Goal: Task Accomplishment & Management: Use online tool/utility

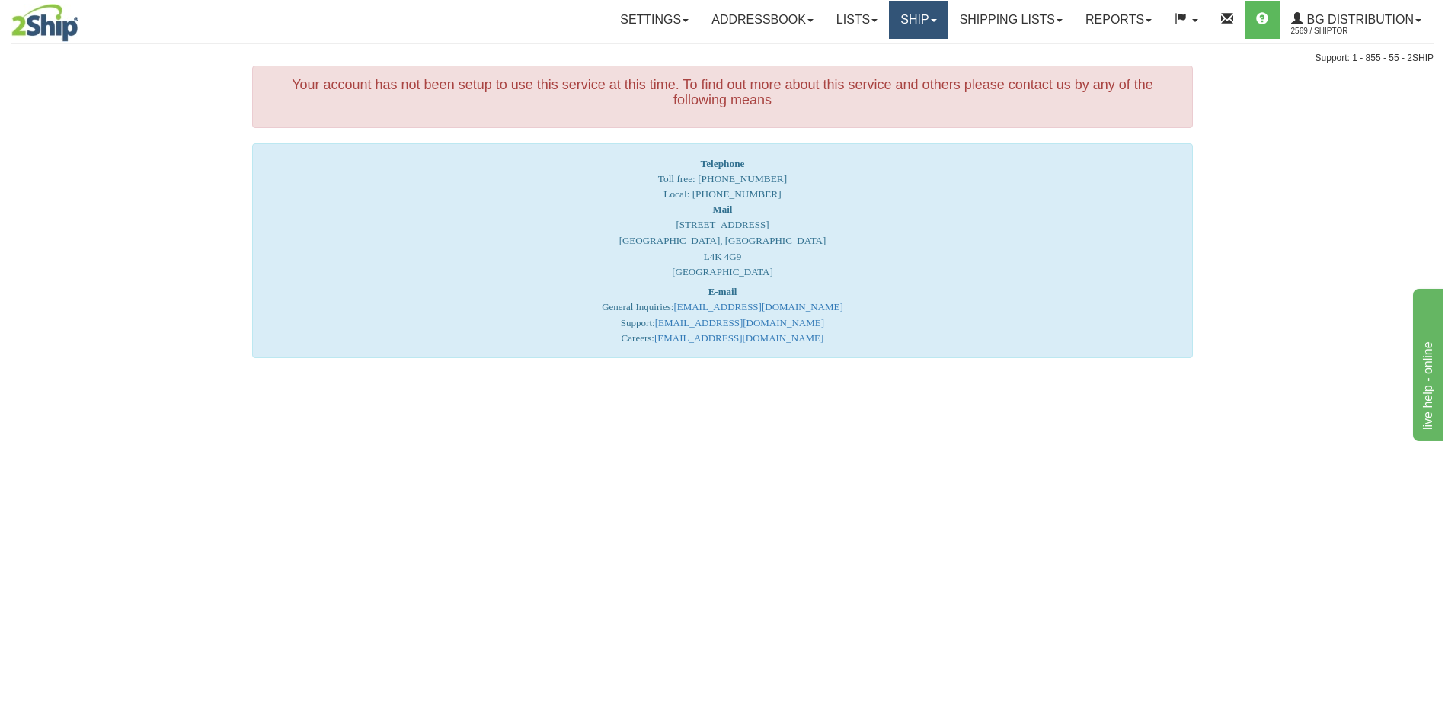
click at [895, 10] on link "Ship" at bounding box center [918, 20] width 59 height 38
click at [889, 48] on span "Ship Screen" at bounding box center [872, 53] width 58 height 12
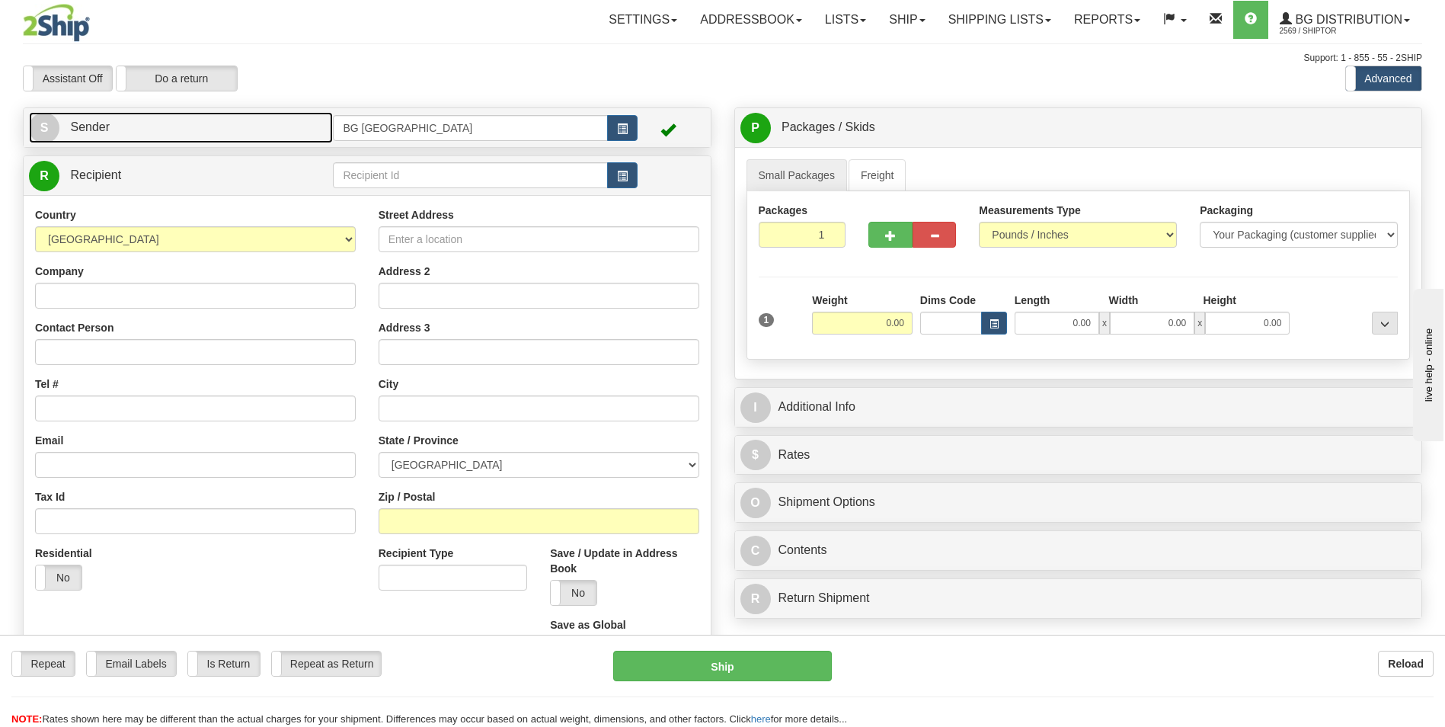
click at [265, 134] on link "S Sender" at bounding box center [181, 127] width 304 height 31
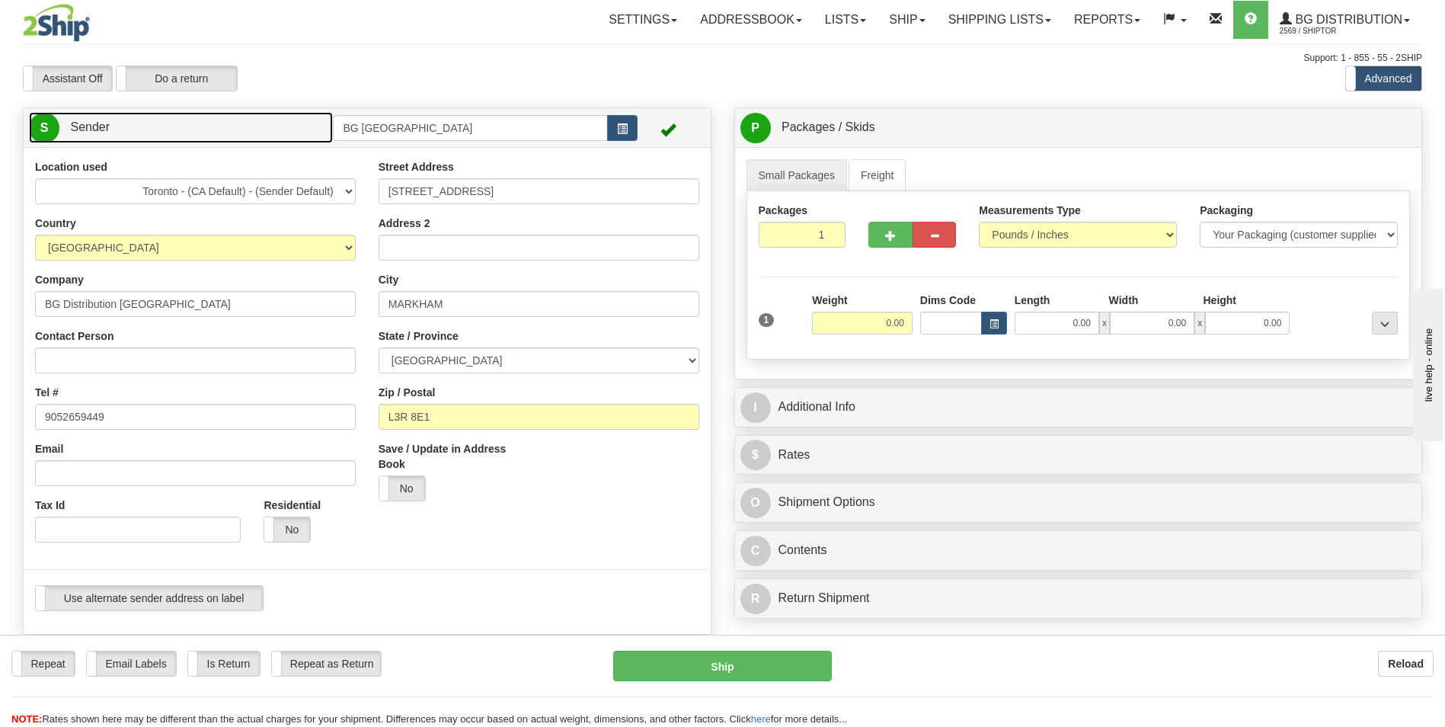
click at [257, 112] on link "S Sender" at bounding box center [181, 127] width 304 height 31
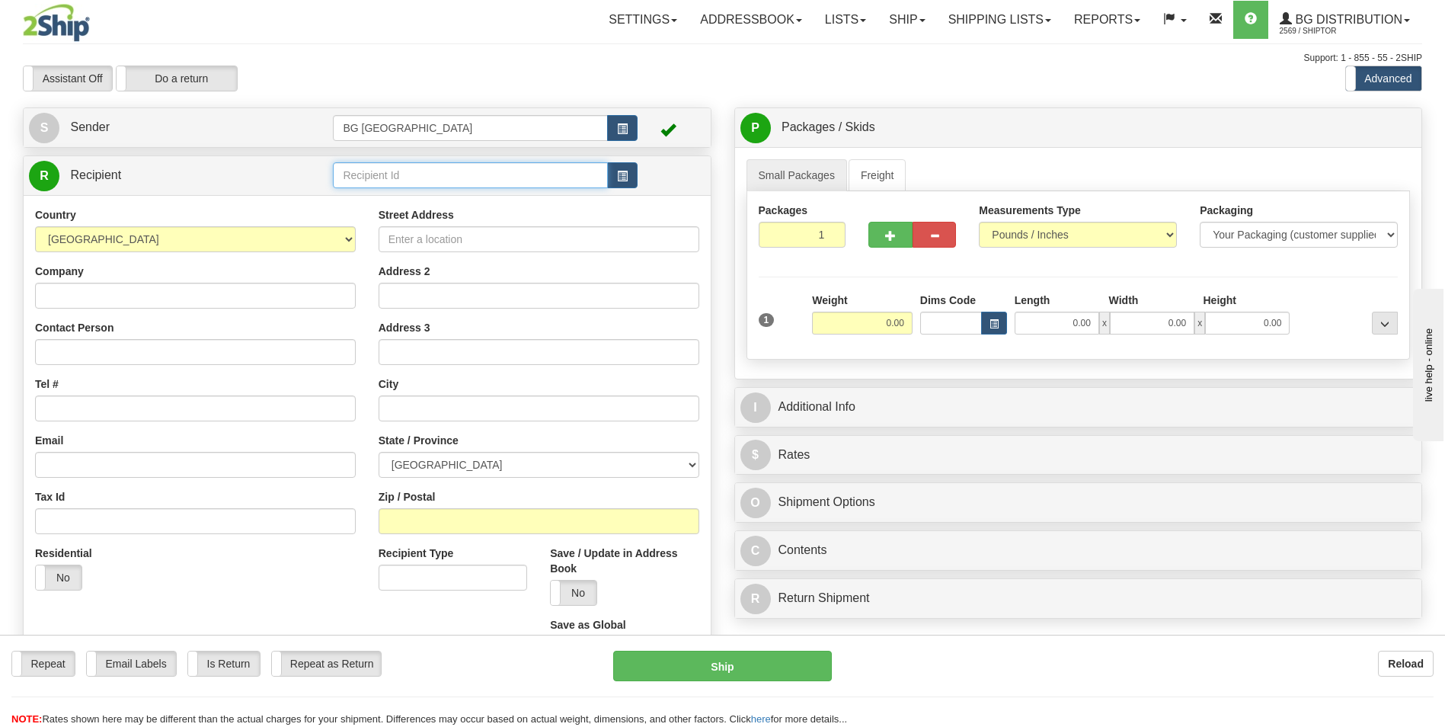
click at [393, 184] on input "text" at bounding box center [470, 175] width 274 height 26
click at [386, 188] on ul "60007" at bounding box center [470, 198] width 274 height 21
click at [386, 196] on div "60007" at bounding box center [468, 198] width 260 height 17
type input "60007"
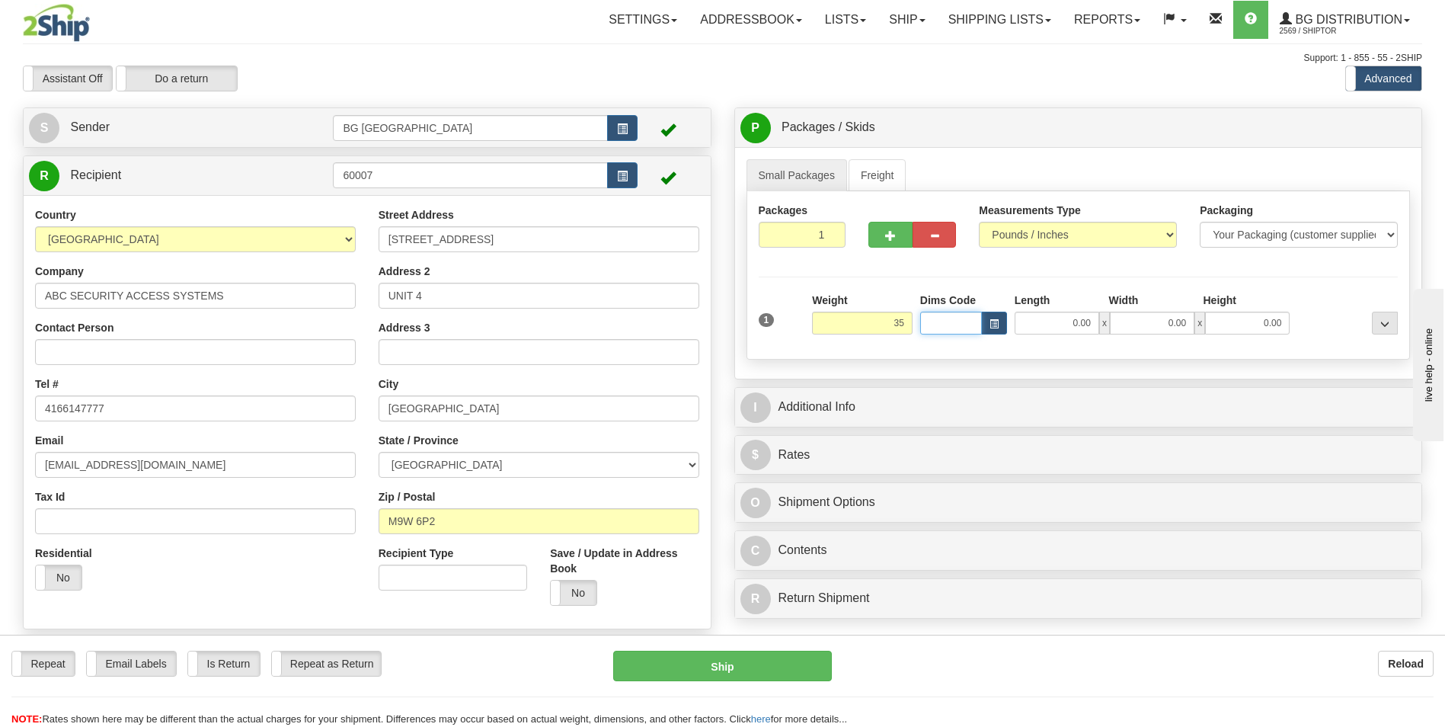
type input "35.00"
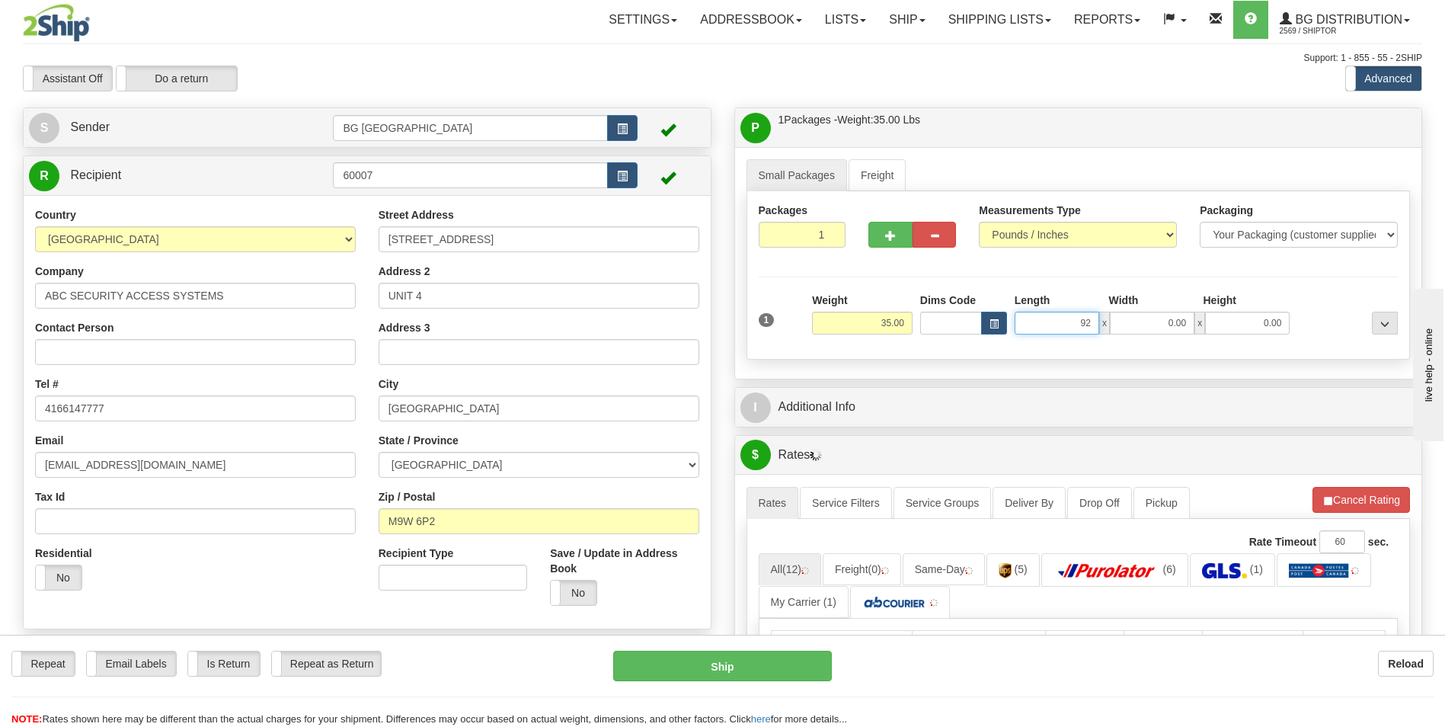
type input "92.00"
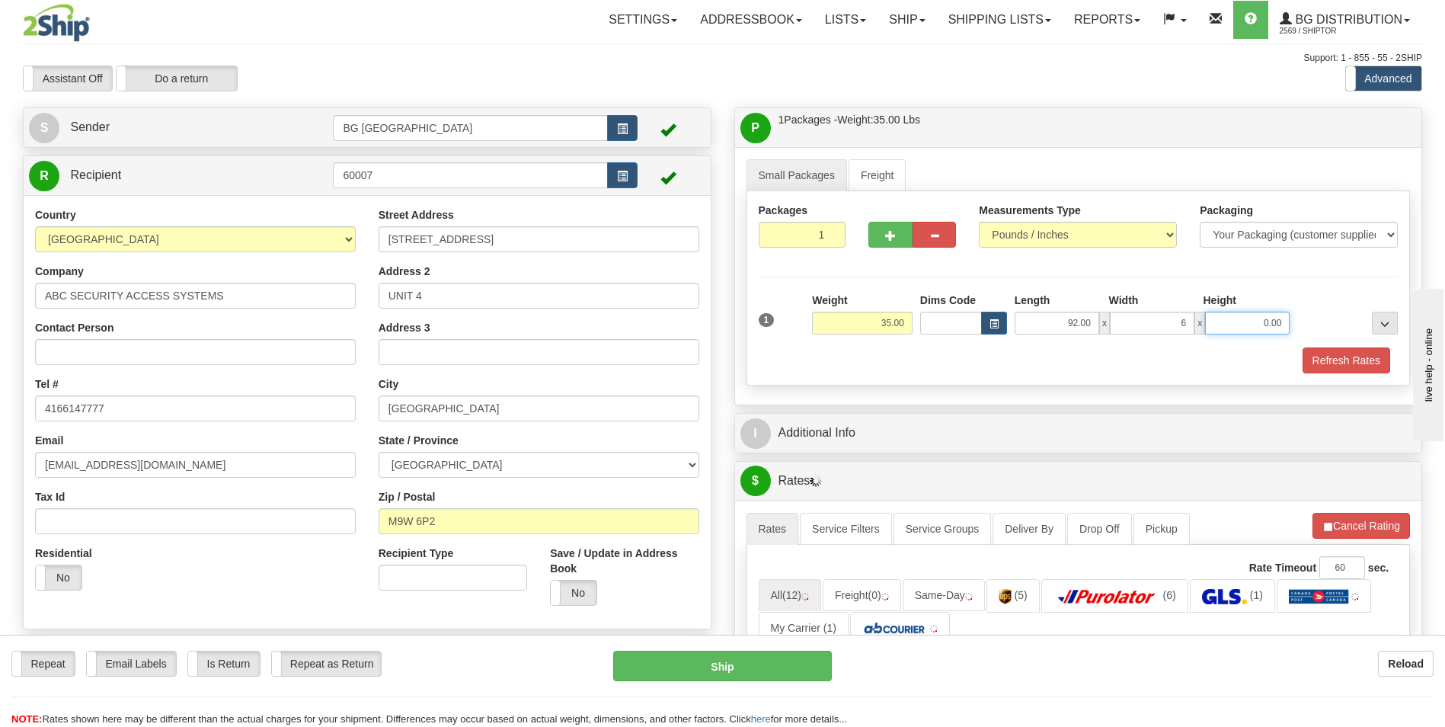
type input "6.00"
type input "4.00"
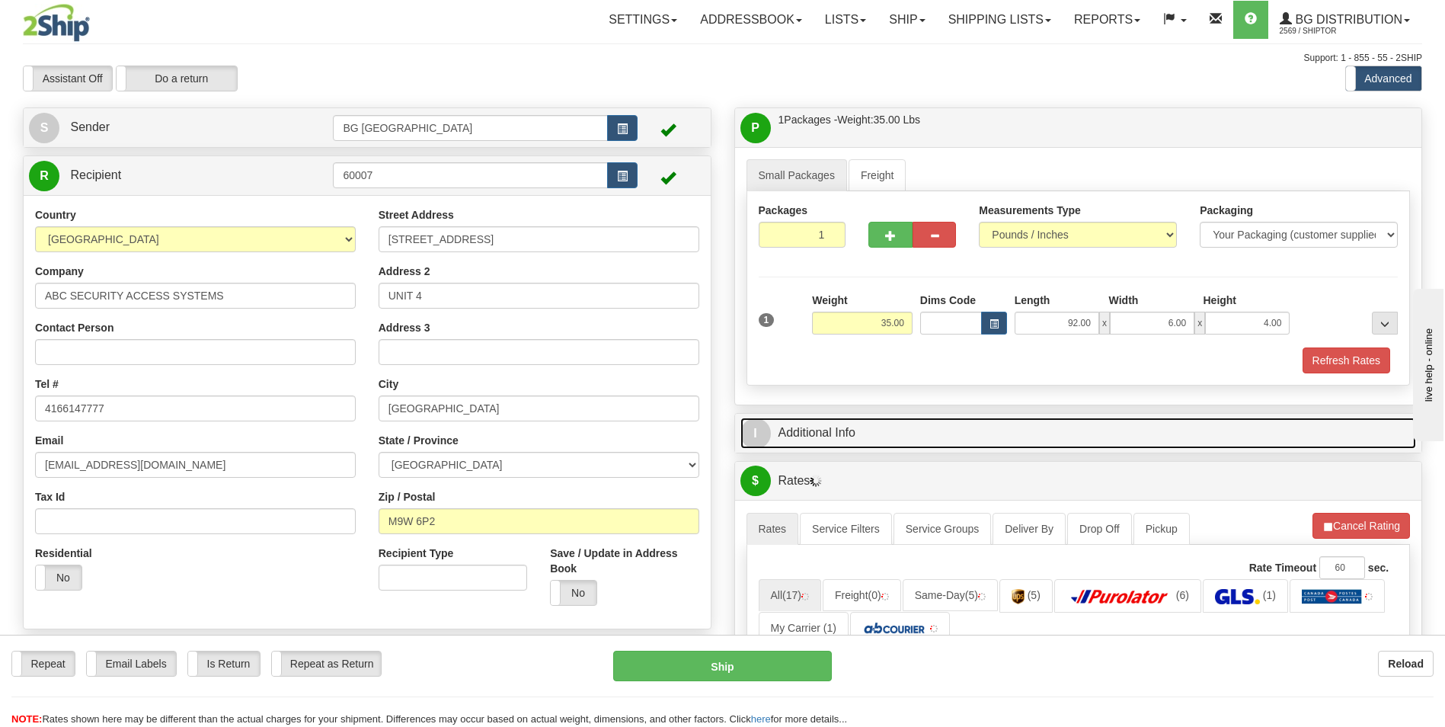
drag, startPoint x: 855, startPoint y: 427, endPoint x: 876, endPoint y: 434, distance: 21.7
click at [855, 427] on link "I Additional Info" at bounding box center [1079, 433] width 677 height 31
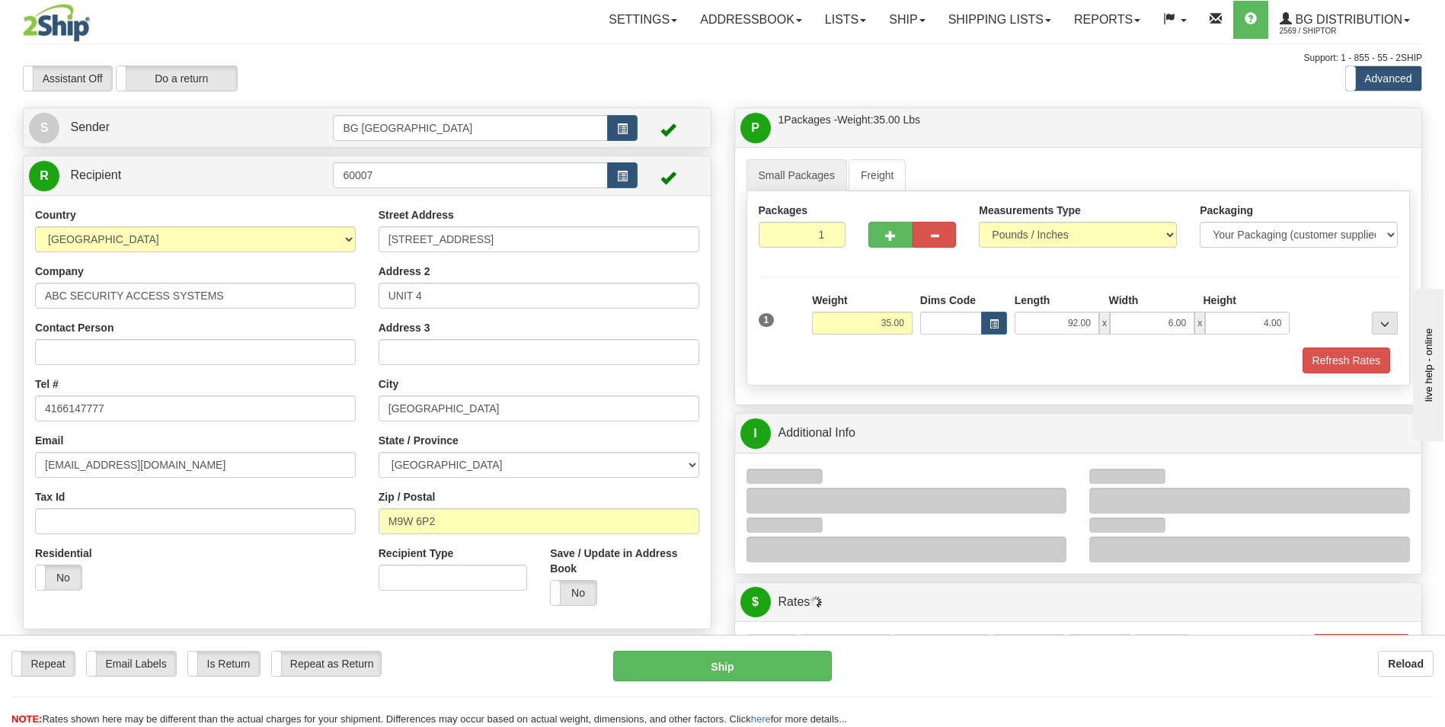
click at [1161, 501] on div at bounding box center [1250, 501] width 321 height 26
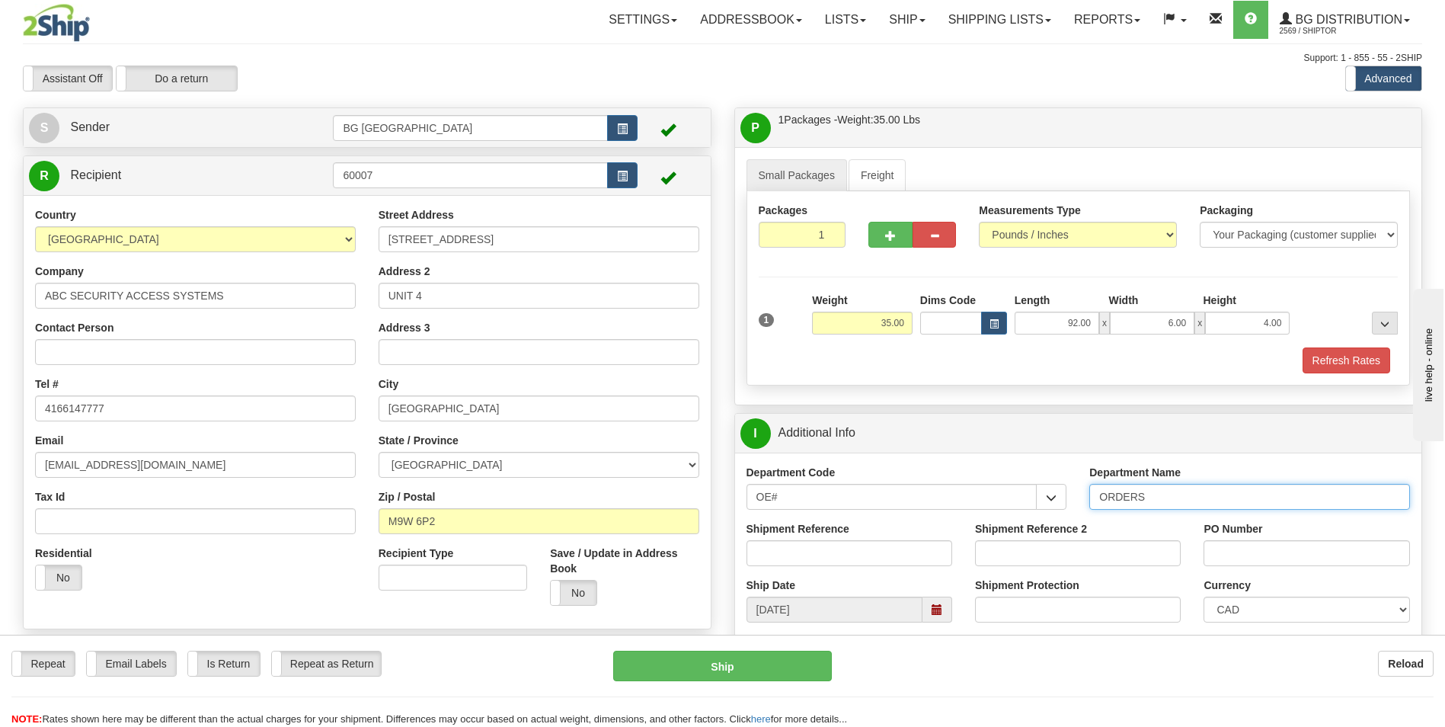
click at [1161, 501] on input "ORDERS" at bounding box center [1250, 497] width 321 height 26
type input "70183987-00"
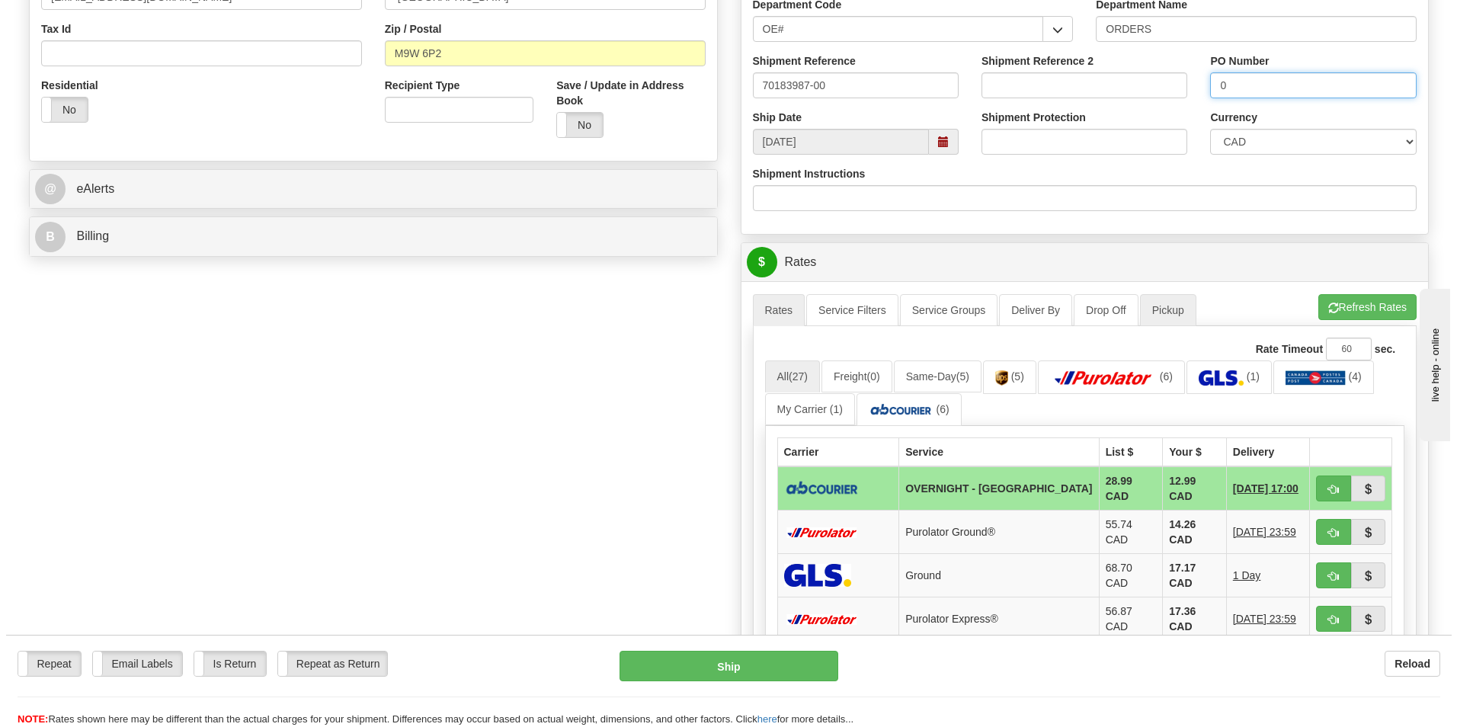
scroll to position [533, 0]
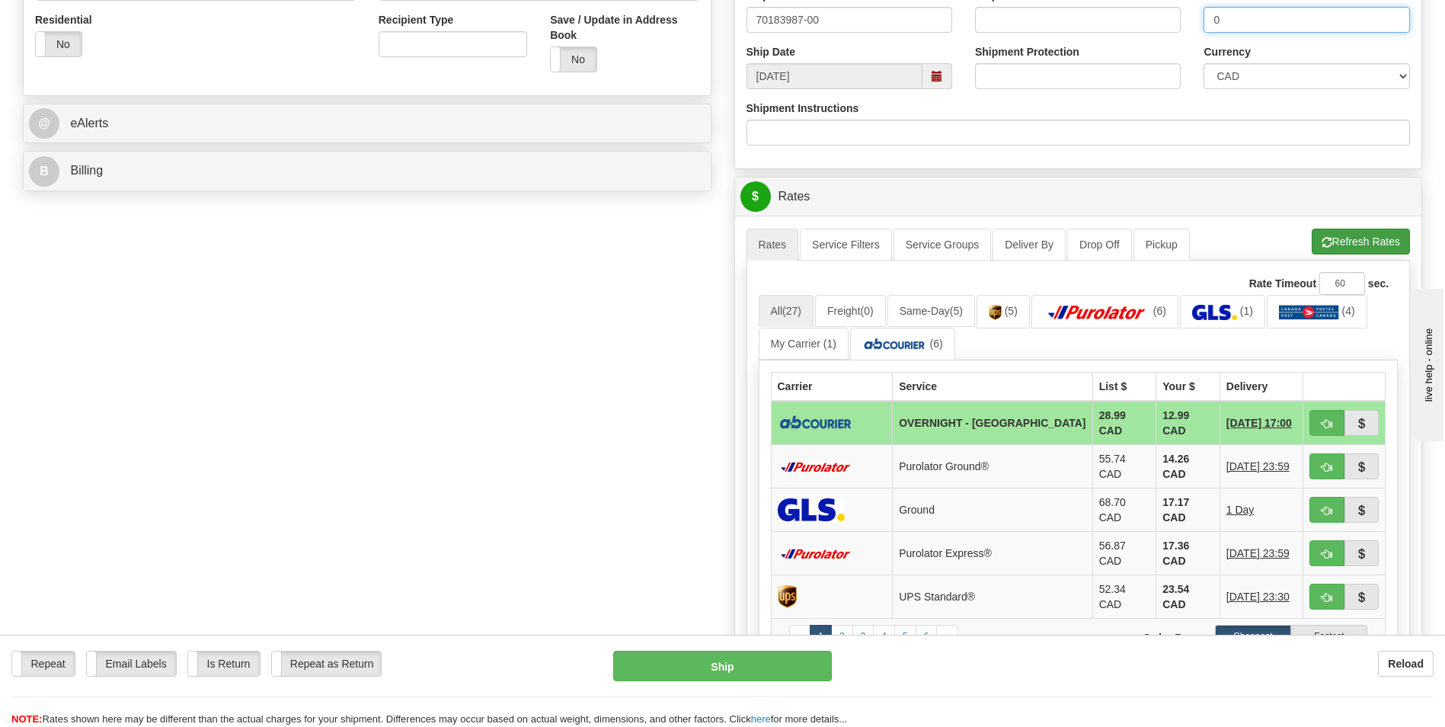
type input "0"
click at [1328, 245] on span "button" at bounding box center [1327, 243] width 11 height 10
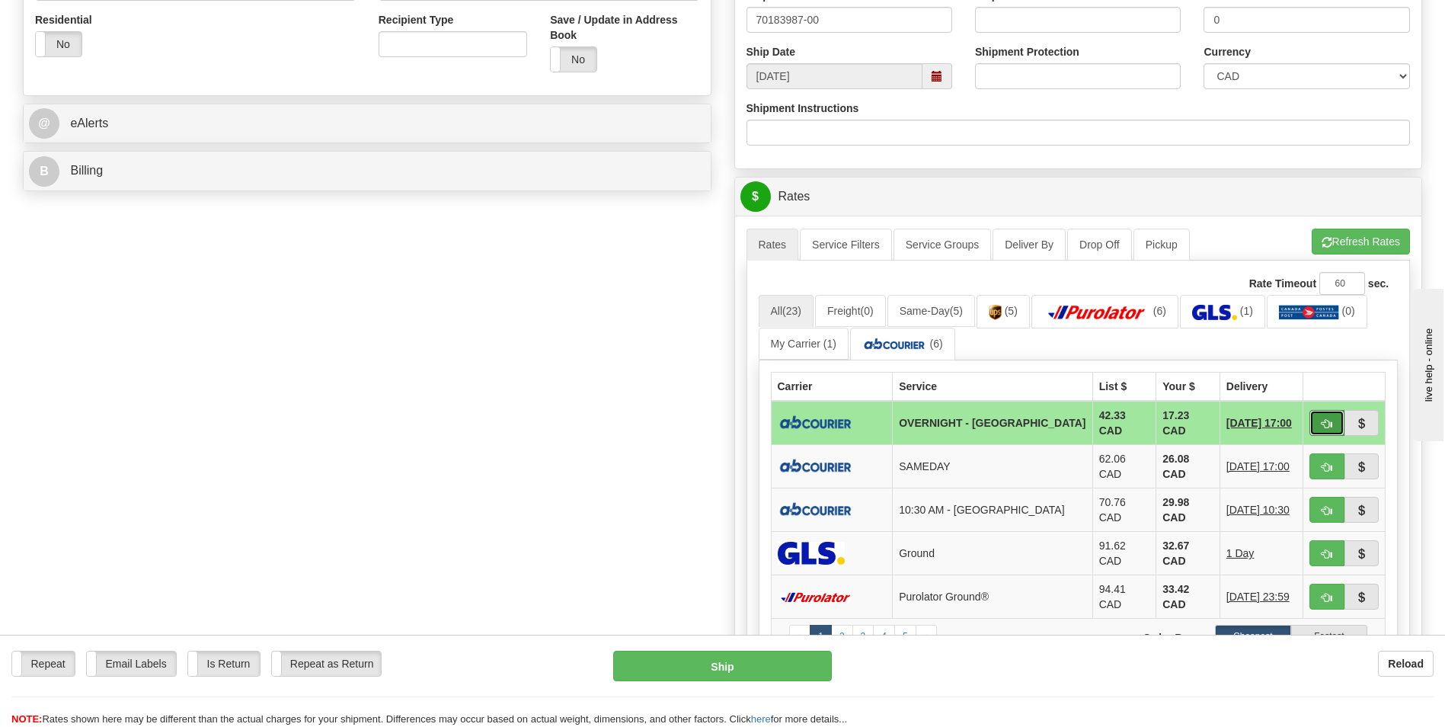
click at [1318, 411] on button "button" at bounding box center [1327, 423] width 35 height 26
type input "4"
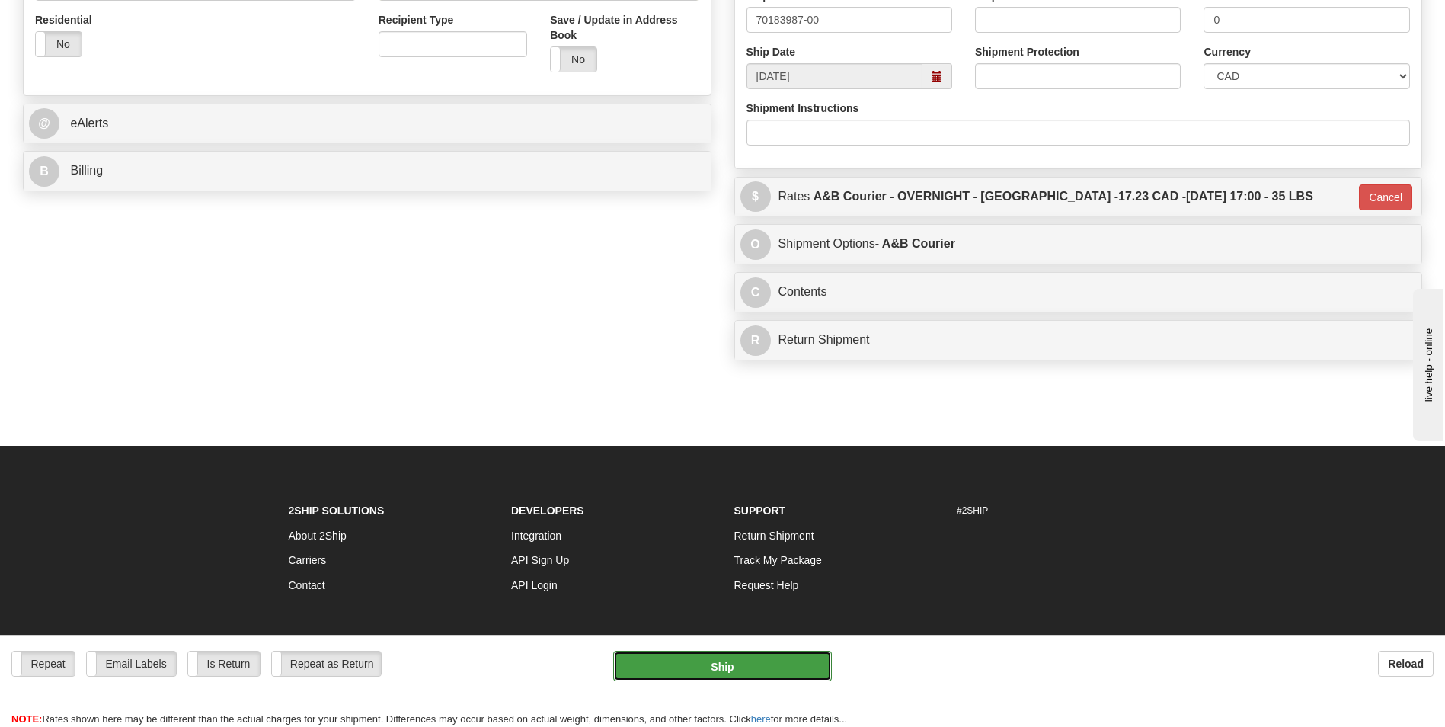
click at [751, 674] on button "Ship" at bounding box center [722, 666] width 218 height 30
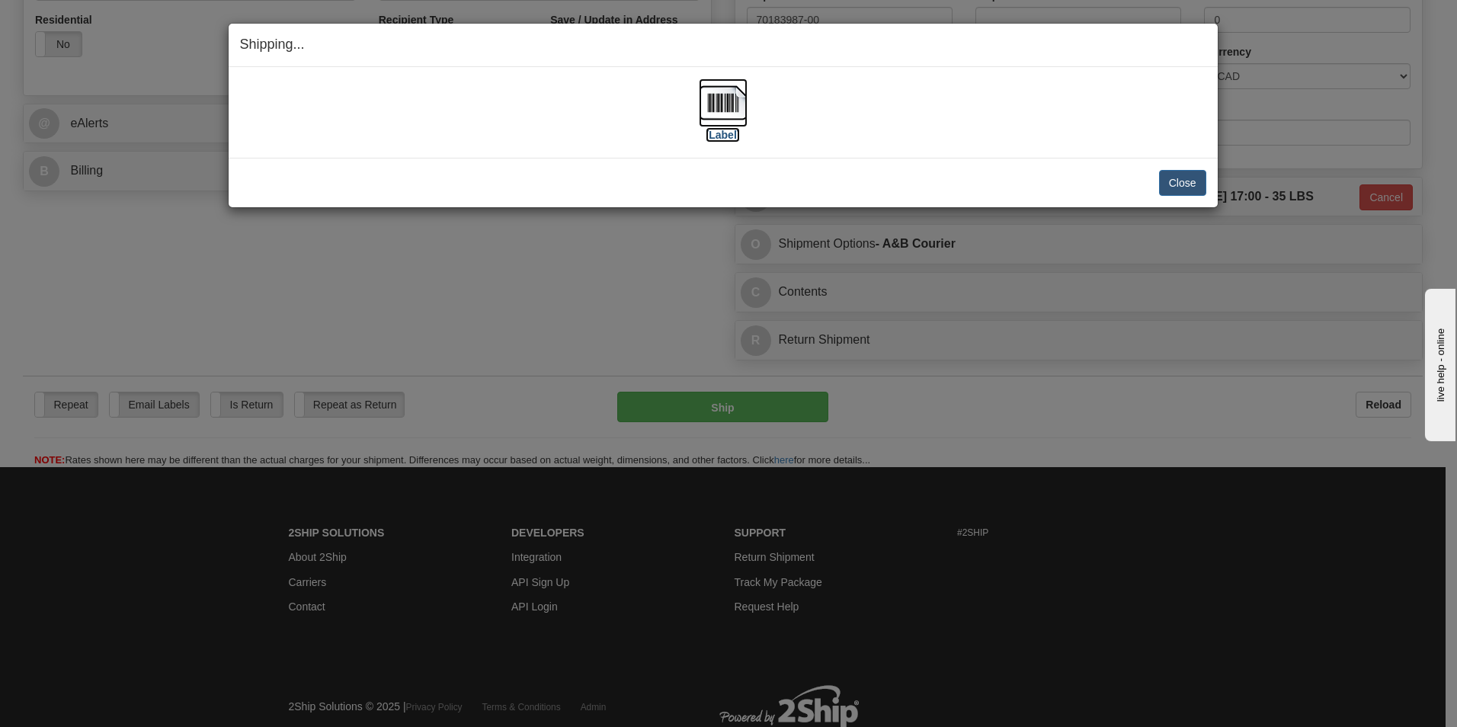
click at [741, 110] on img at bounding box center [723, 102] width 49 height 49
click at [1183, 178] on button "Close" at bounding box center [1182, 183] width 47 height 26
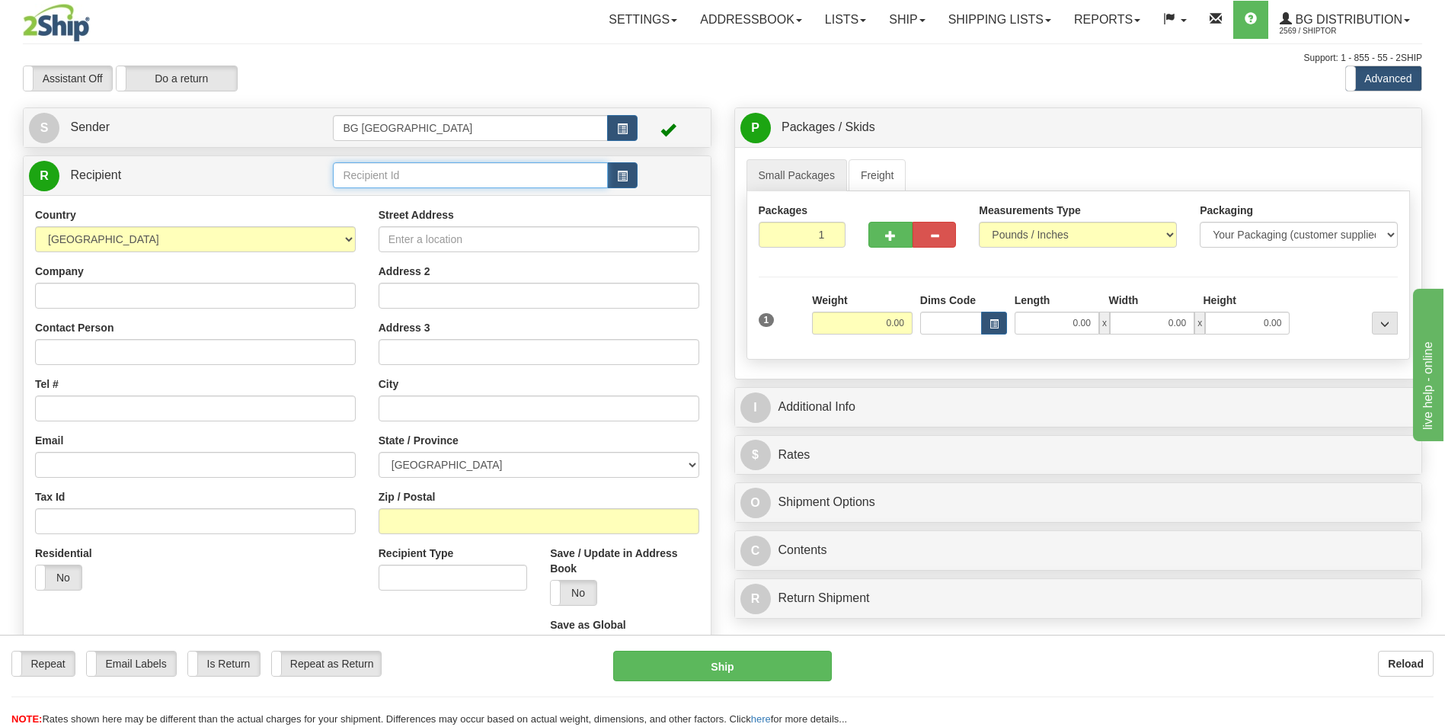
click at [363, 165] on input "text" at bounding box center [470, 175] width 274 height 26
type input "c"
click at [352, 204] on div "CNA" at bounding box center [468, 198] width 260 height 17
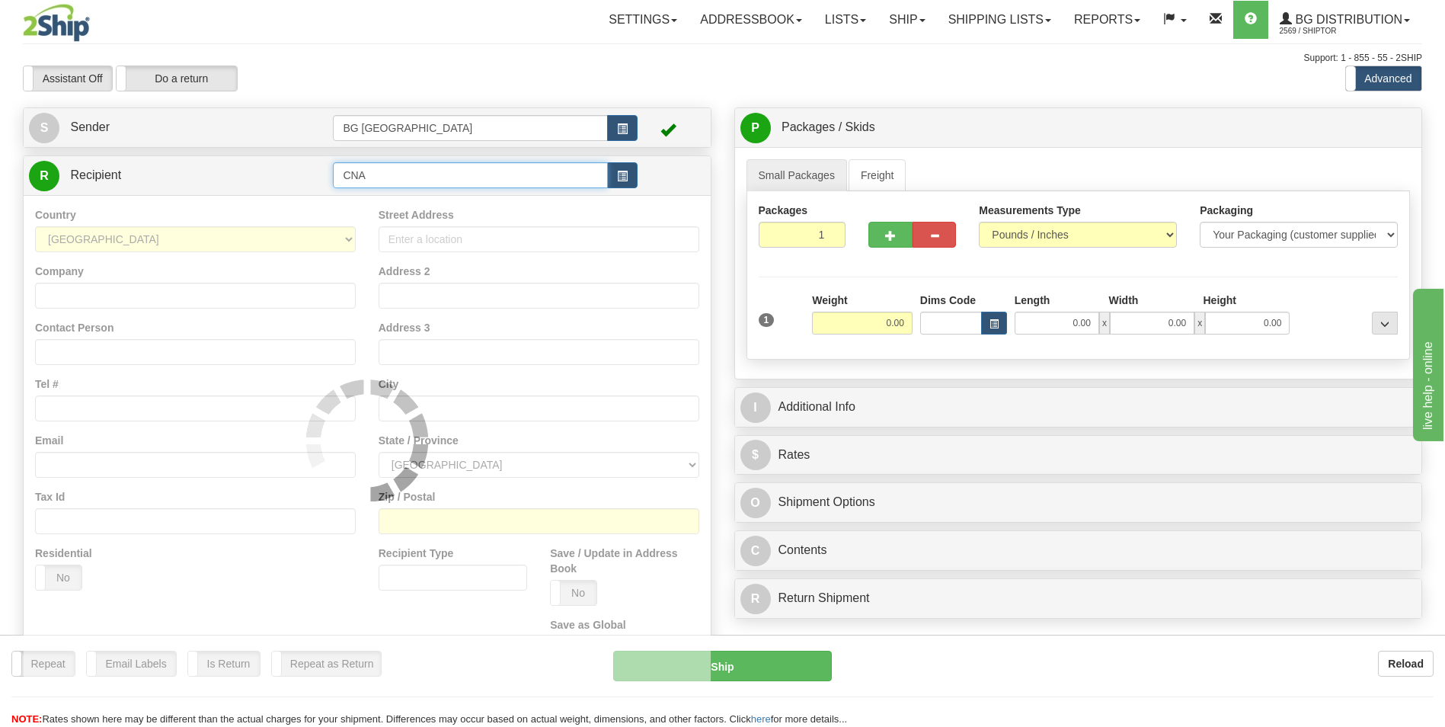
type input "CNA"
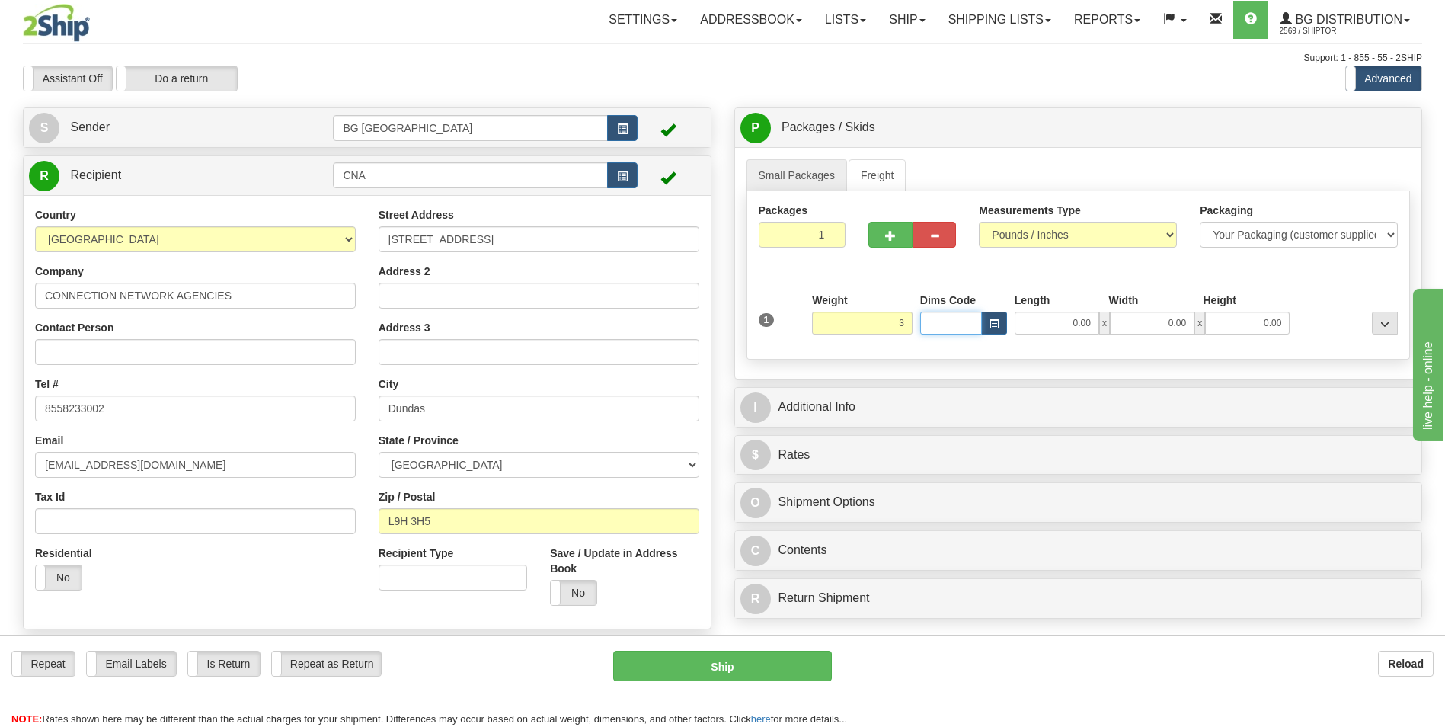
type input "3.00"
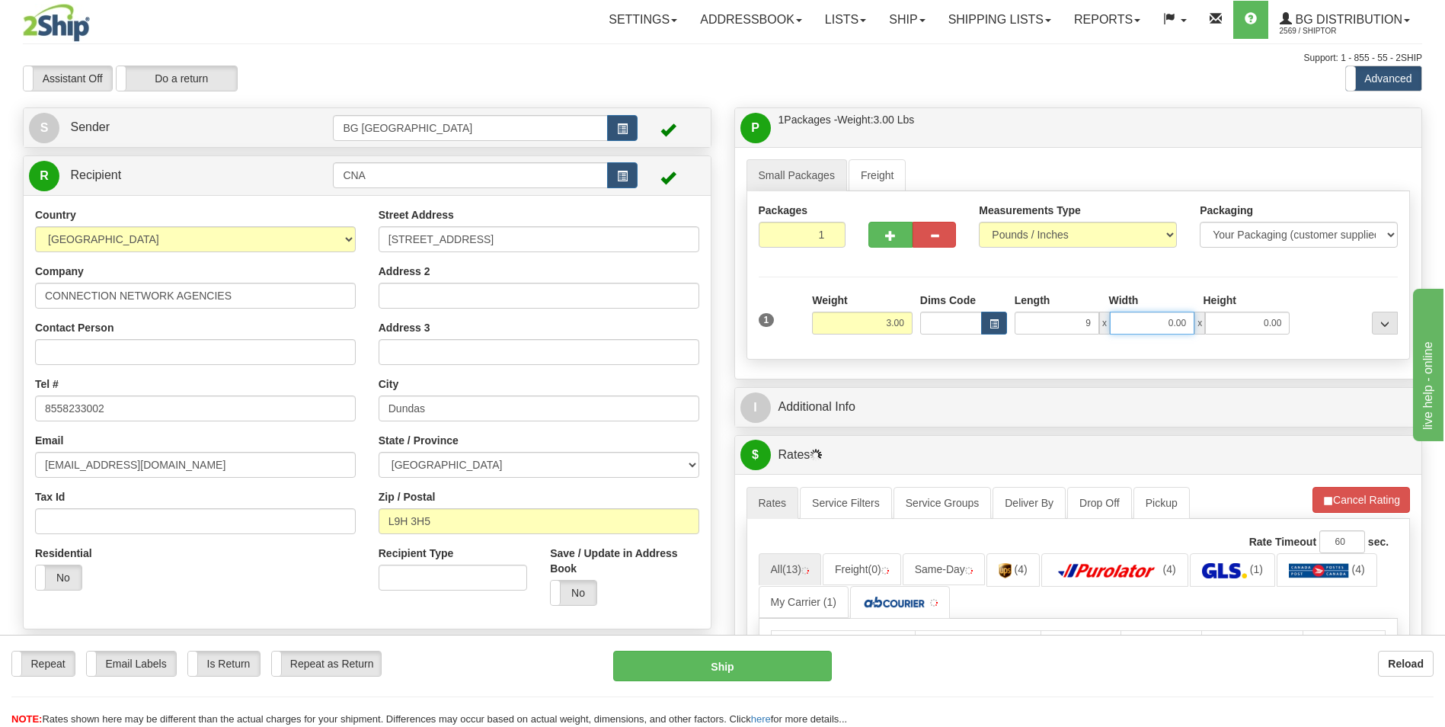
type input "9.00"
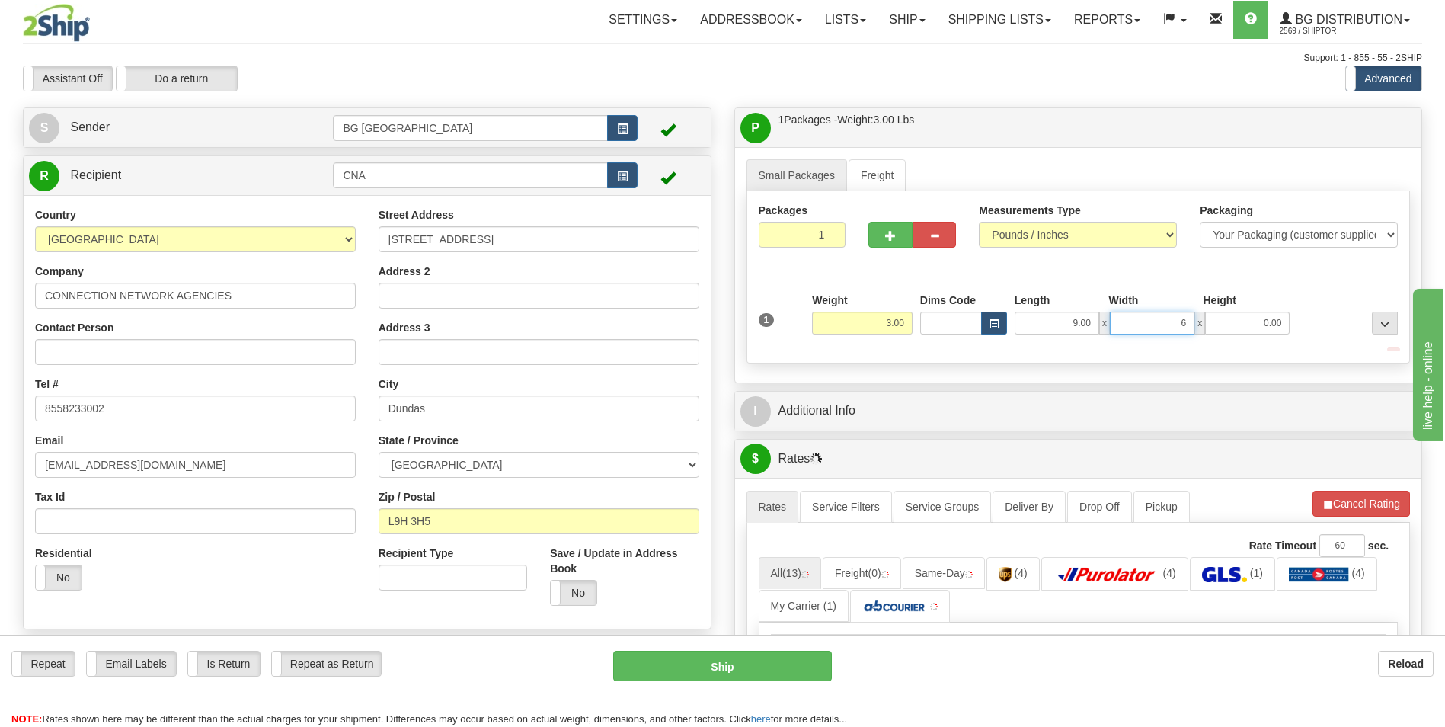
type input "6.00"
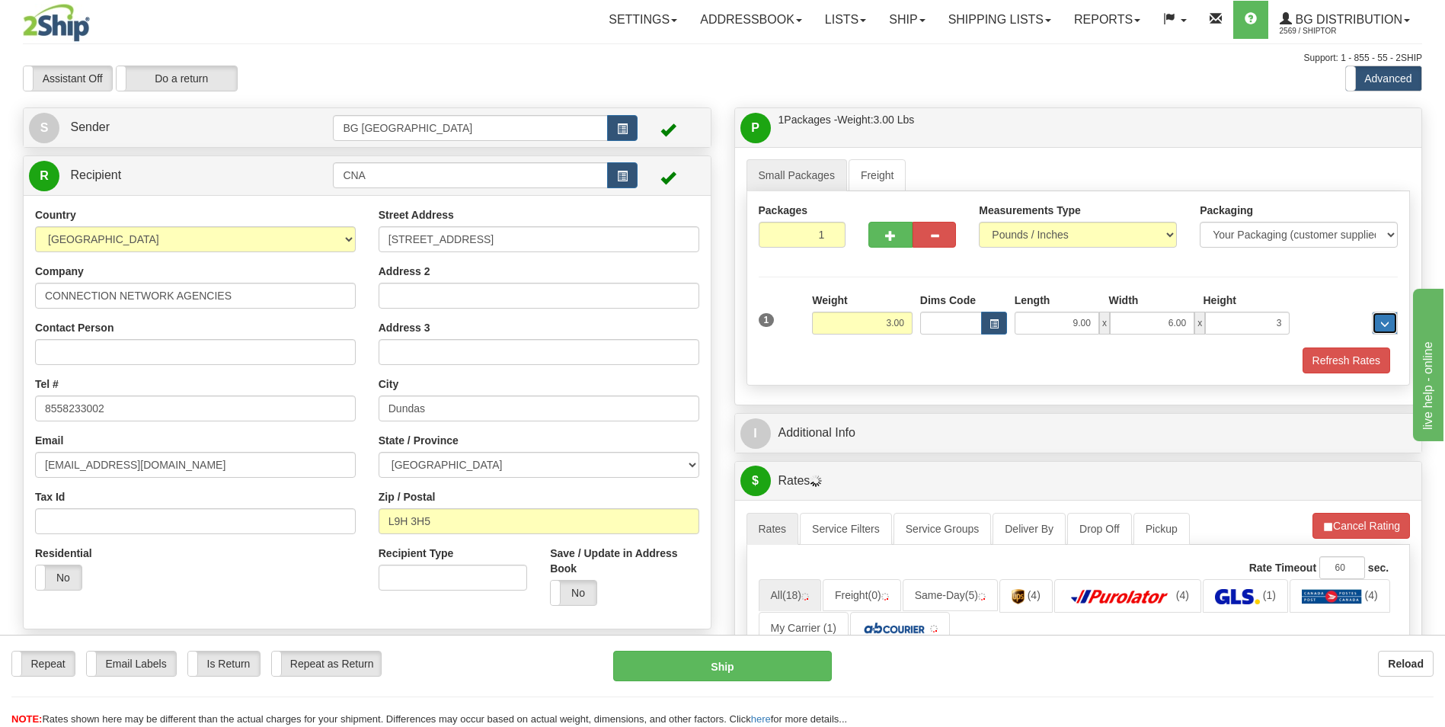
type input "3.00"
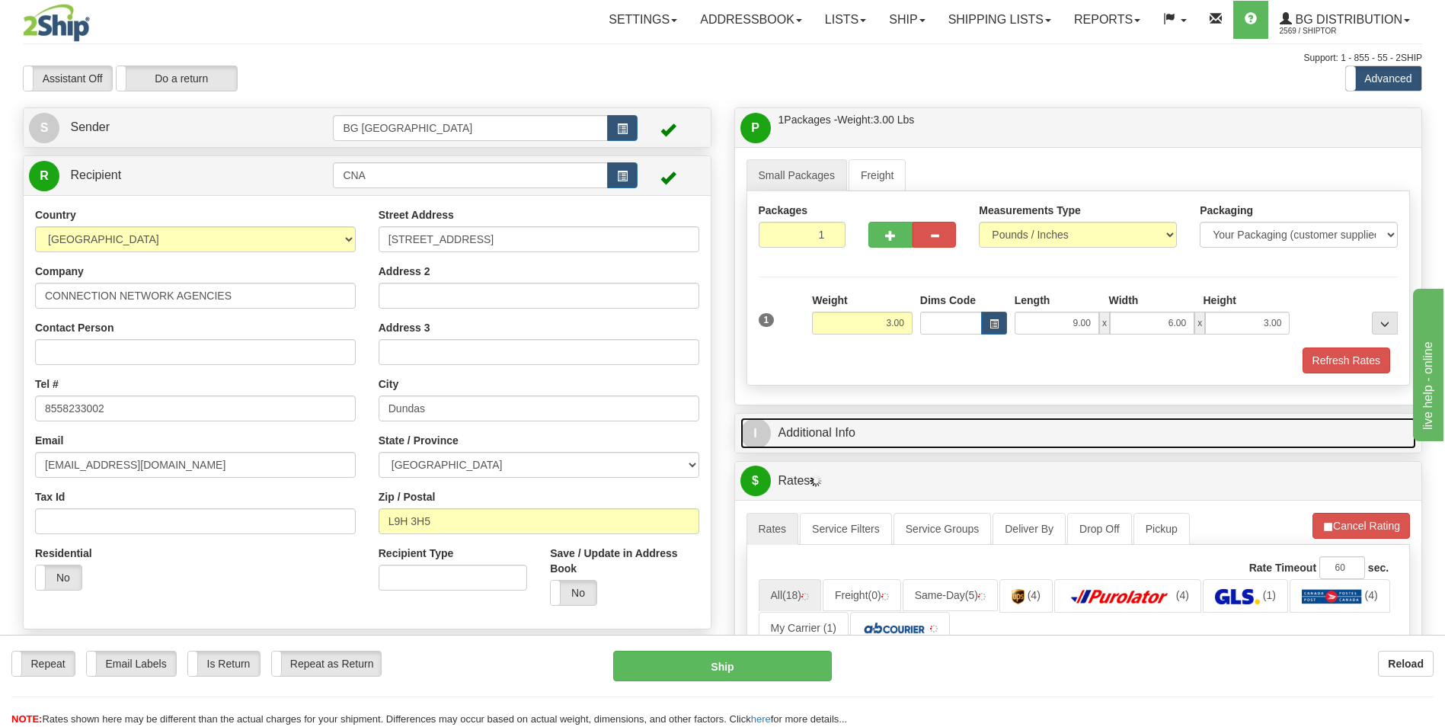
click at [822, 418] on link "I Additional Info" at bounding box center [1079, 433] width 677 height 31
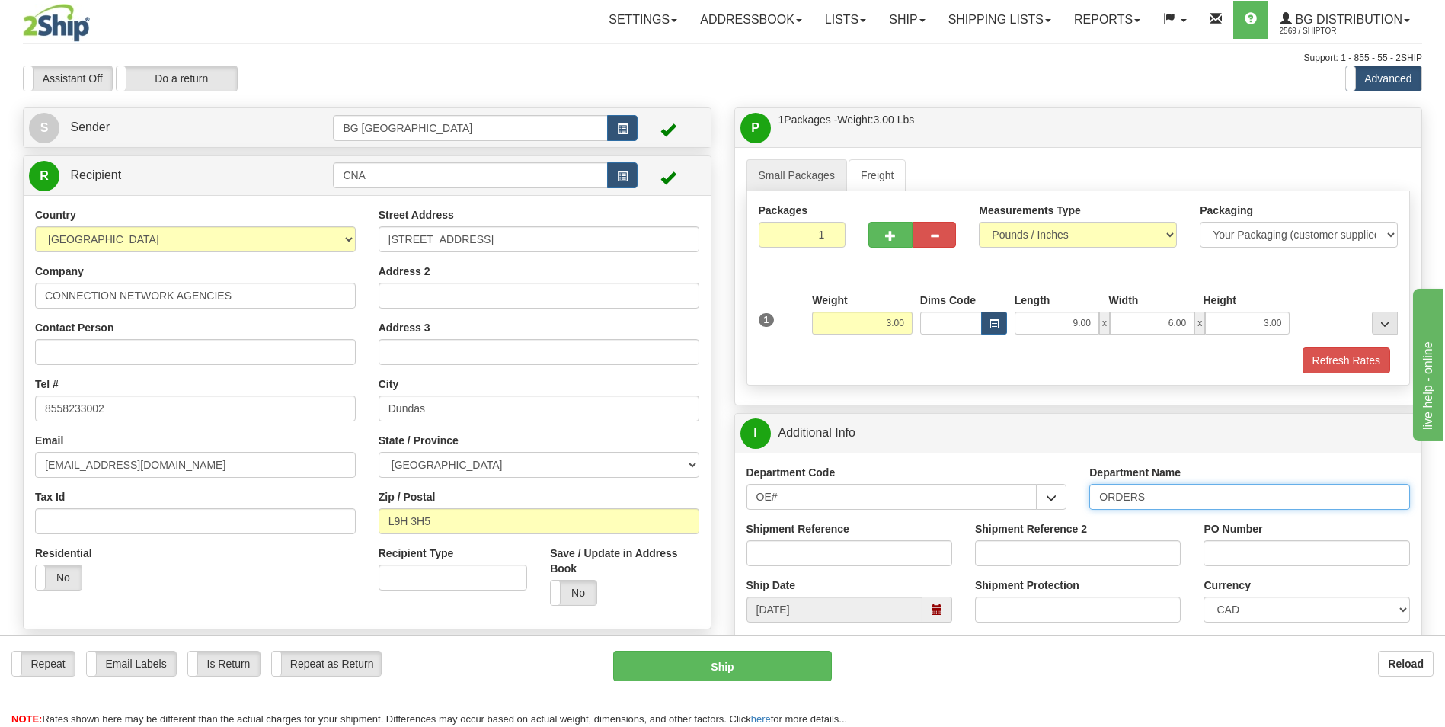
click at [1156, 503] on input "ORDERS" at bounding box center [1250, 497] width 321 height 26
type input "7"
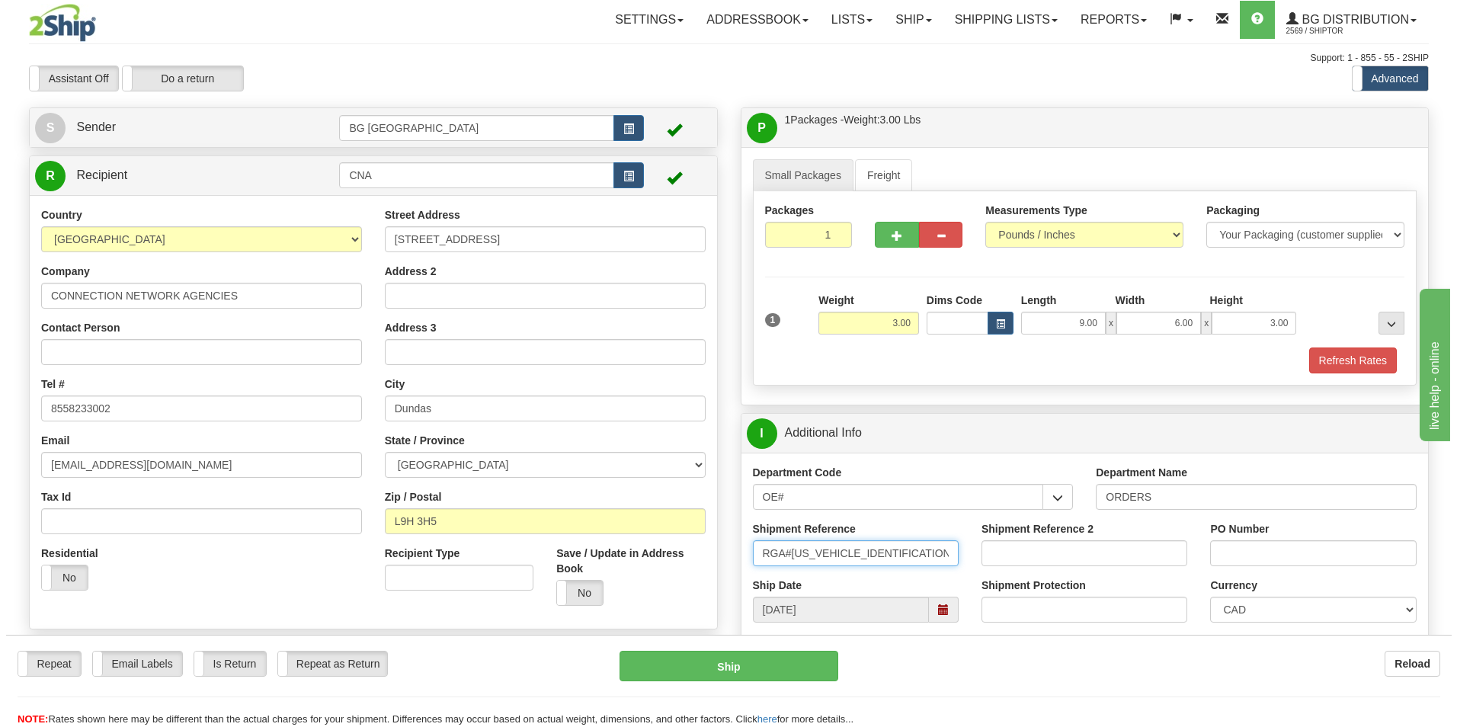
scroll to position [533, 0]
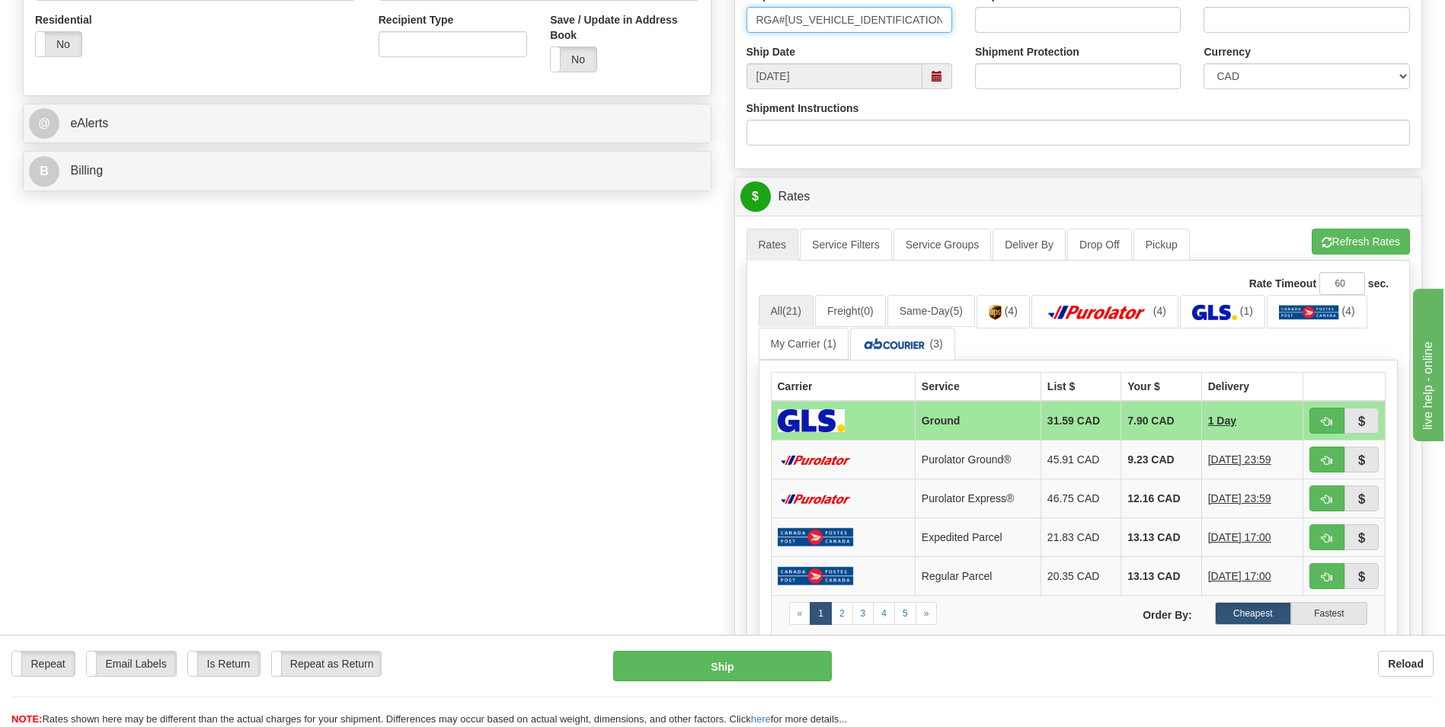
type input "RGA#SH081220257025237-00"
click at [1261, 37] on div "PO Number" at bounding box center [1307, 16] width 229 height 56
click at [1260, 29] on input "PO Number" at bounding box center [1307, 20] width 206 height 26
type input "0"
click at [1138, 457] on td "9.23 CAD" at bounding box center [1162, 459] width 80 height 39
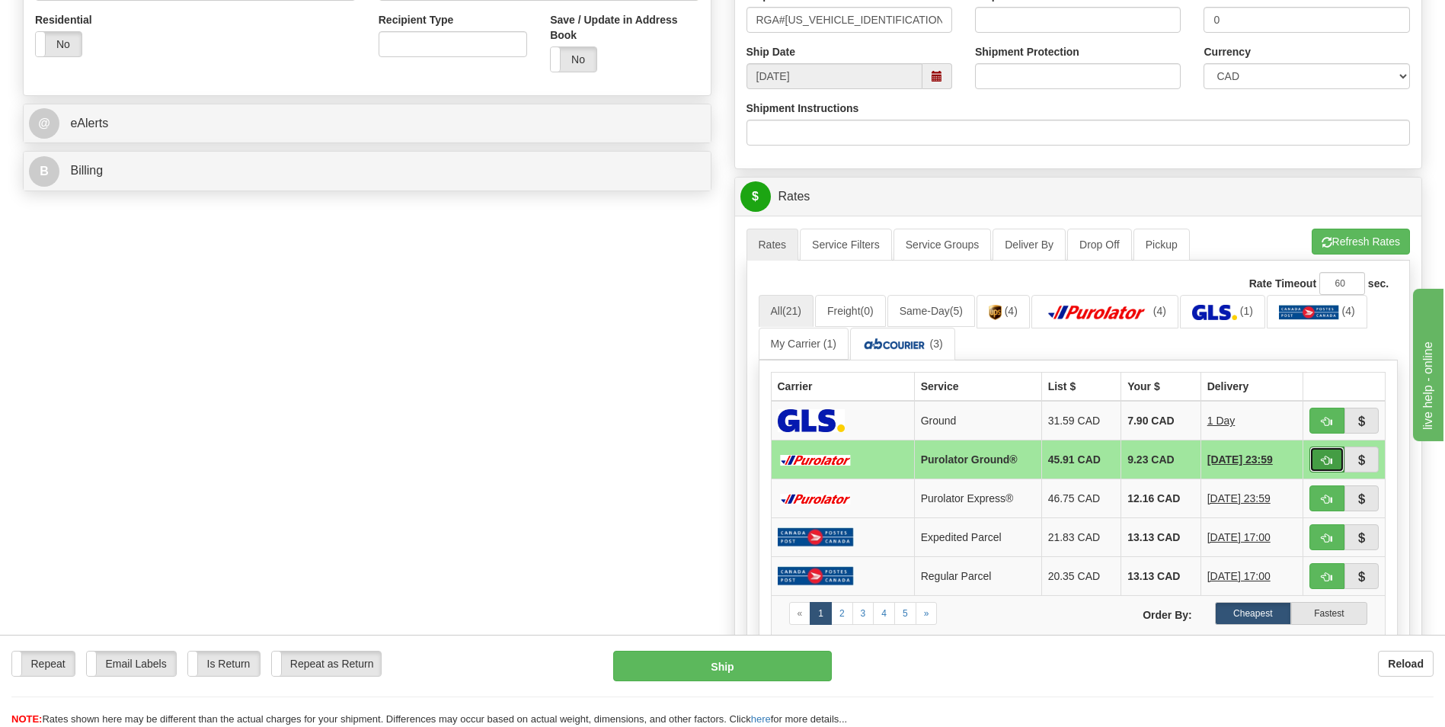
click at [1317, 459] on button "button" at bounding box center [1327, 460] width 35 height 26
type input "260"
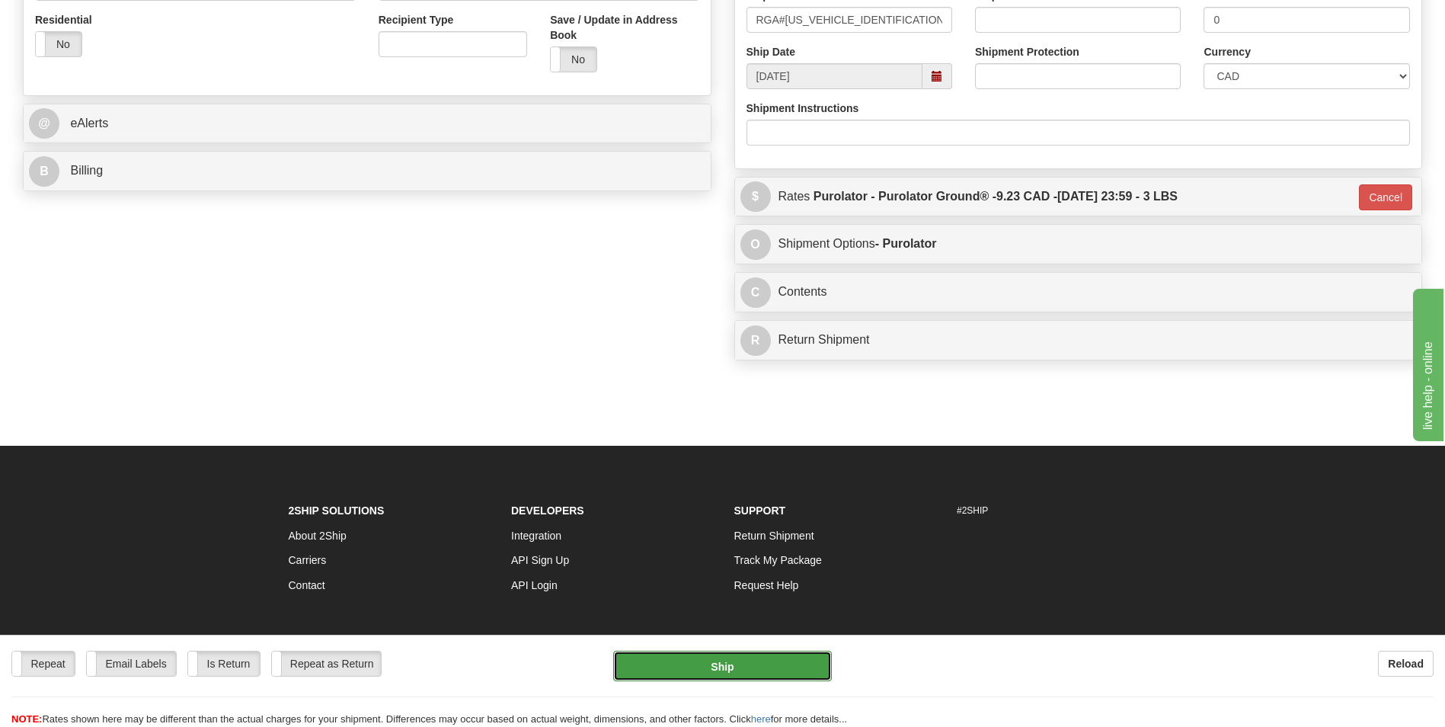
click at [745, 661] on button "Ship" at bounding box center [722, 666] width 218 height 30
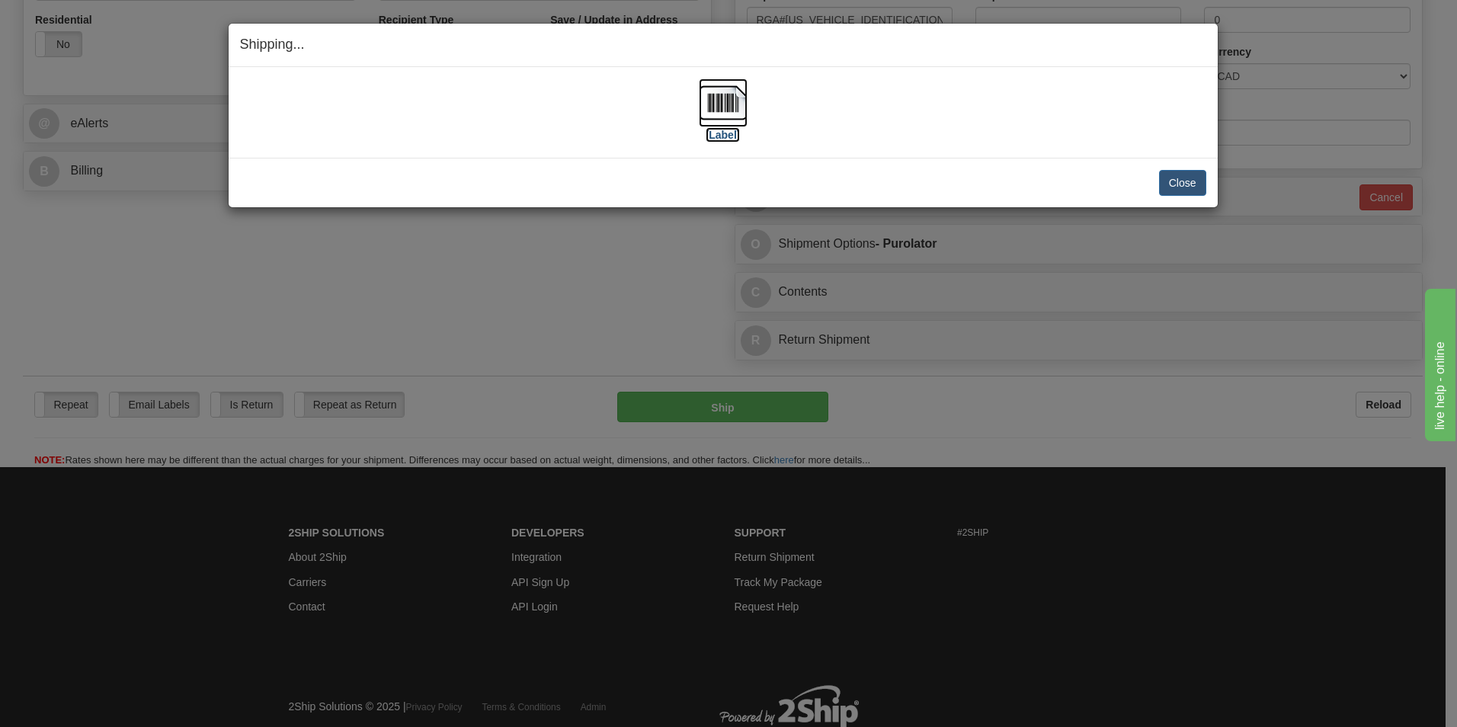
click at [712, 102] on img at bounding box center [723, 102] width 49 height 49
click at [1176, 178] on button "Close" at bounding box center [1182, 183] width 47 height 26
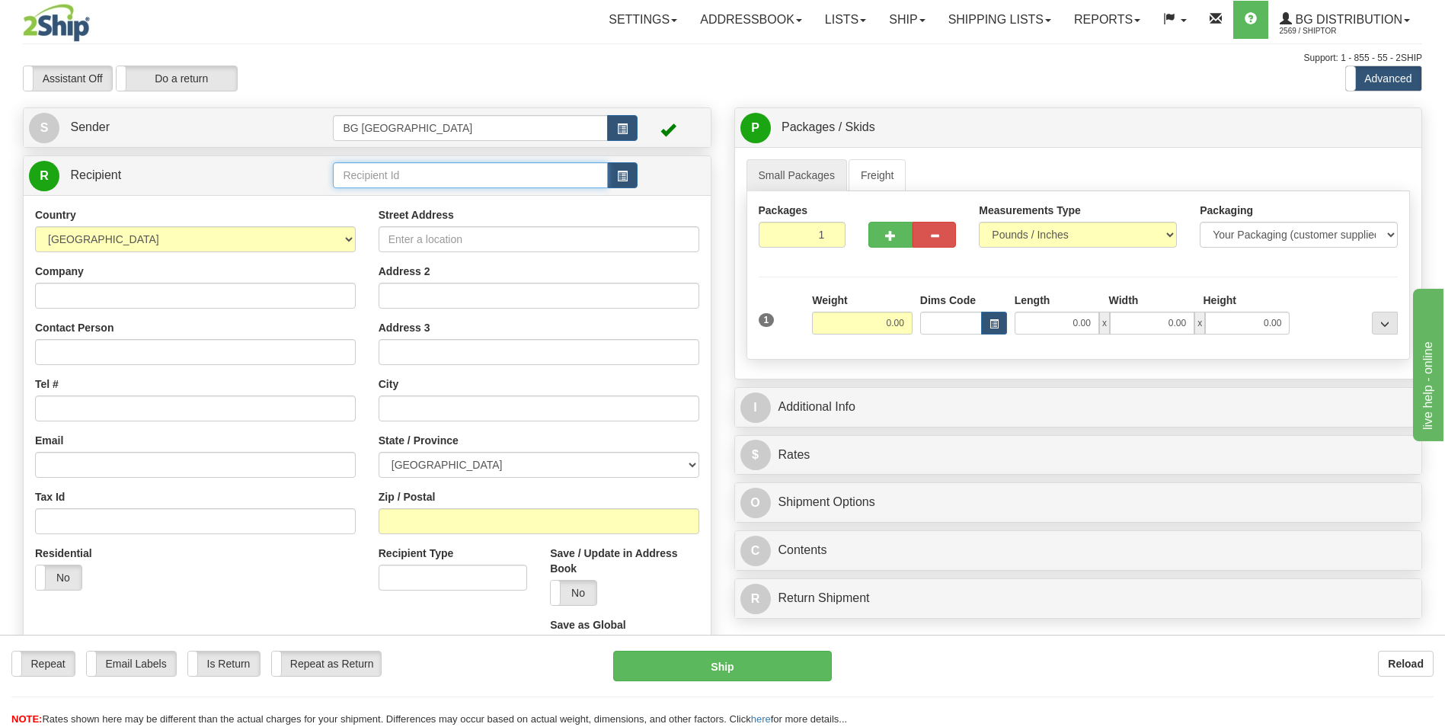
click at [344, 171] on input "text" at bounding box center [470, 175] width 274 height 26
click at [234, 28] on div at bounding box center [134, 23] width 222 height 38
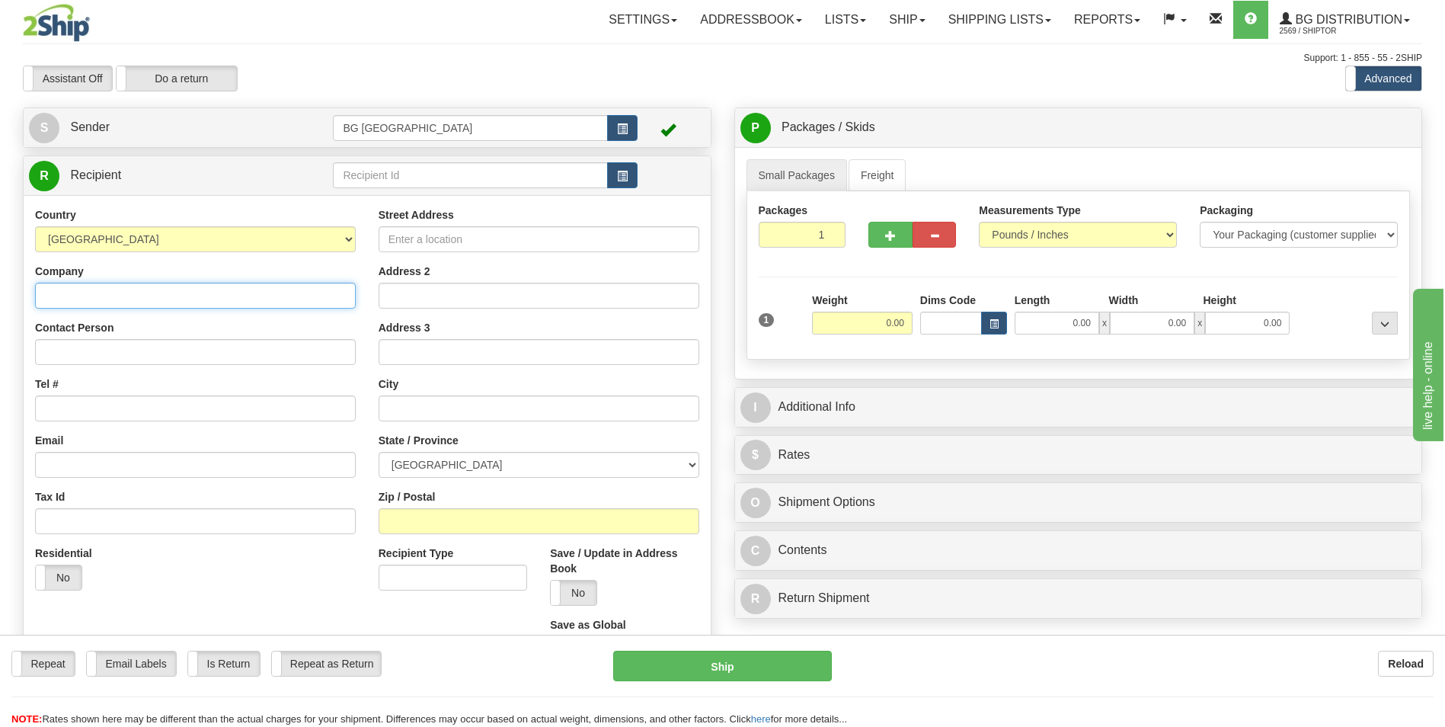
click at [141, 299] on input "Company" at bounding box center [195, 296] width 321 height 26
type input "60677"
click at [98, 297] on input "60677" at bounding box center [195, 296] width 321 height 26
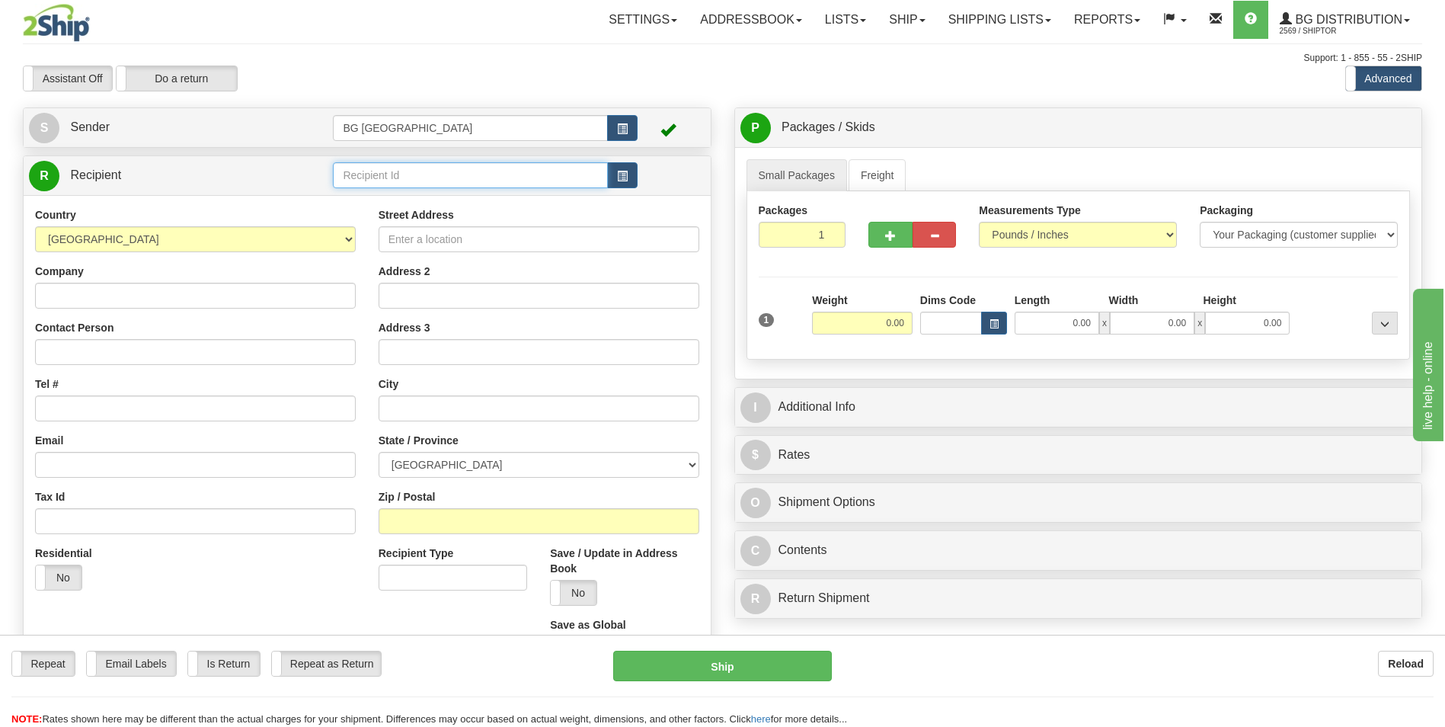
click at [377, 181] on input "text" at bounding box center [470, 175] width 274 height 26
click at [376, 190] on div "60677" at bounding box center [468, 198] width 260 height 17
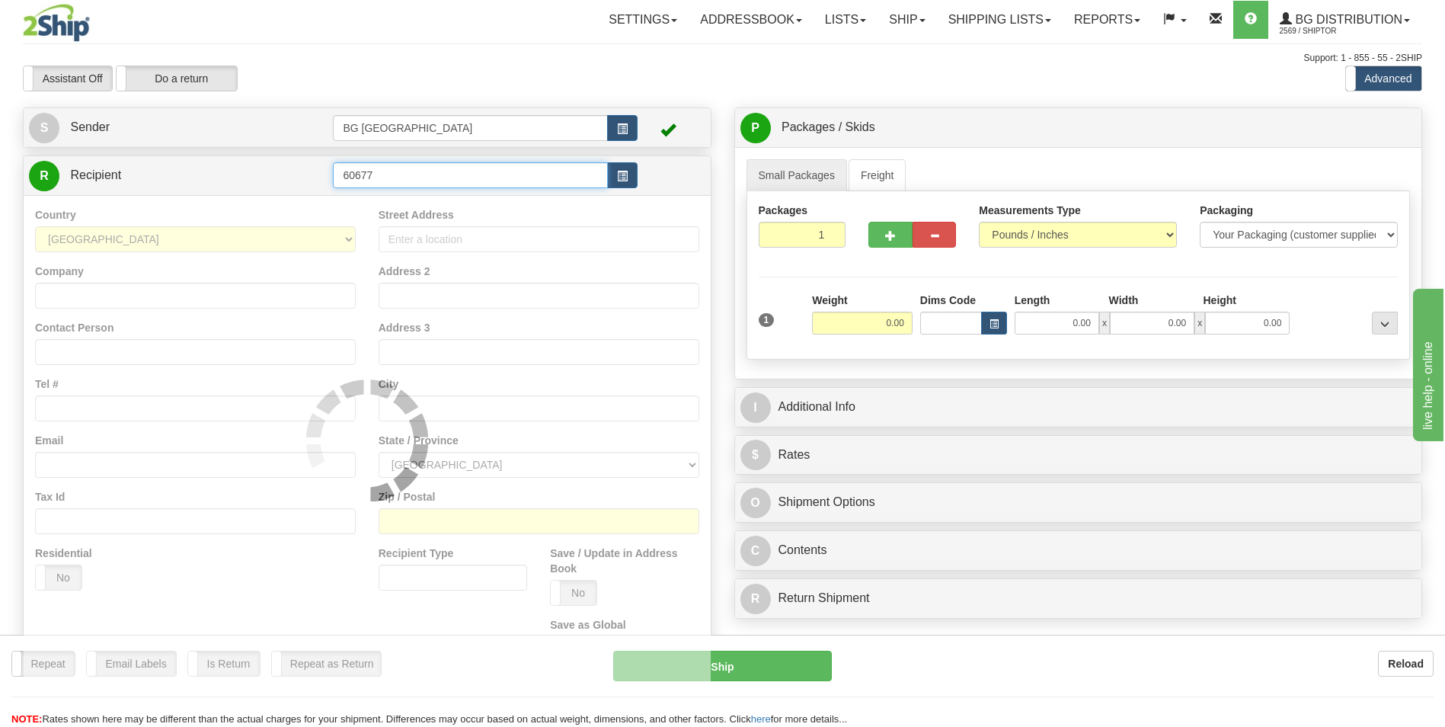
type input "60677"
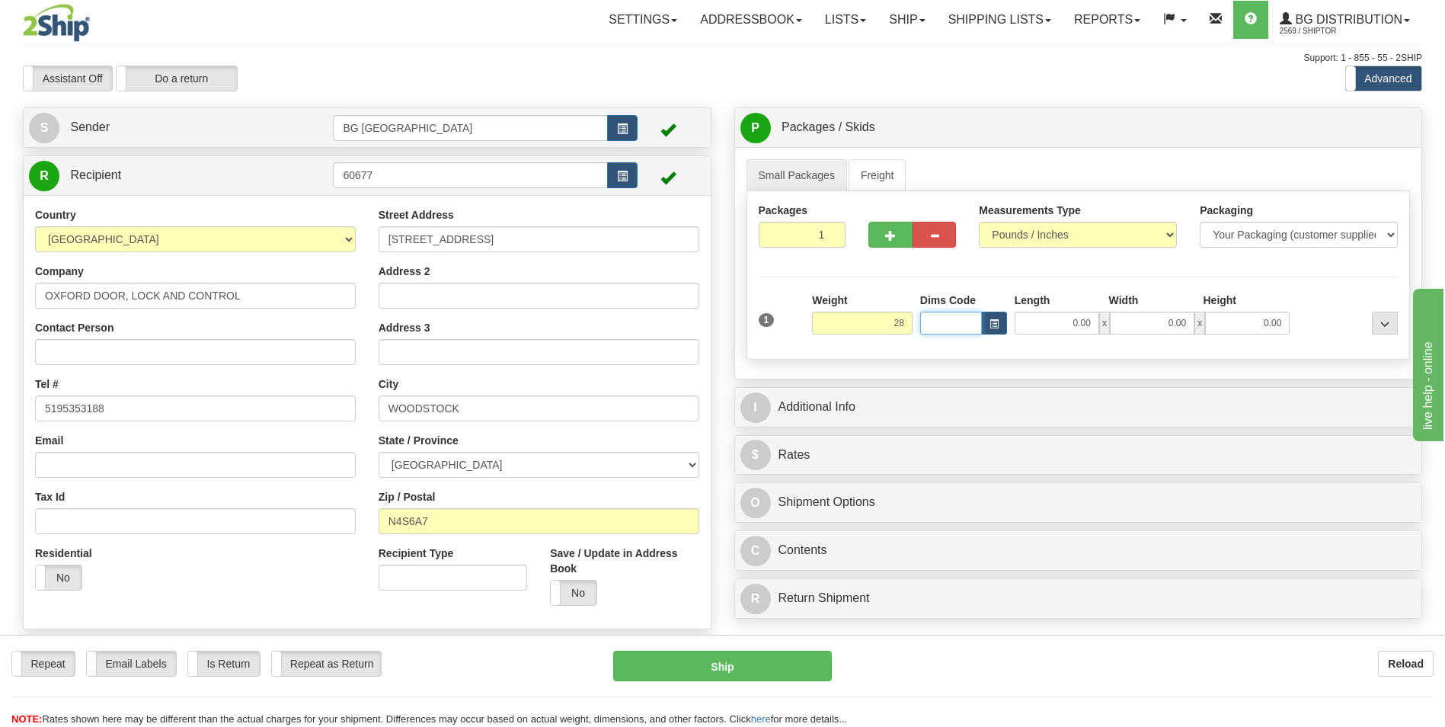
type input "28.00"
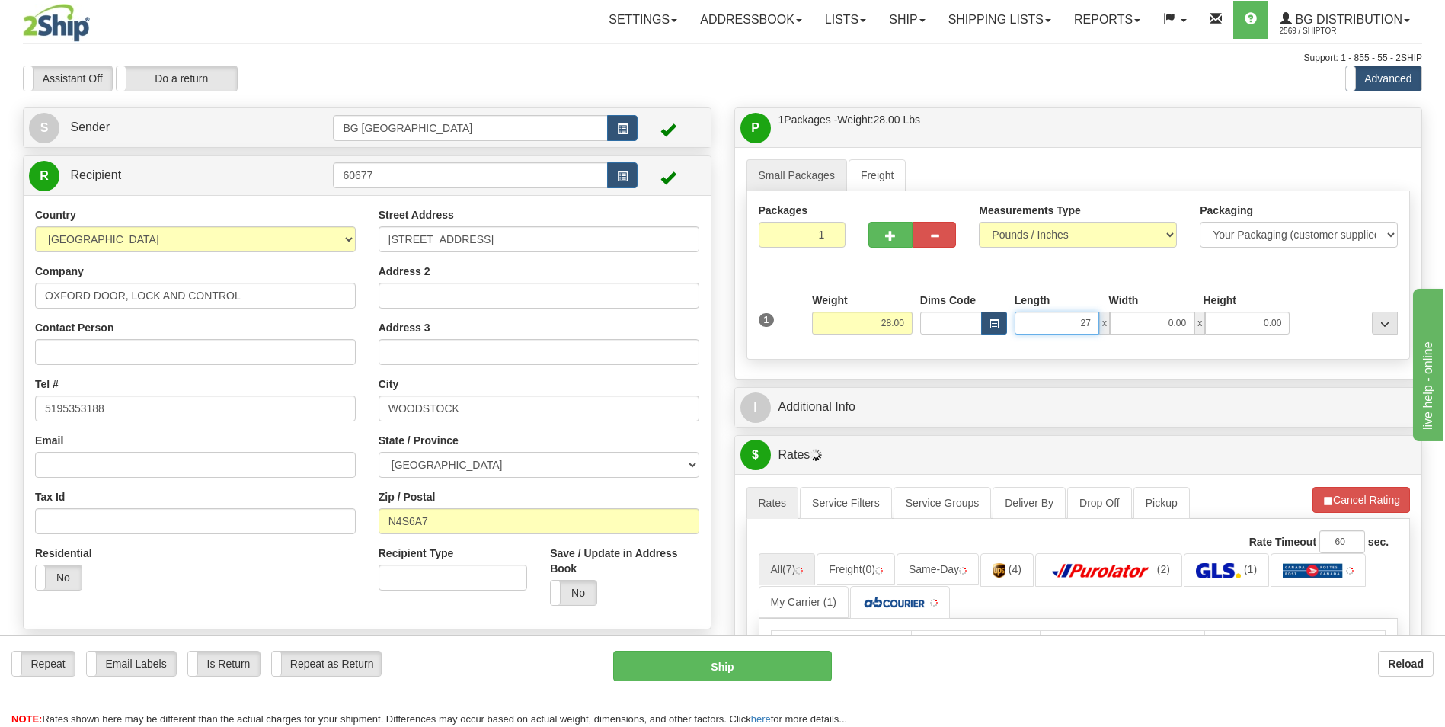
type input "27.00"
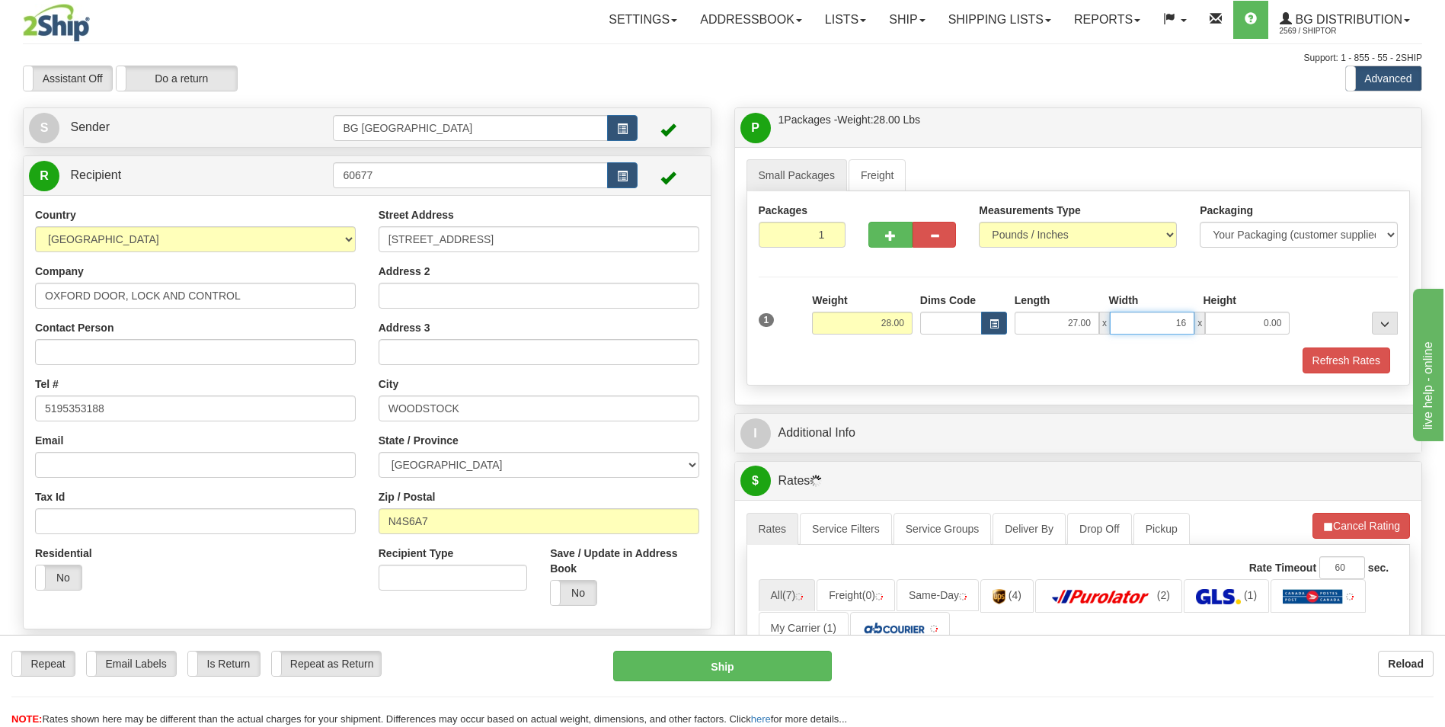
type input "16.00"
type input "5.00"
click at [892, 242] on button "button" at bounding box center [890, 235] width 43 height 26
type input "2"
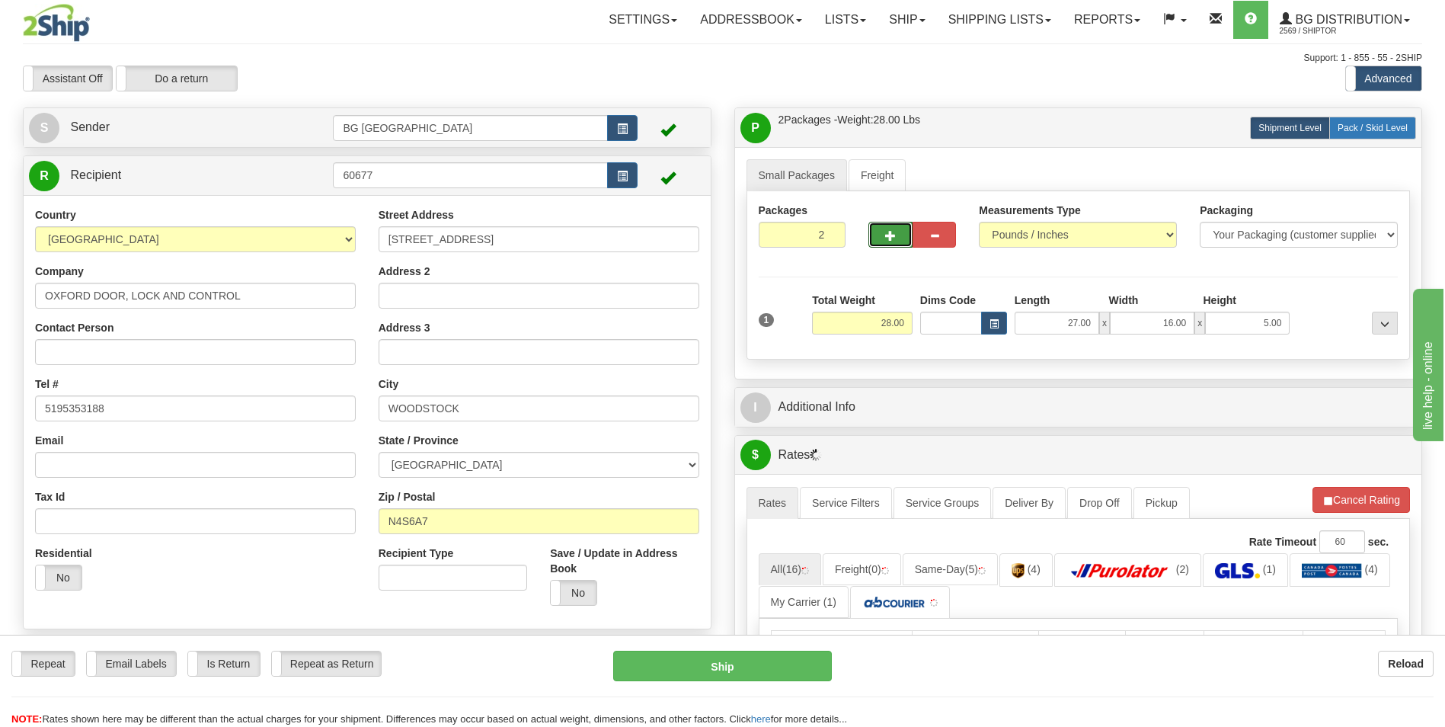
click at [1354, 123] on span "Pack / Skid Level" at bounding box center [1373, 128] width 70 height 11
radio input "true"
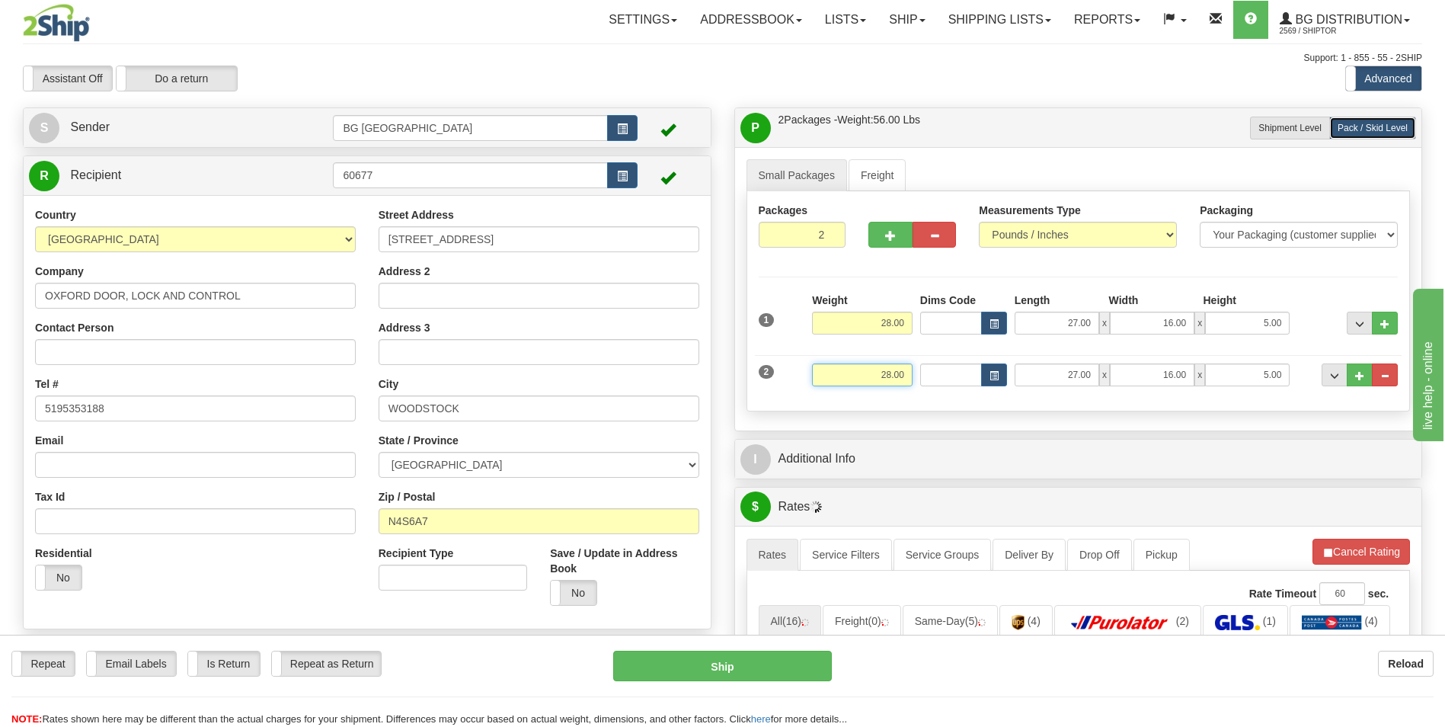
click at [887, 385] on input "28.00" at bounding box center [862, 374] width 101 height 23
type input "16.00"
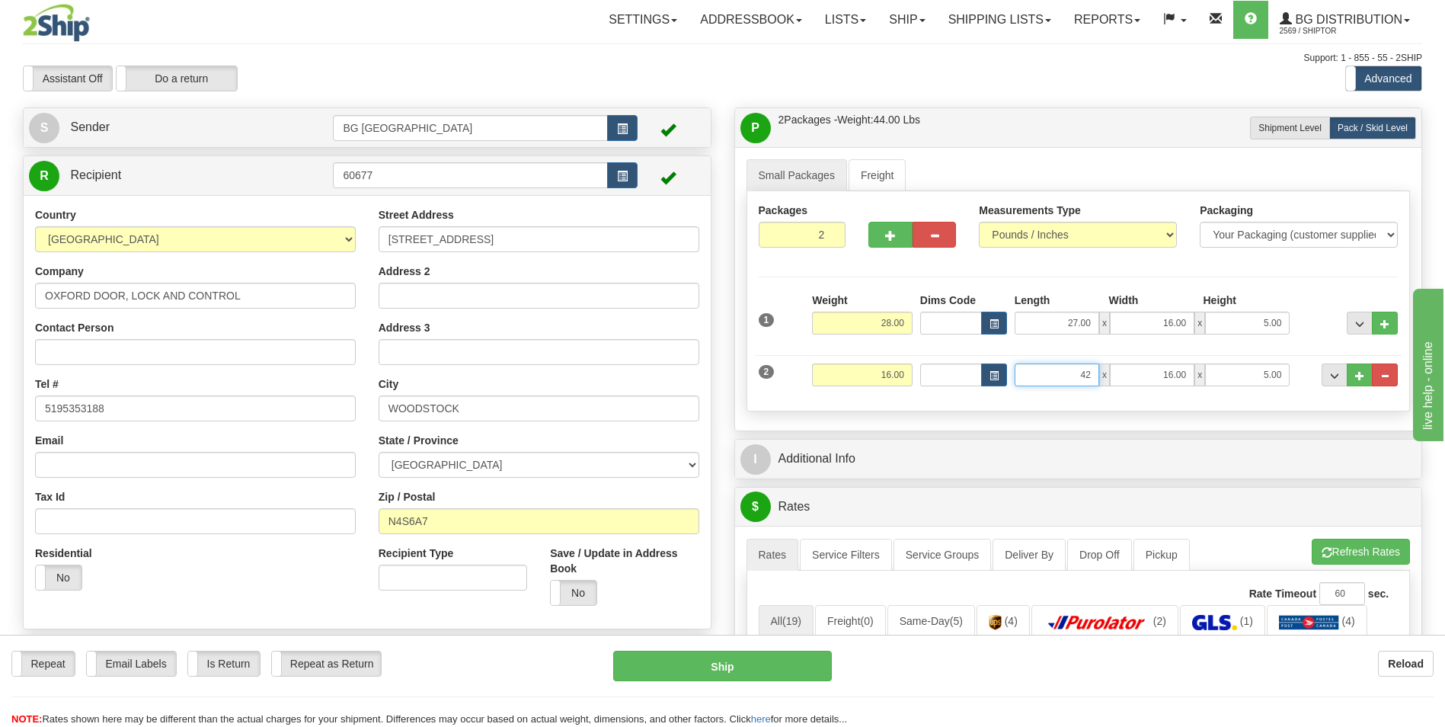
type input "42.00"
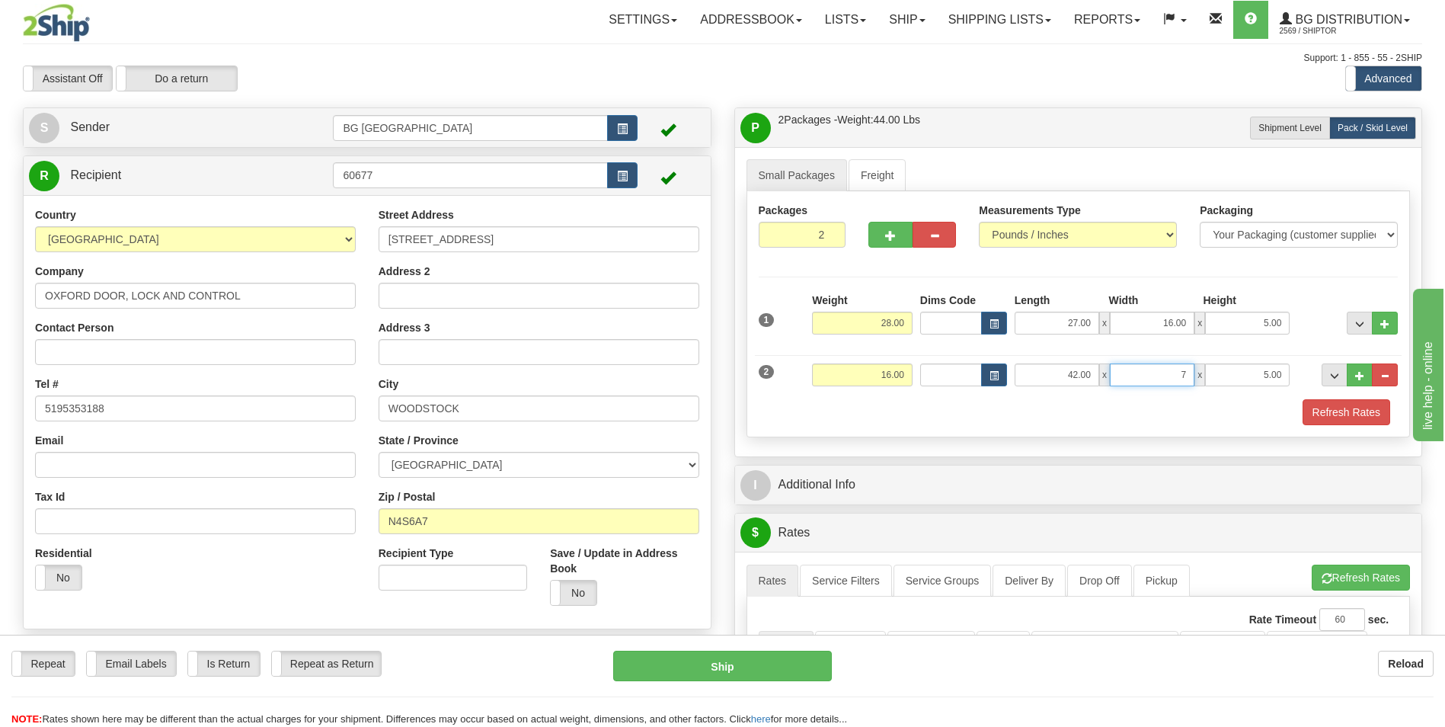
type input "7.00"
type input "5.00"
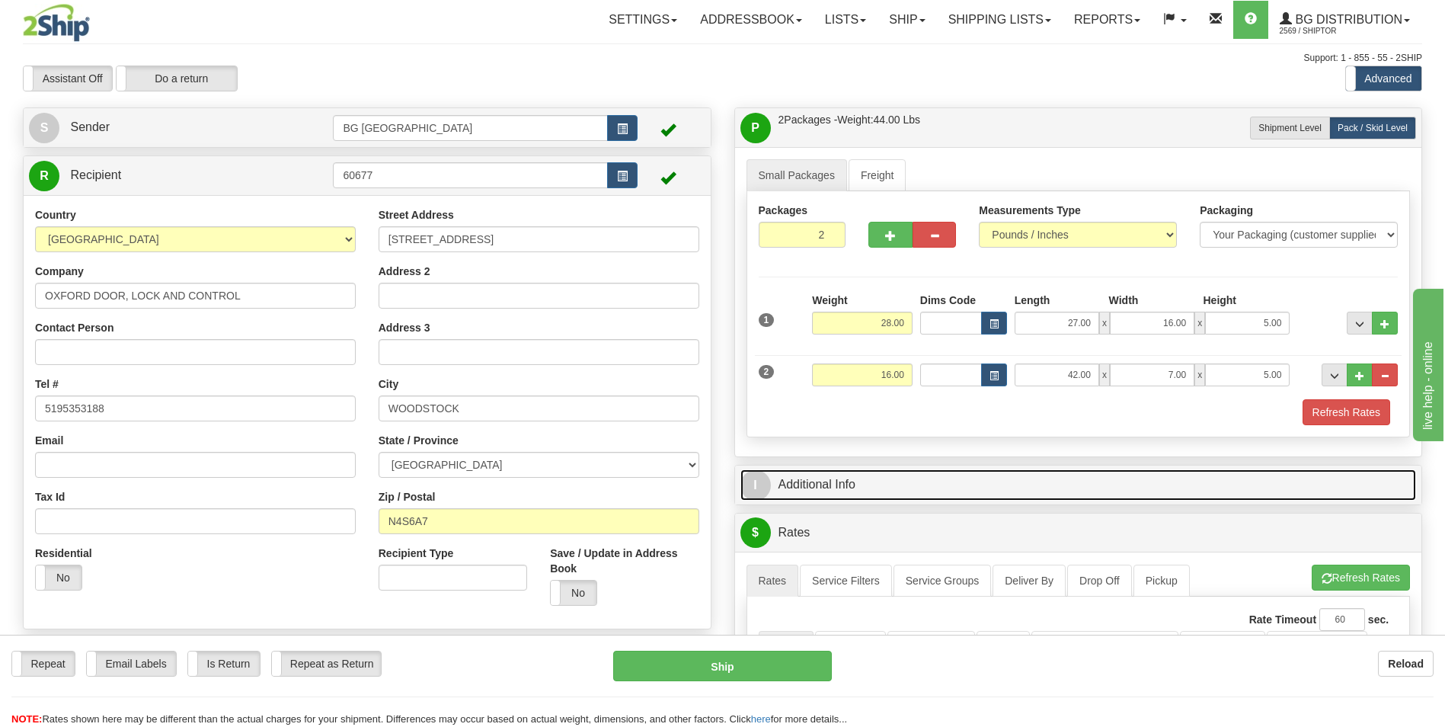
click at [866, 479] on link "I Additional Info" at bounding box center [1079, 484] width 677 height 31
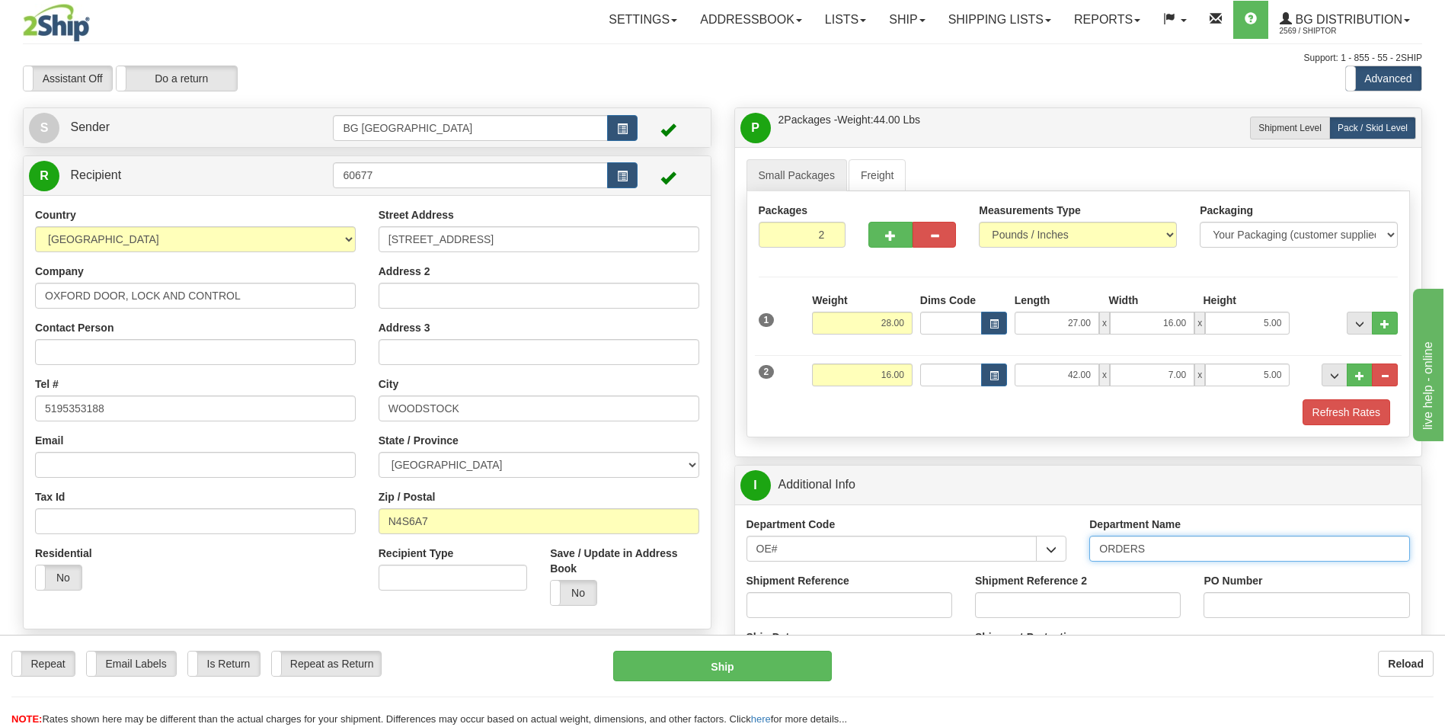
click at [1154, 552] on input "ORDERS" at bounding box center [1250, 549] width 321 height 26
type input "70183993-00"
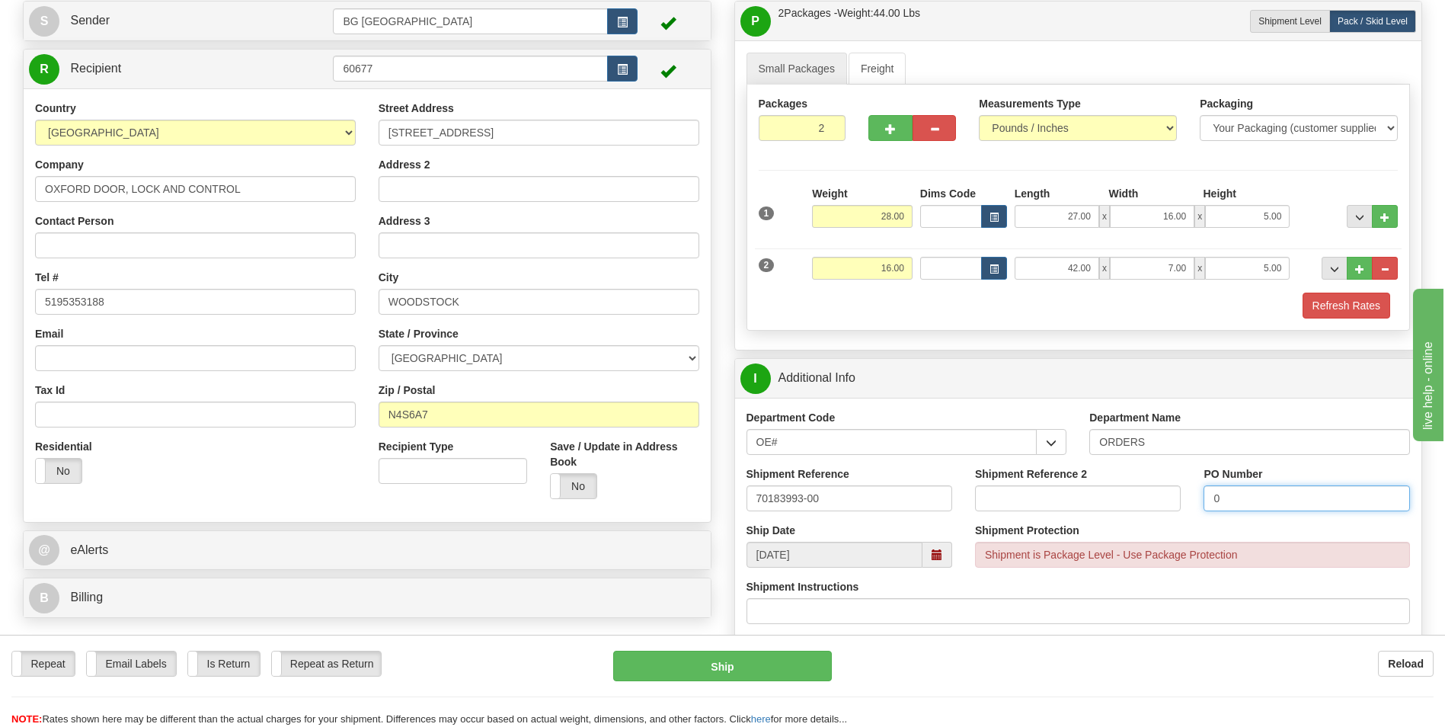
scroll to position [305, 0]
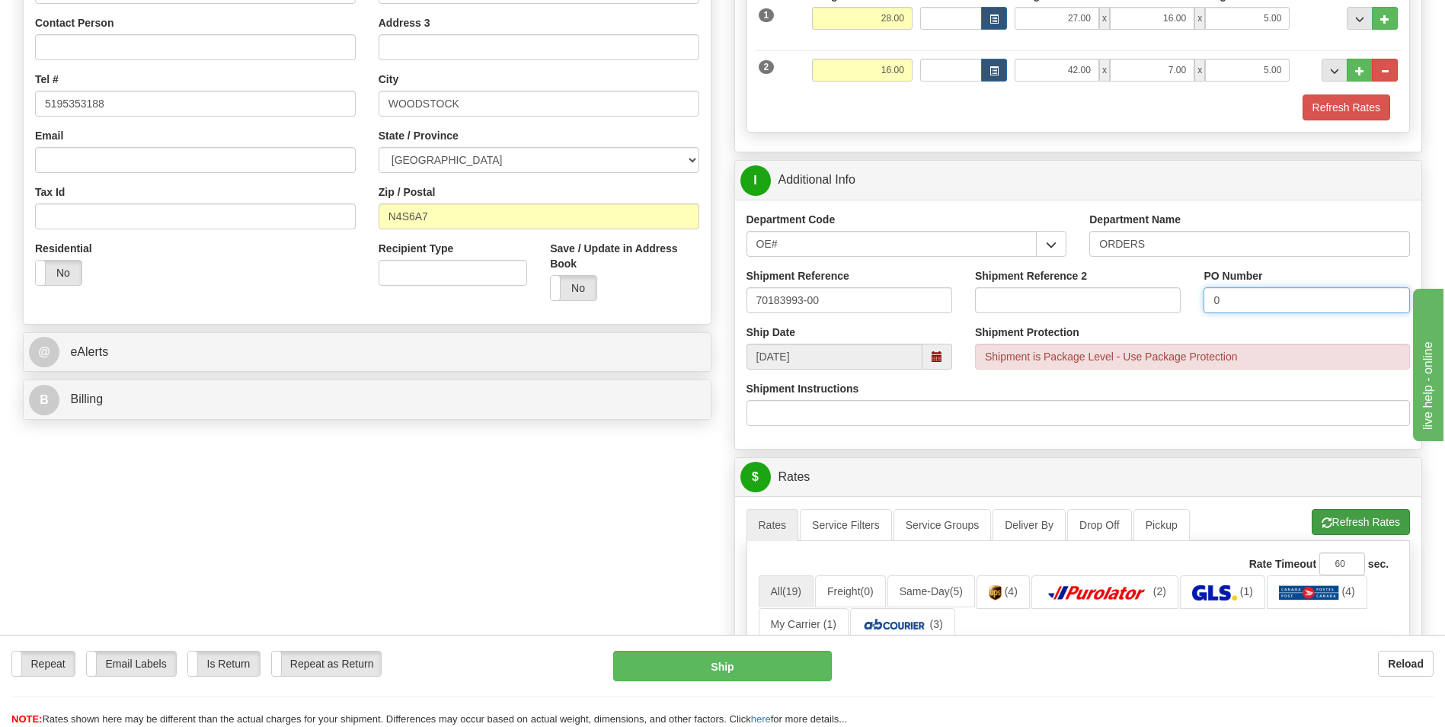
type input "0"
click at [1341, 527] on button "Refresh Rates" at bounding box center [1361, 522] width 98 height 26
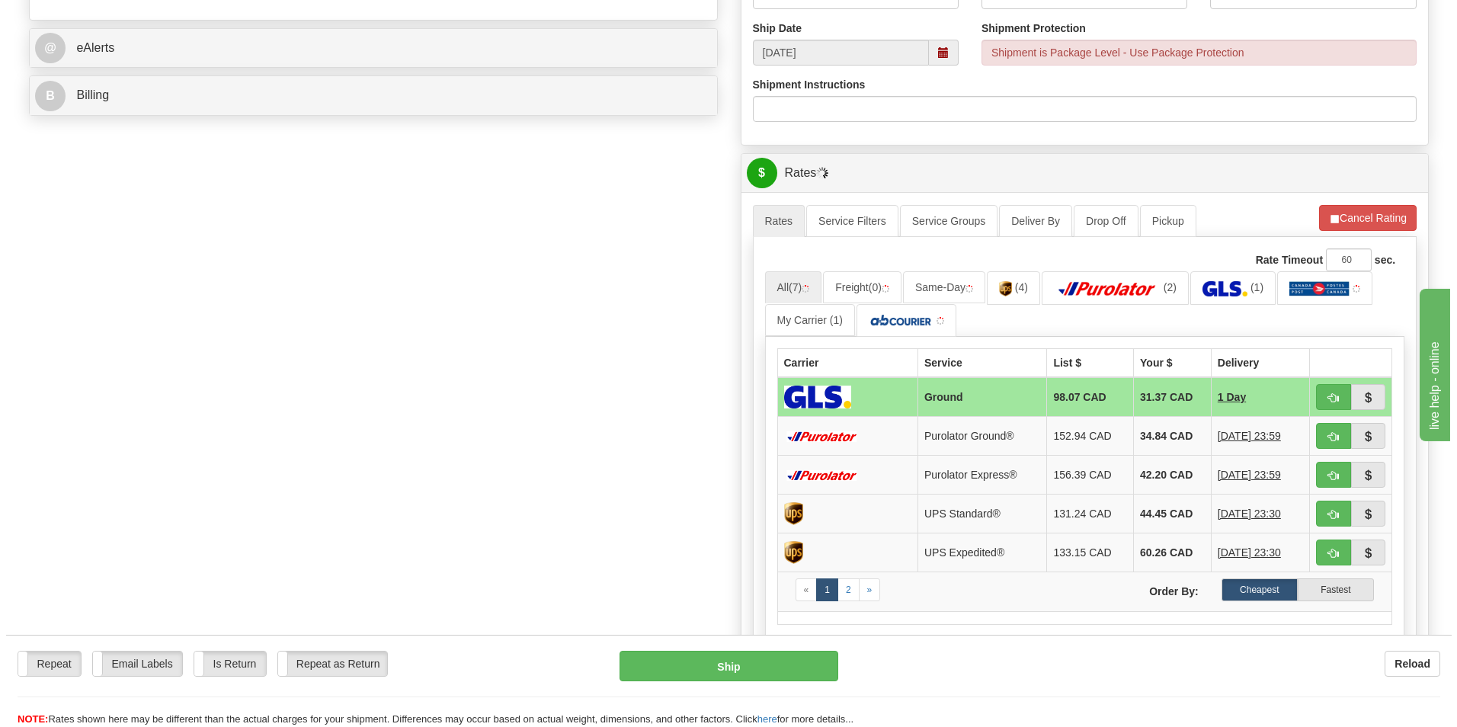
scroll to position [610, 0]
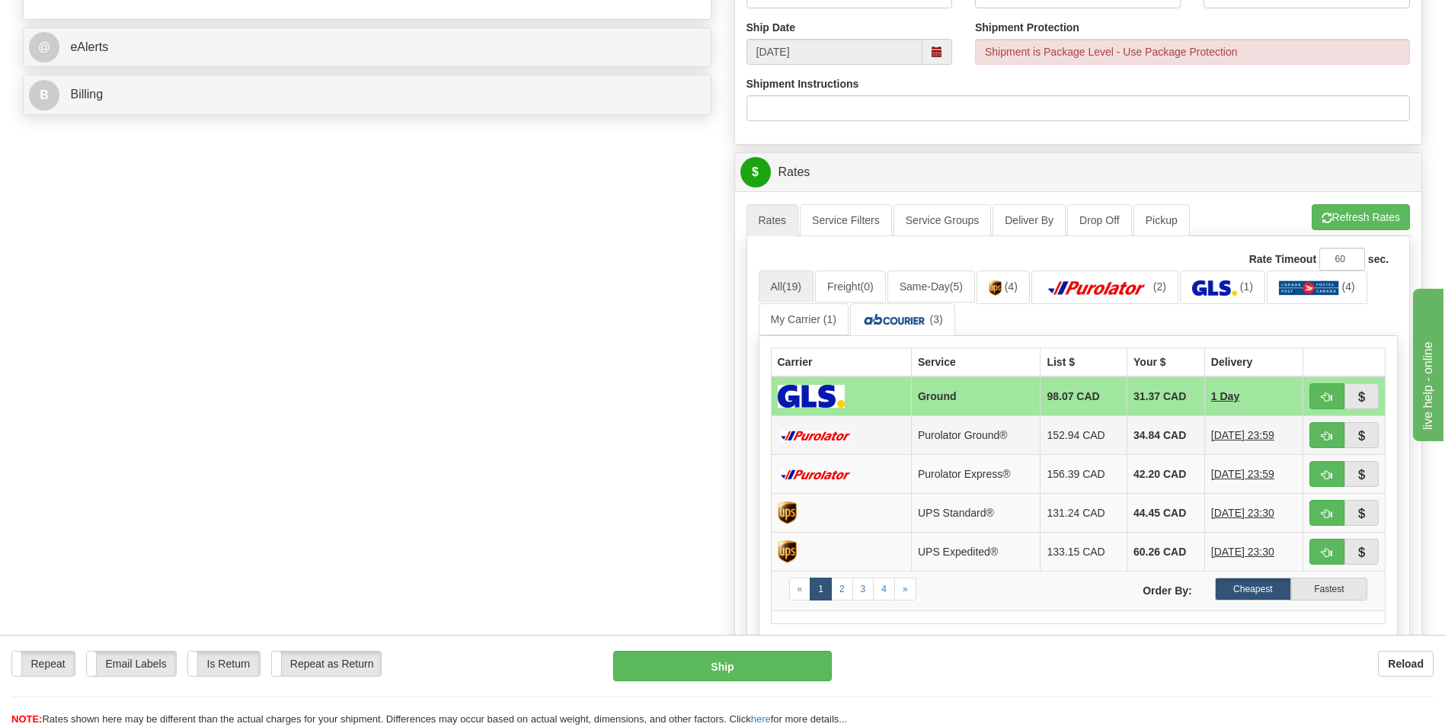
click at [1128, 440] on td "34.84 CAD" at bounding box center [1167, 435] width 78 height 39
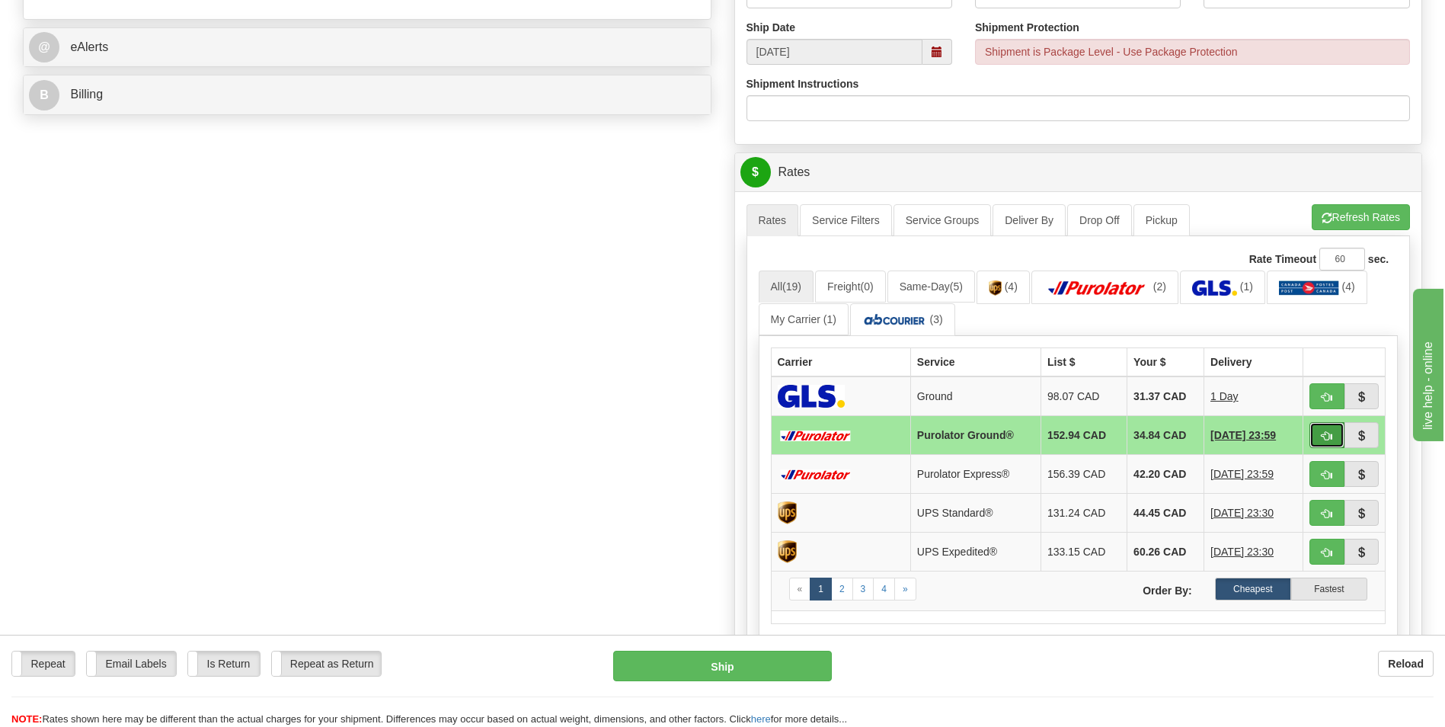
click at [1312, 443] on button "button" at bounding box center [1327, 435] width 35 height 26
type input "260"
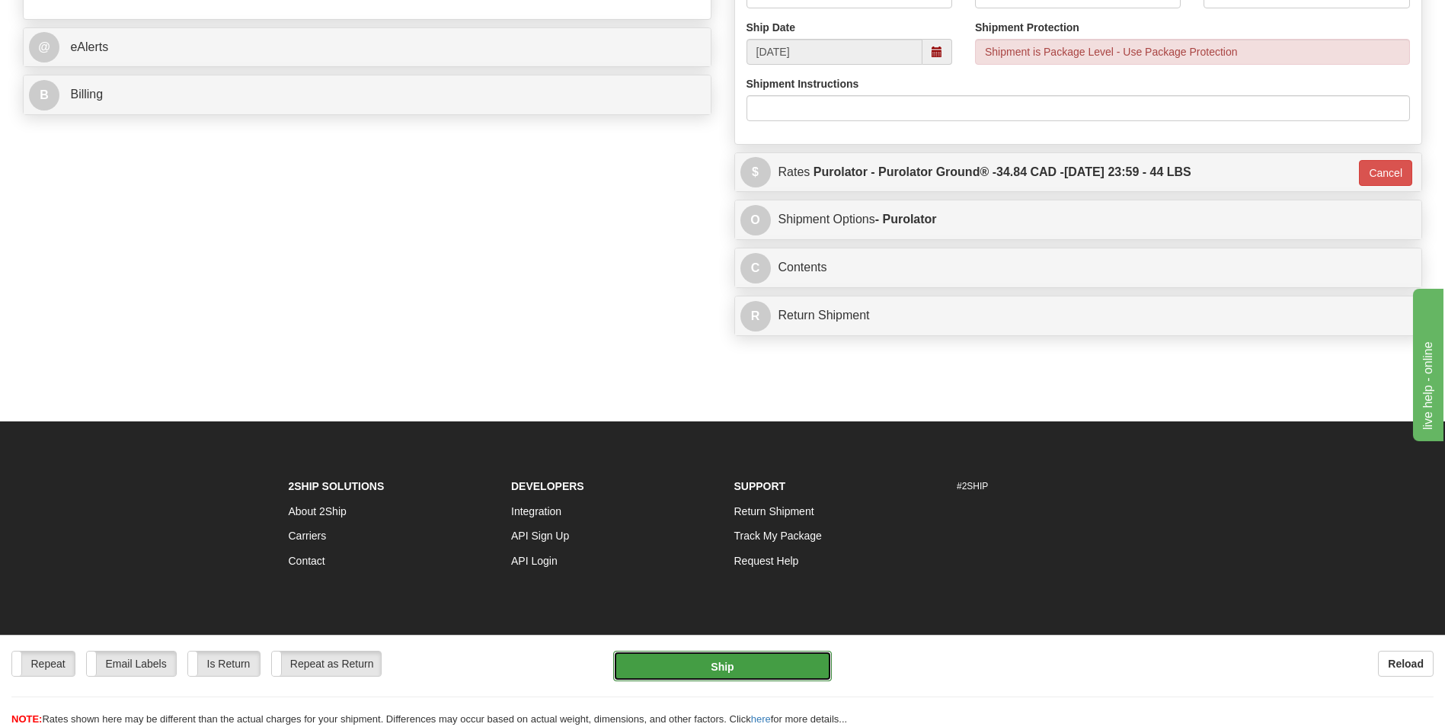
click at [742, 669] on button "Ship" at bounding box center [722, 666] width 218 height 30
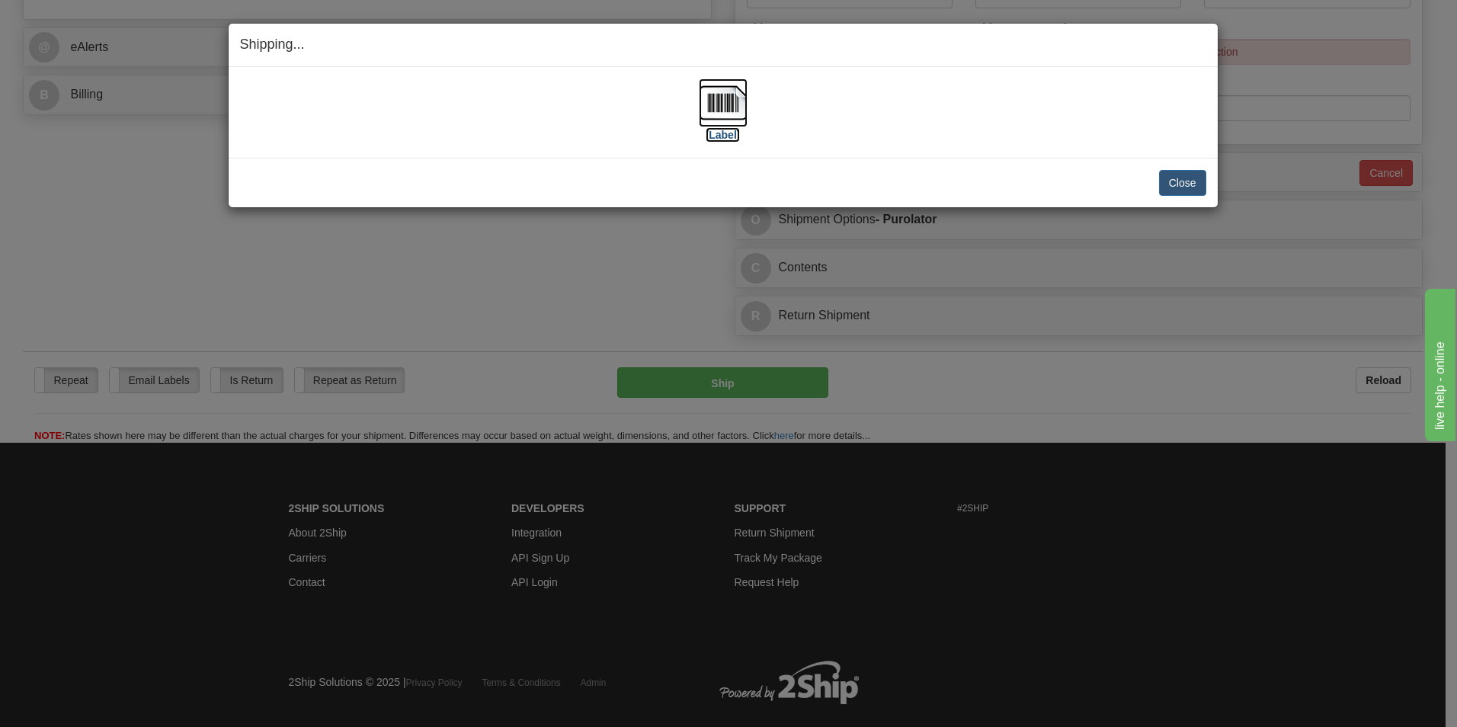
click at [711, 109] on img at bounding box center [723, 102] width 49 height 49
click at [1162, 174] on button "Close" at bounding box center [1182, 183] width 47 height 26
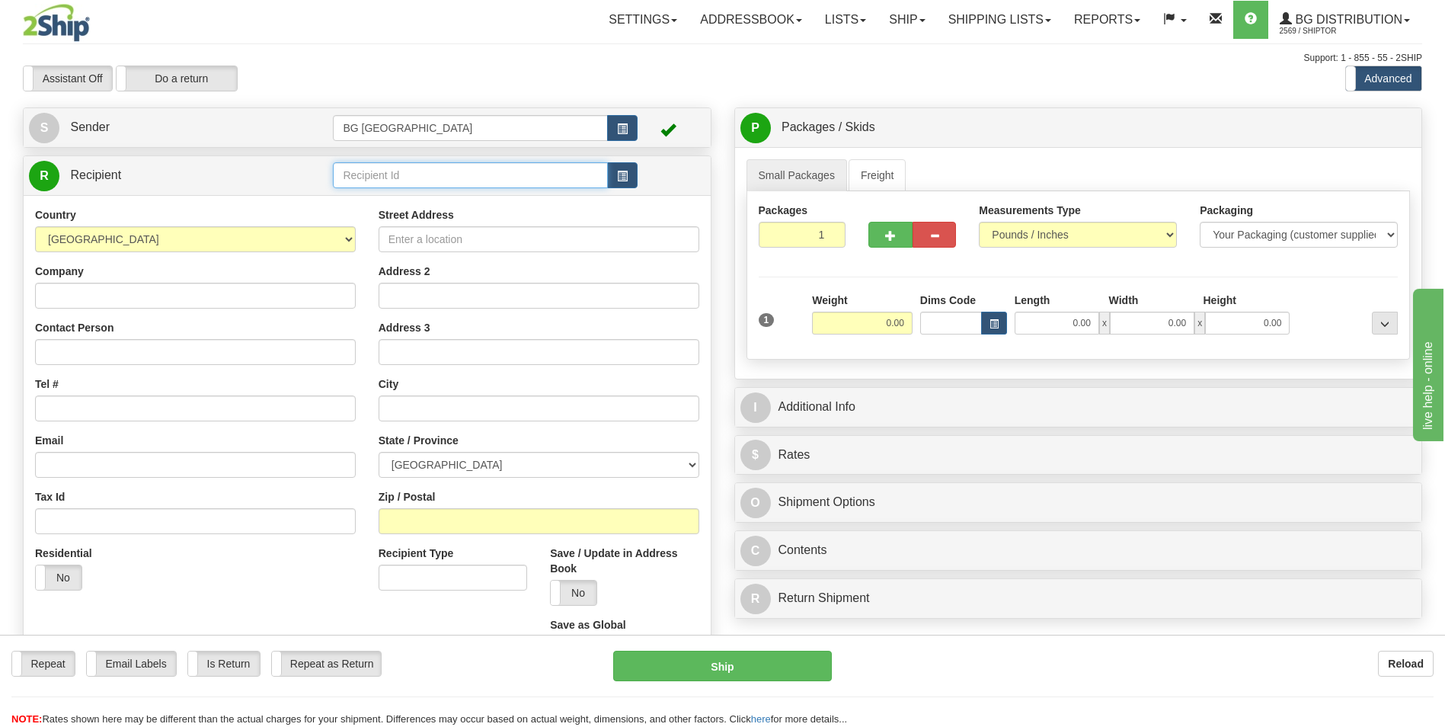
click at [380, 184] on input "text" at bounding box center [470, 175] width 274 height 26
click at [373, 191] on div "5554" at bounding box center [468, 198] width 260 height 17
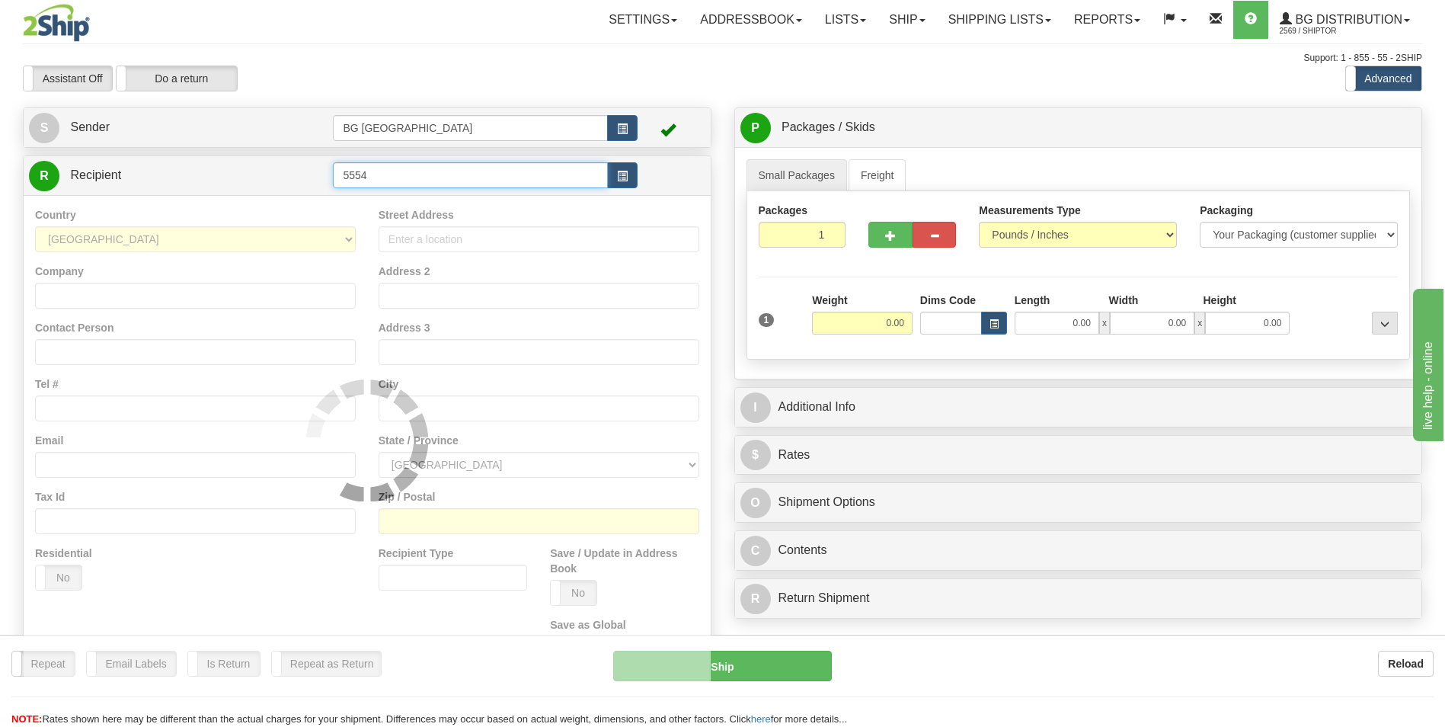
type input "5554"
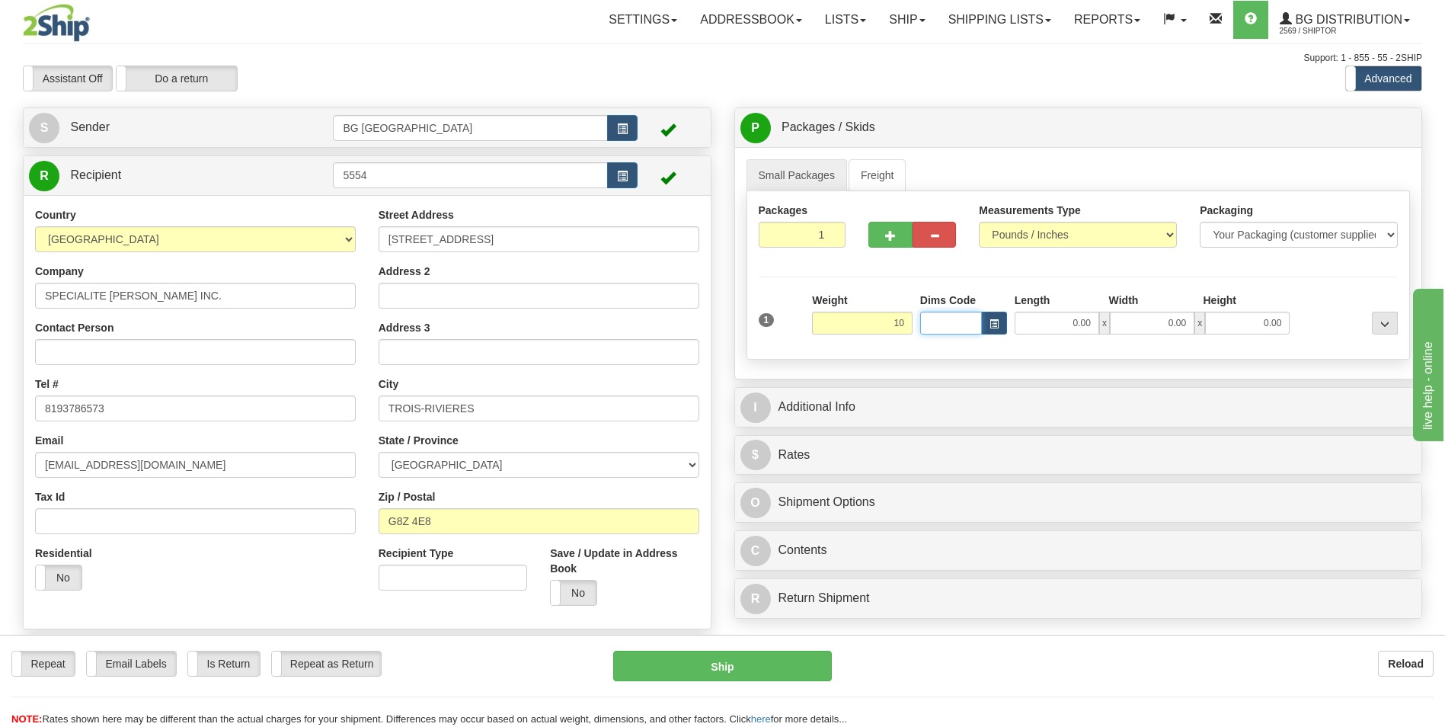
type input "10.00"
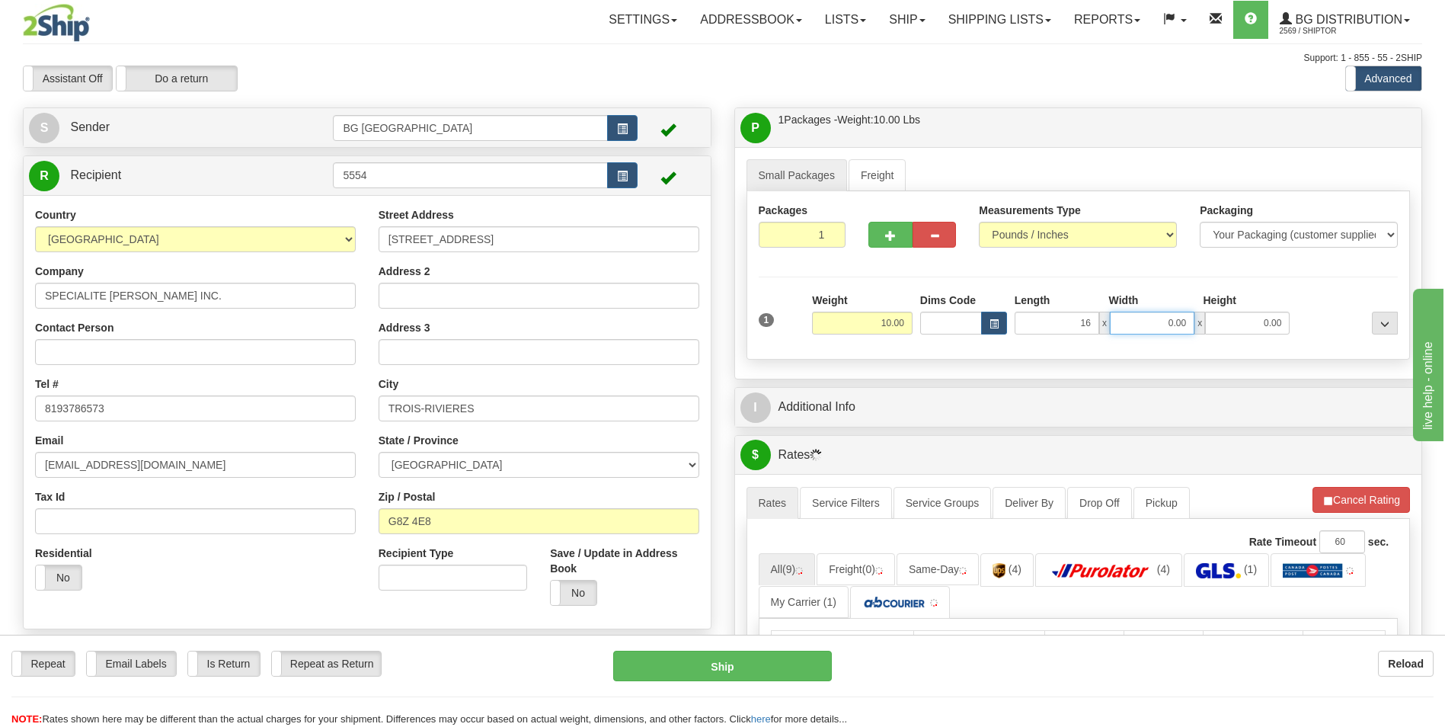
type input "16.00"
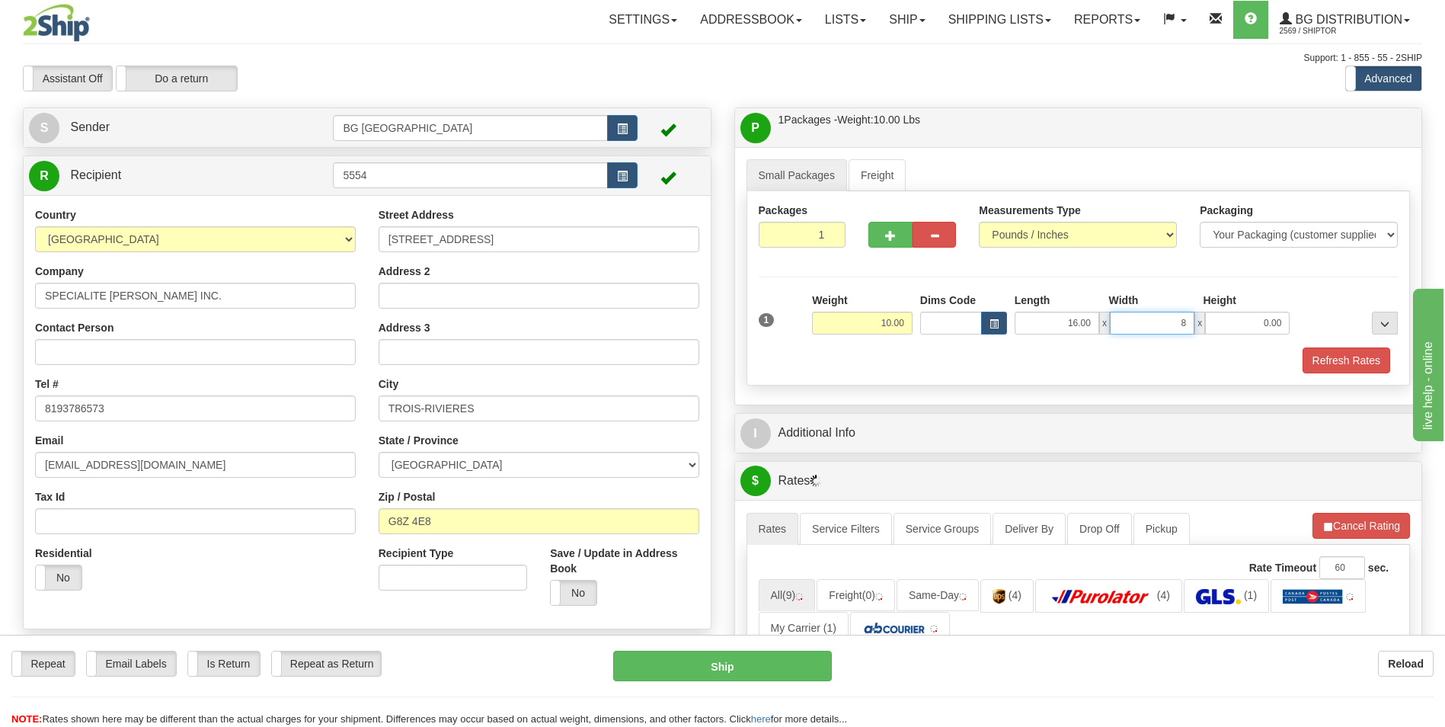
type input "8.00"
type input "7.00"
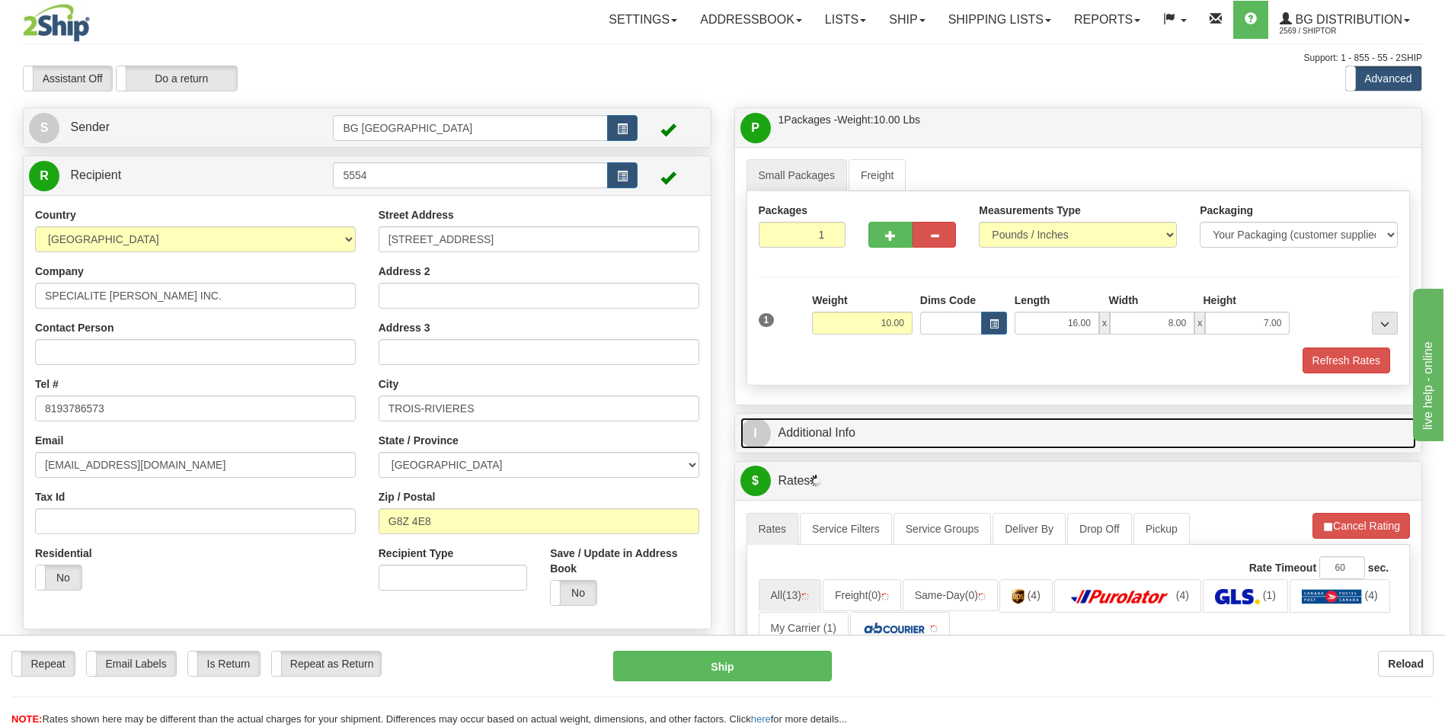
click at [863, 427] on link "I Additional Info" at bounding box center [1079, 433] width 677 height 31
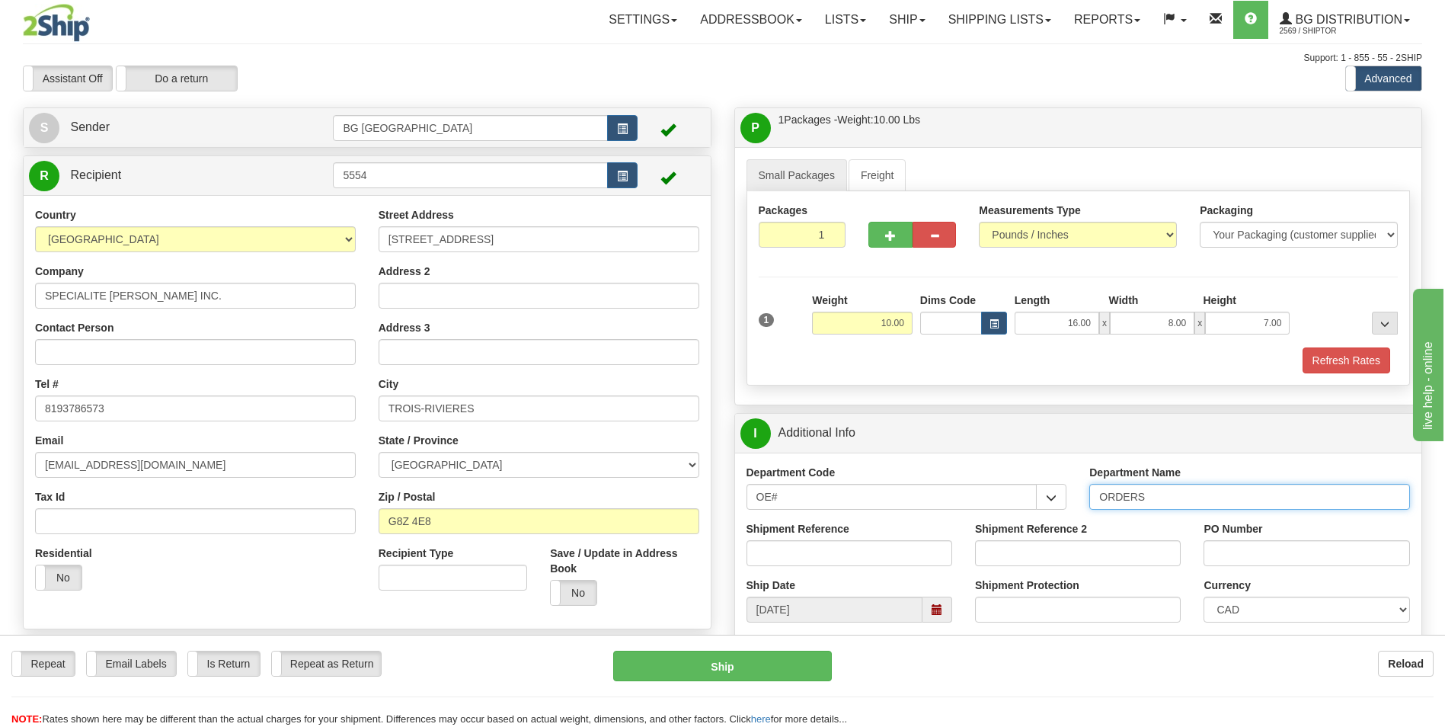
click at [1178, 491] on input "ORDERS" at bounding box center [1250, 497] width 321 height 26
type input "70183981-00"
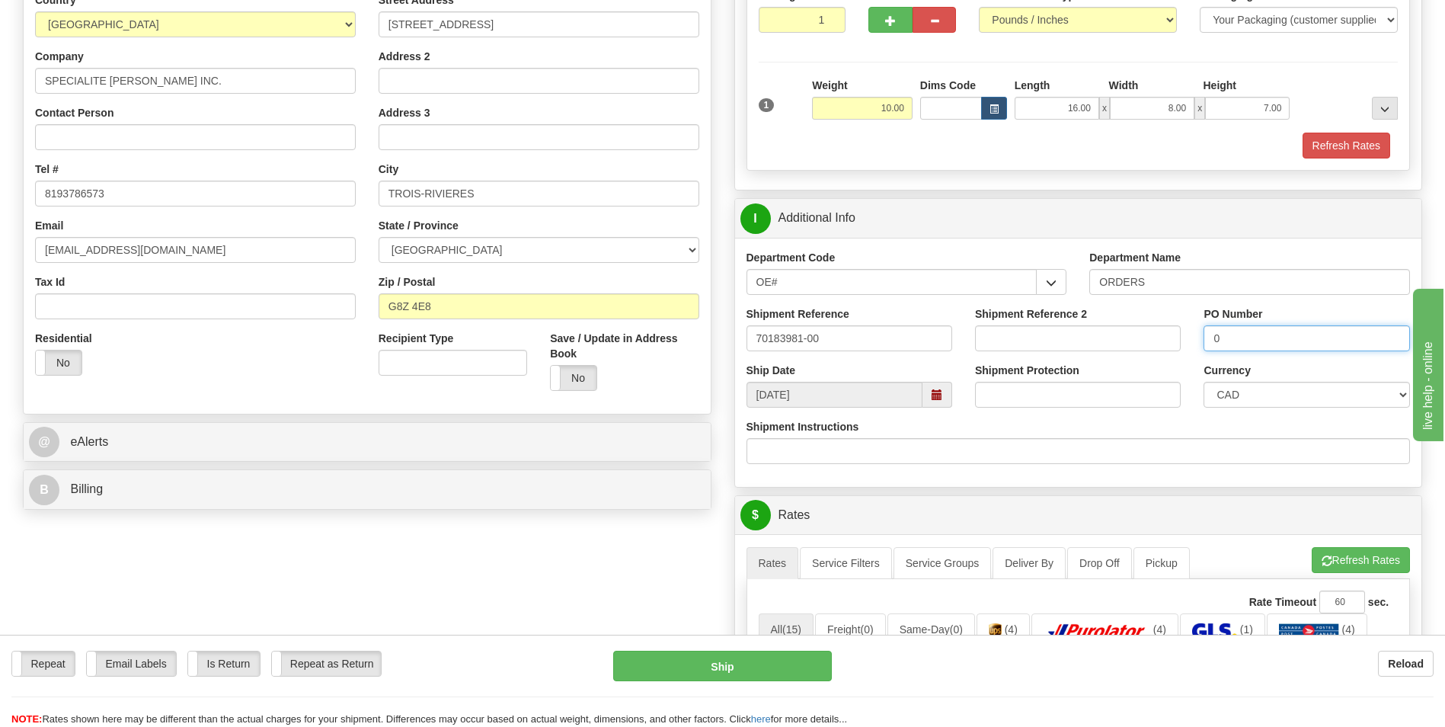
scroll to position [381, 0]
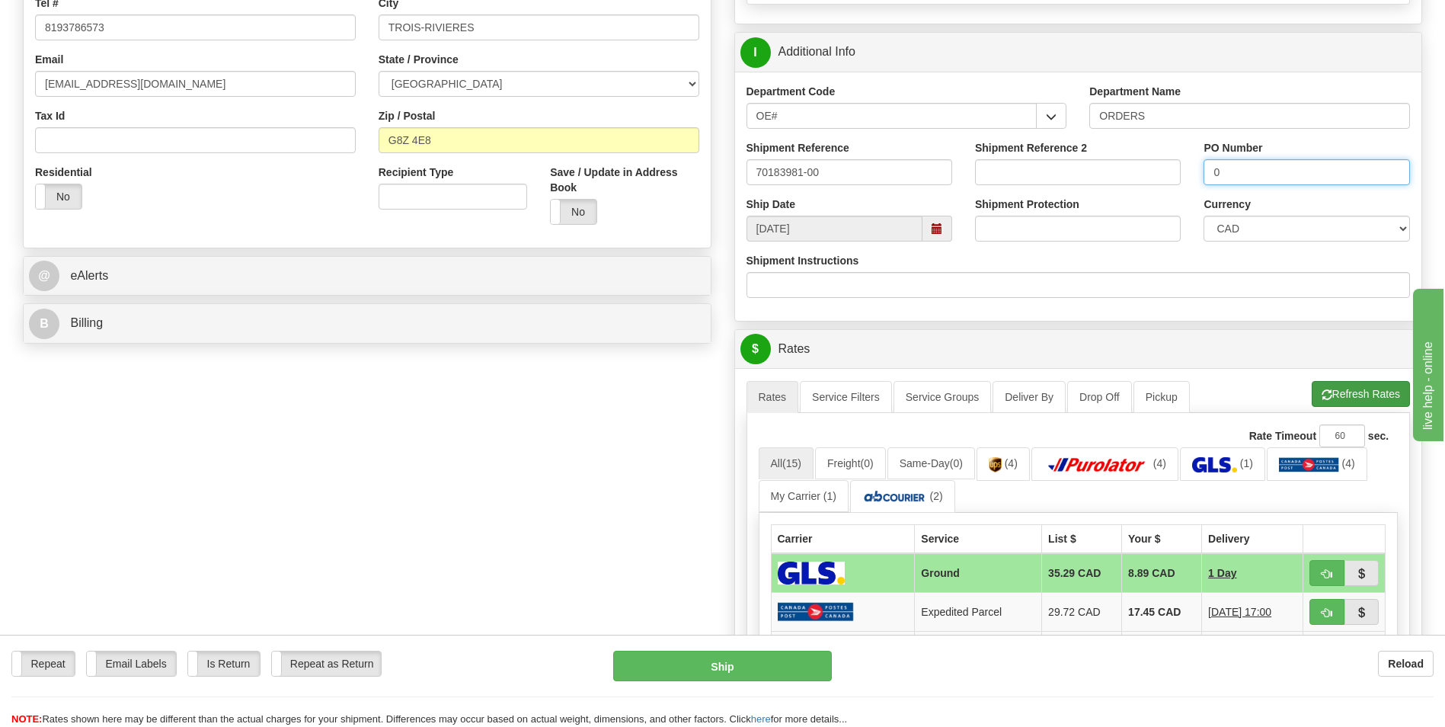
type input "0"
click at [1340, 392] on button "Refresh Rates" at bounding box center [1361, 394] width 98 height 26
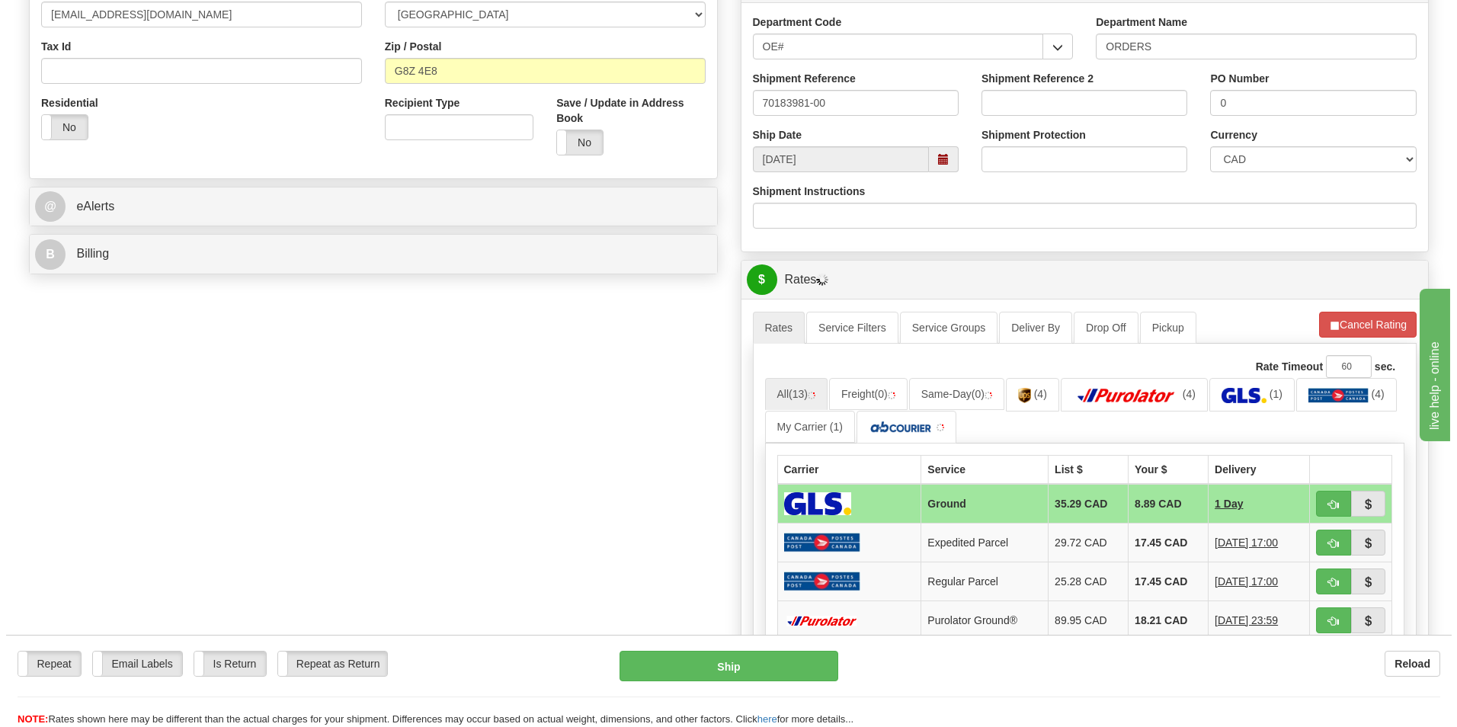
scroll to position [533, 0]
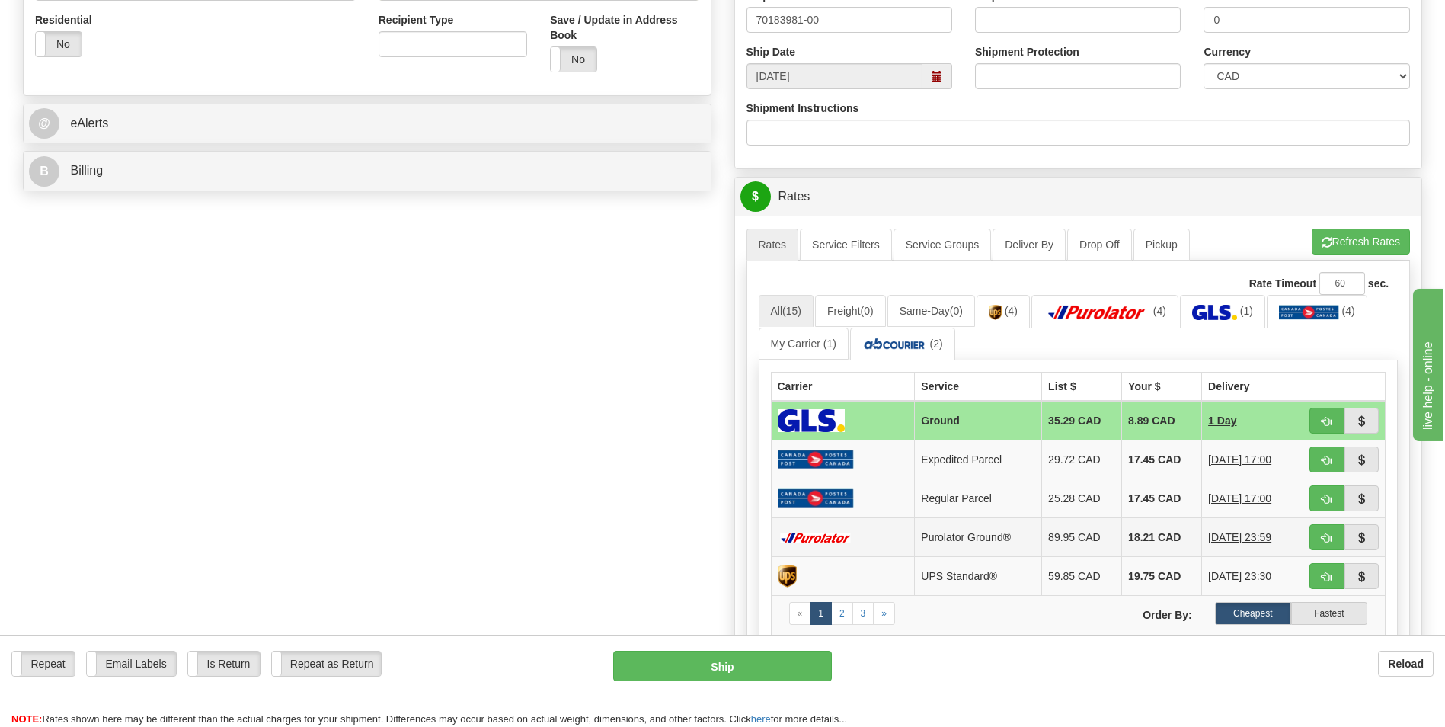
click at [1052, 541] on td "89.95 CAD" at bounding box center [1082, 537] width 80 height 39
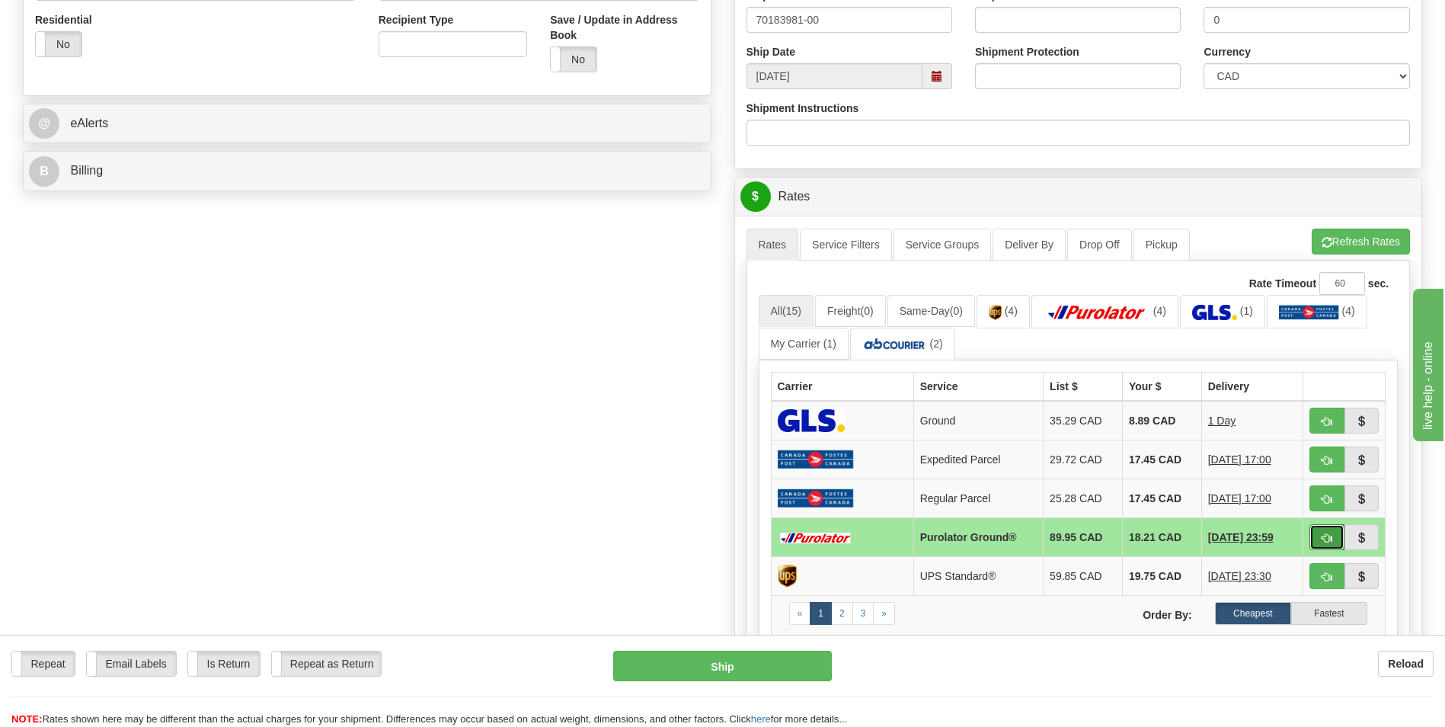
click at [1330, 530] on button "button" at bounding box center [1327, 537] width 35 height 26
type input "260"
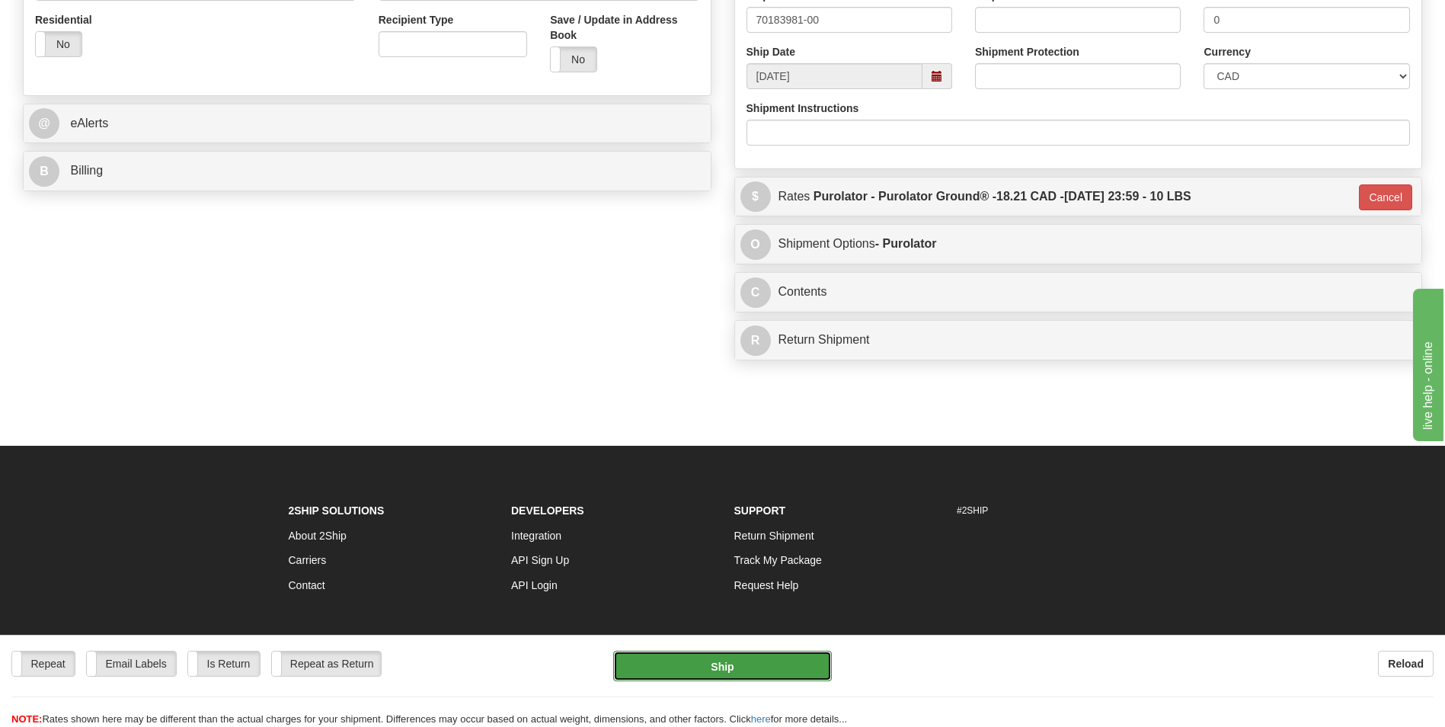
click at [770, 661] on button "Ship" at bounding box center [722, 666] width 218 height 30
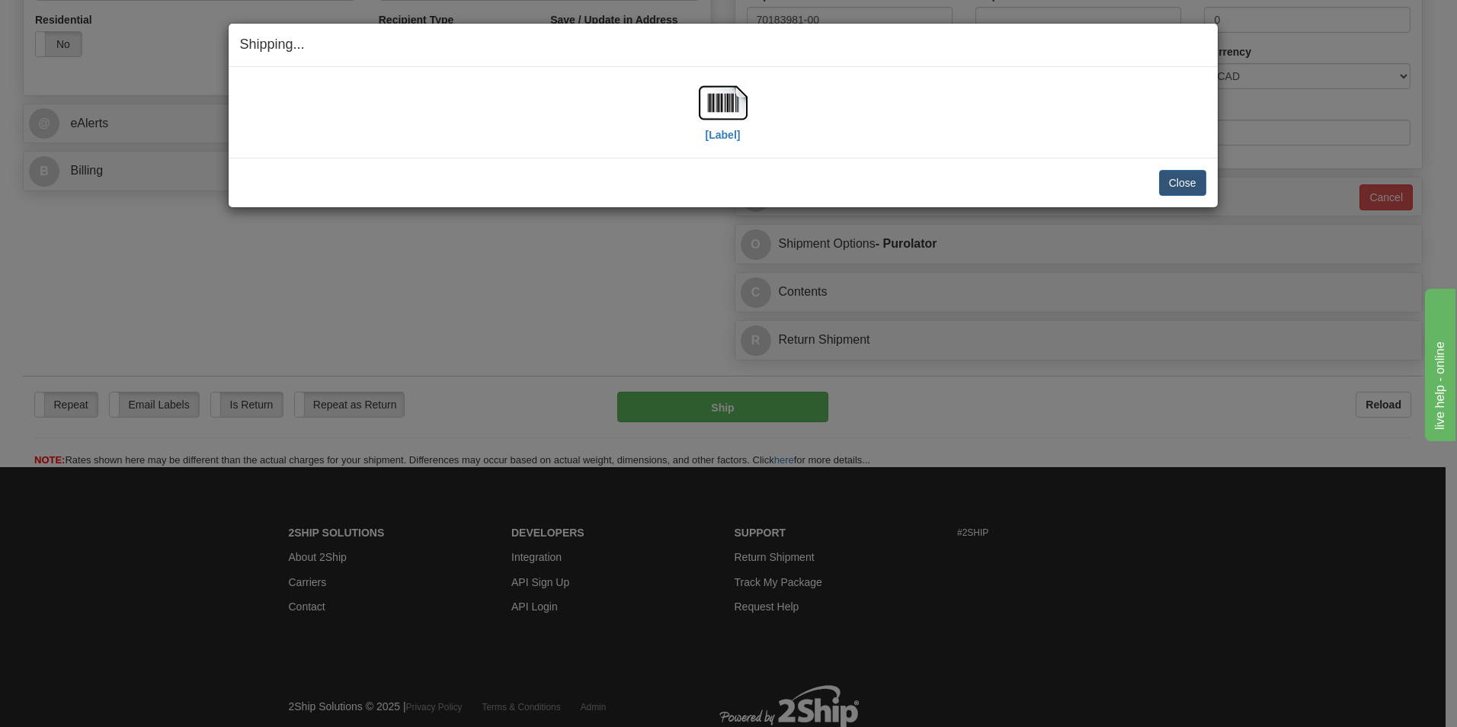
click at [748, 118] on div "[Label]" at bounding box center [723, 112] width 966 height 68
click at [742, 115] on img at bounding box center [723, 102] width 49 height 49
click at [1187, 187] on button "Close" at bounding box center [1182, 183] width 47 height 26
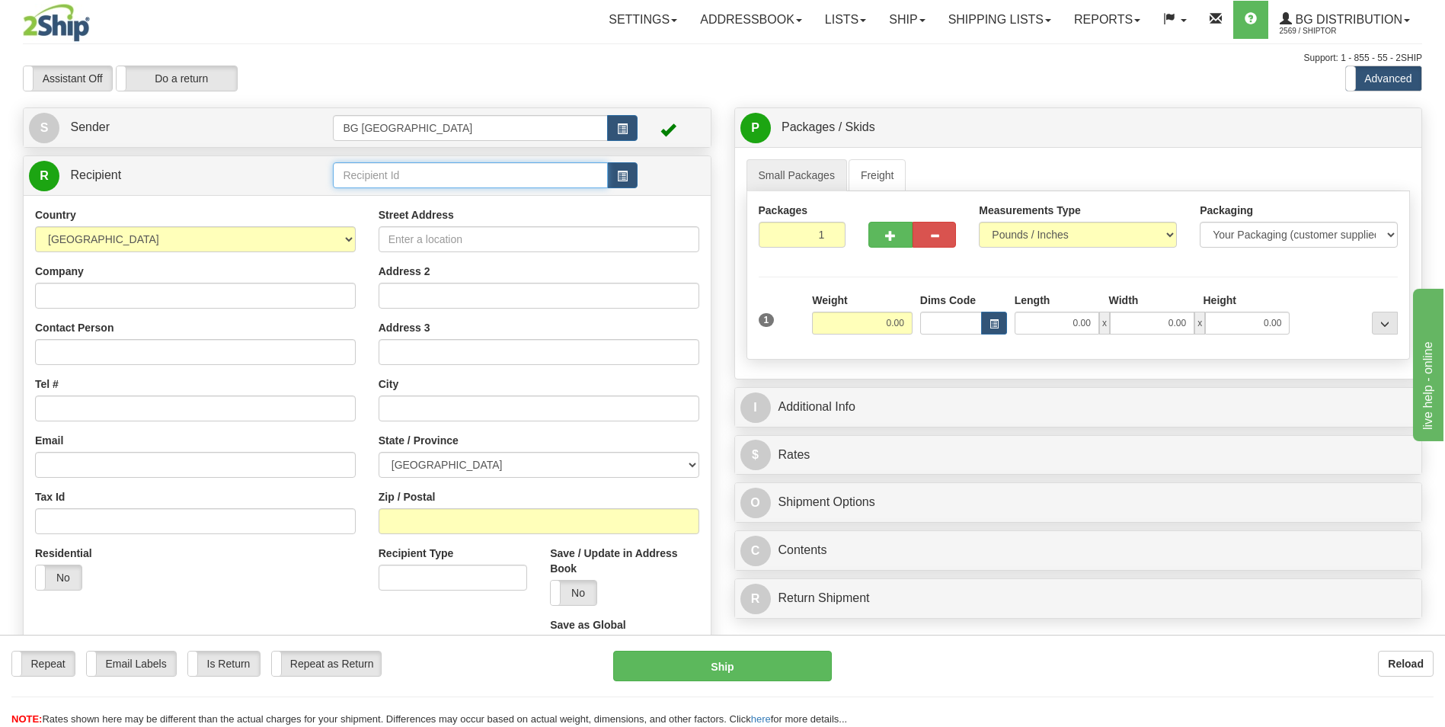
click at [365, 173] on input "text" at bounding box center [470, 175] width 274 height 26
click at [358, 190] on div "60173" at bounding box center [468, 198] width 260 height 17
type input "60173"
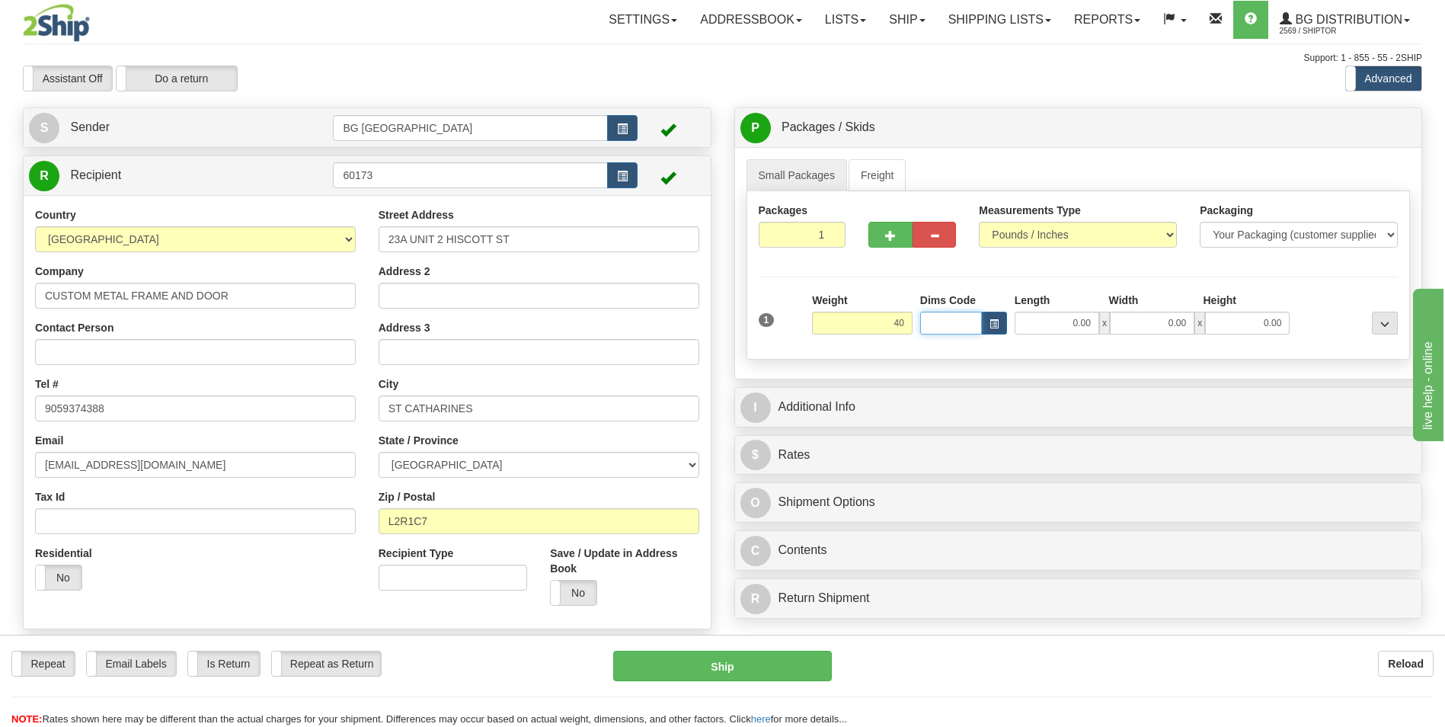
type input "40.00"
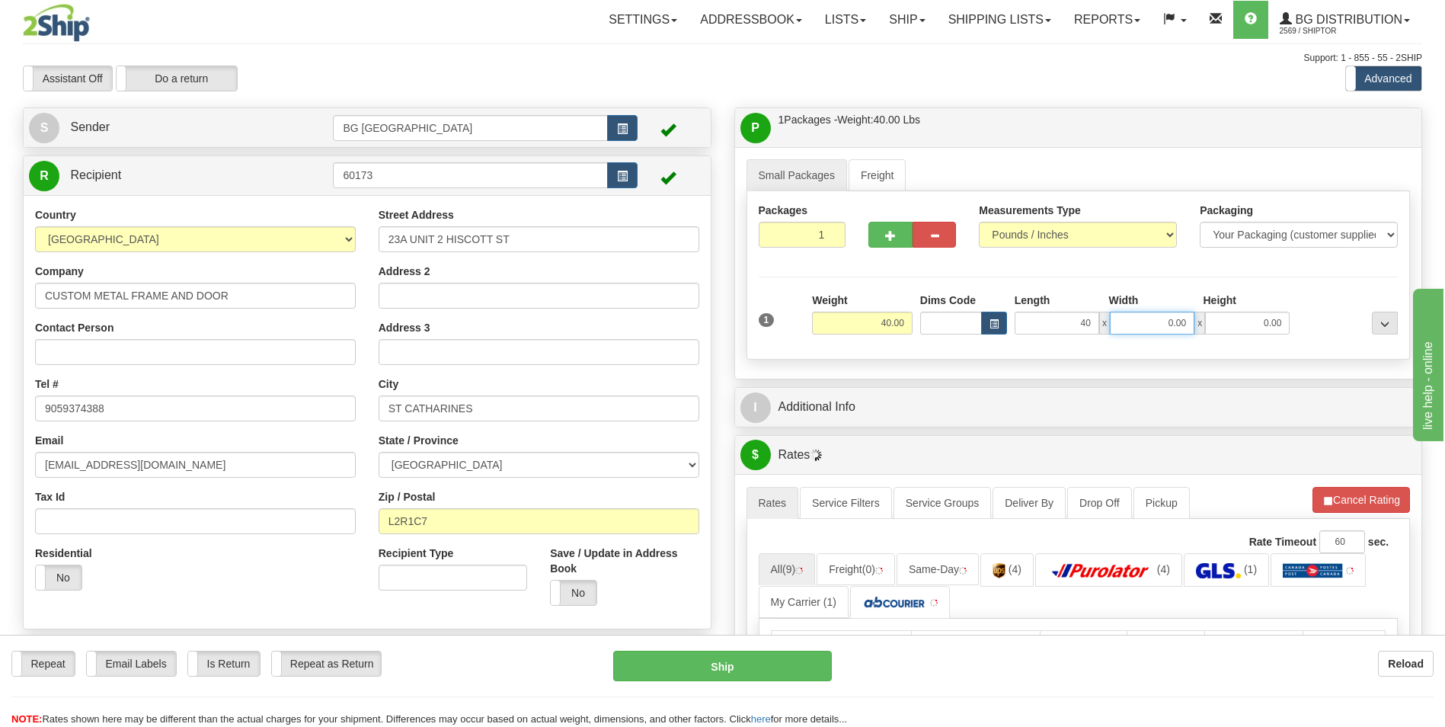
type input "40.00"
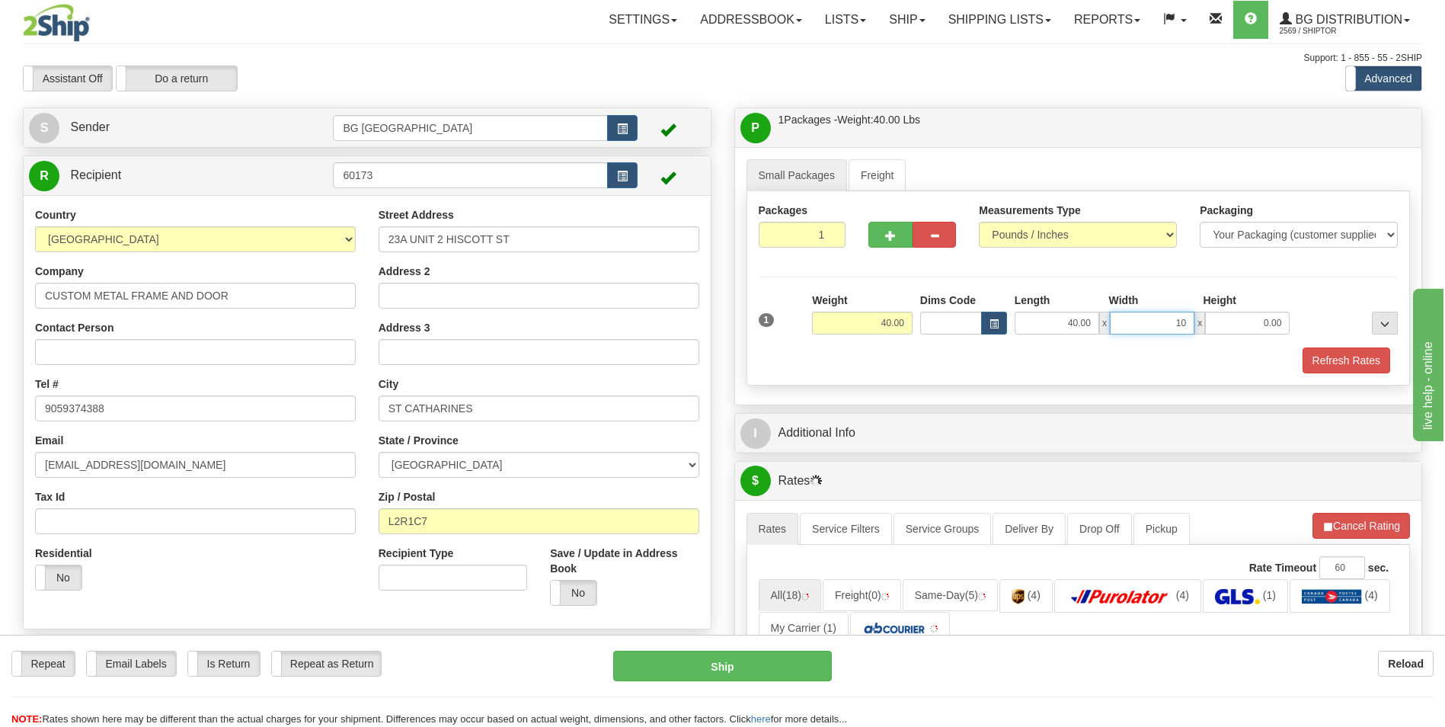
type input "10.00"
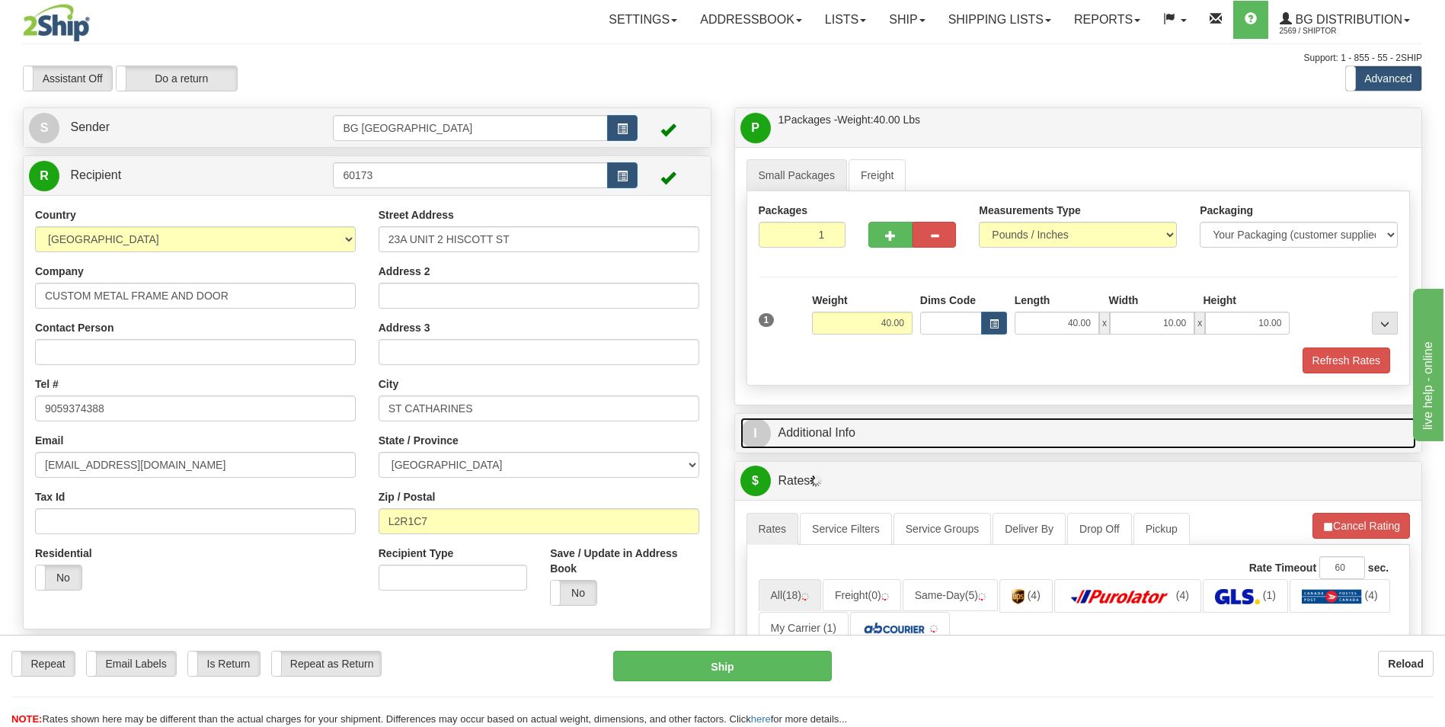
click at [864, 443] on link "I Additional Info" at bounding box center [1079, 433] width 677 height 31
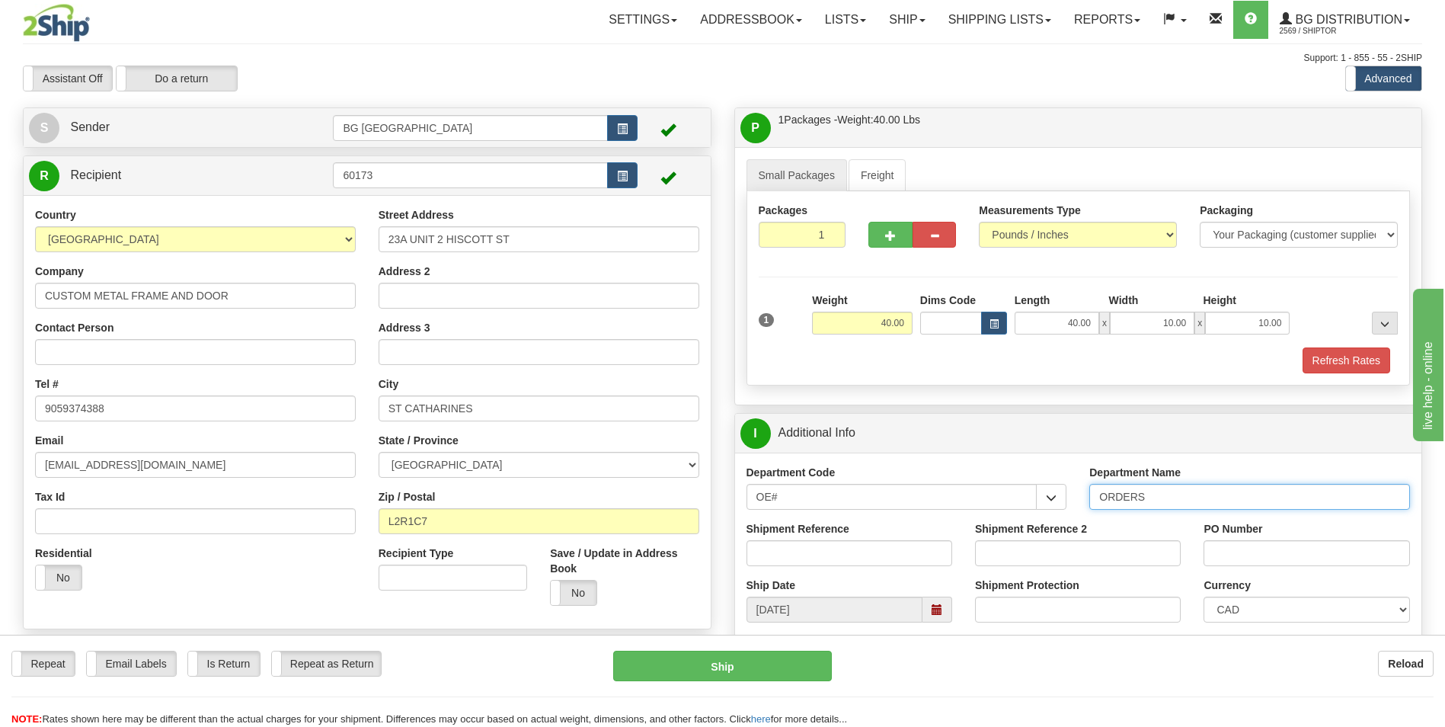
click at [1165, 500] on input "ORDERS" at bounding box center [1250, 497] width 321 height 26
type input "70184000-00"
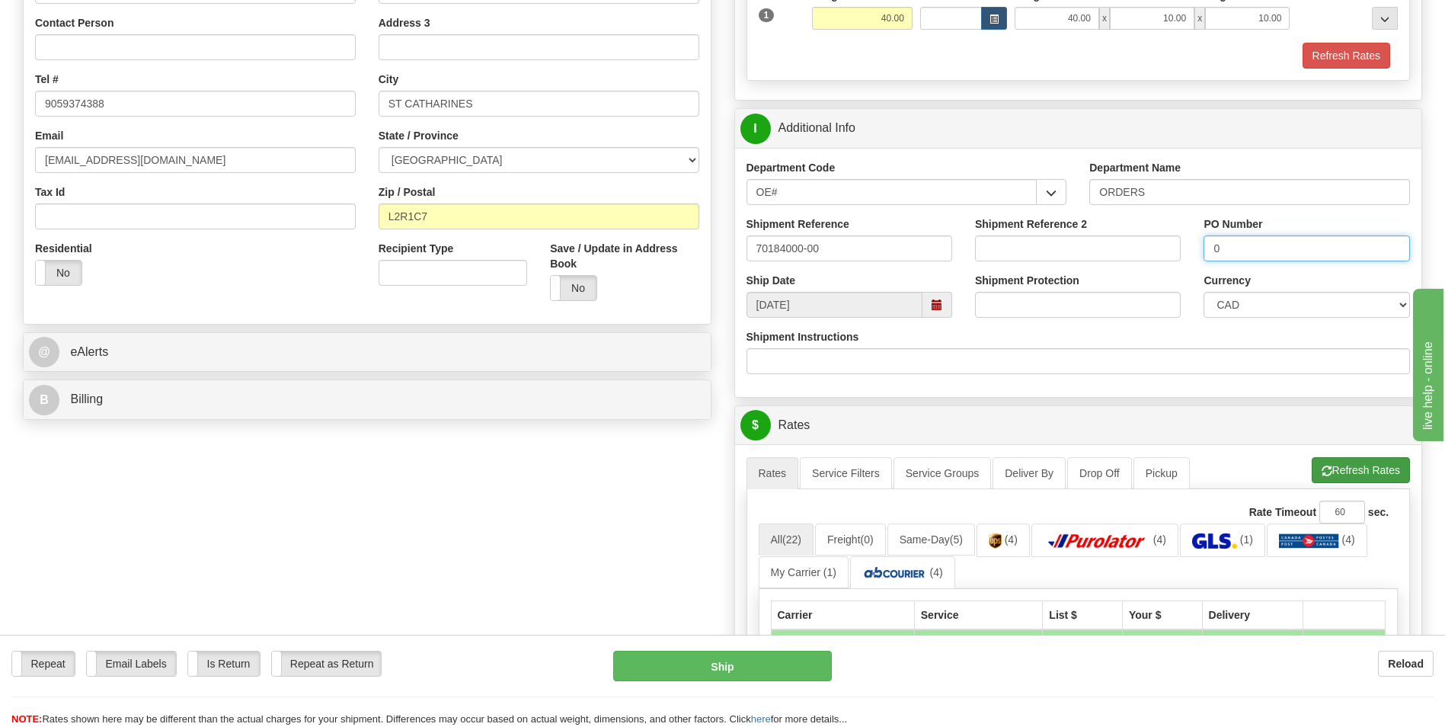
type input "0"
click at [1317, 472] on button "Refresh Rates" at bounding box center [1361, 470] width 98 height 26
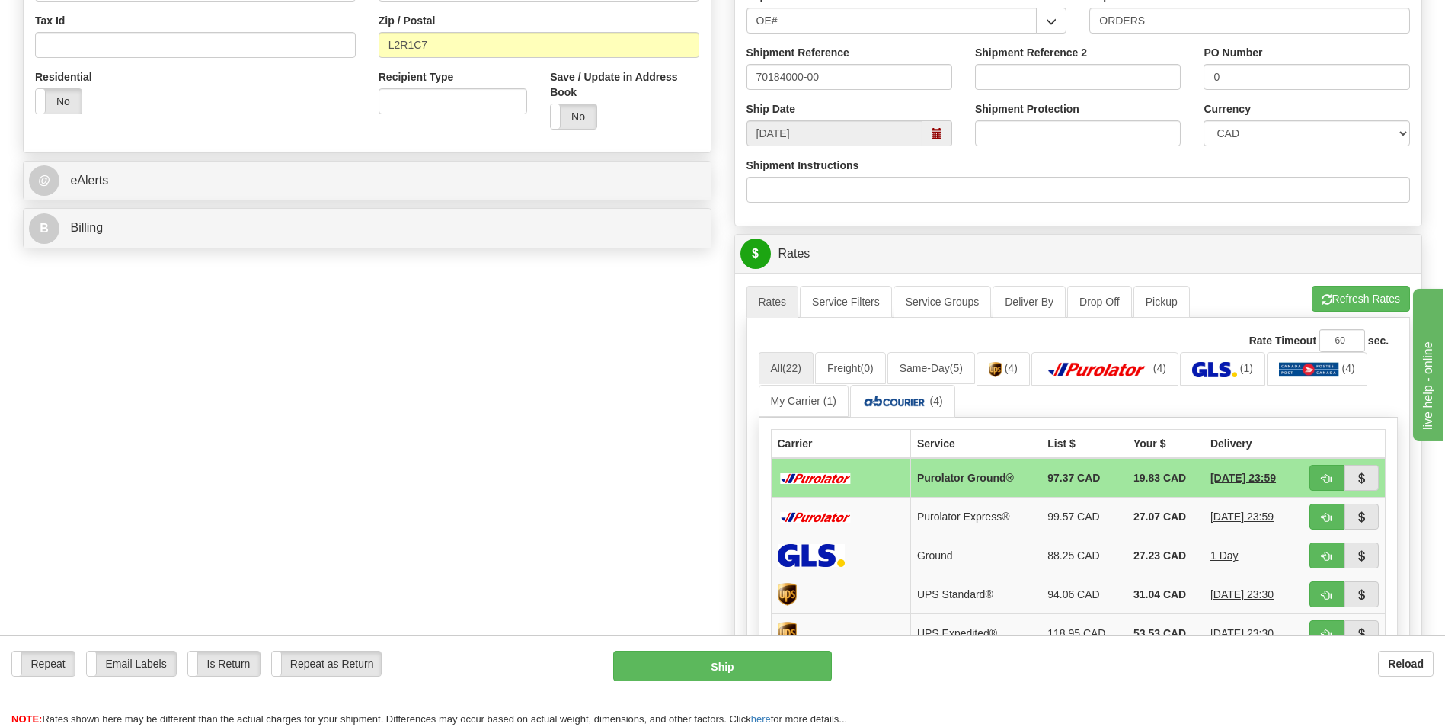
scroll to position [762, 0]
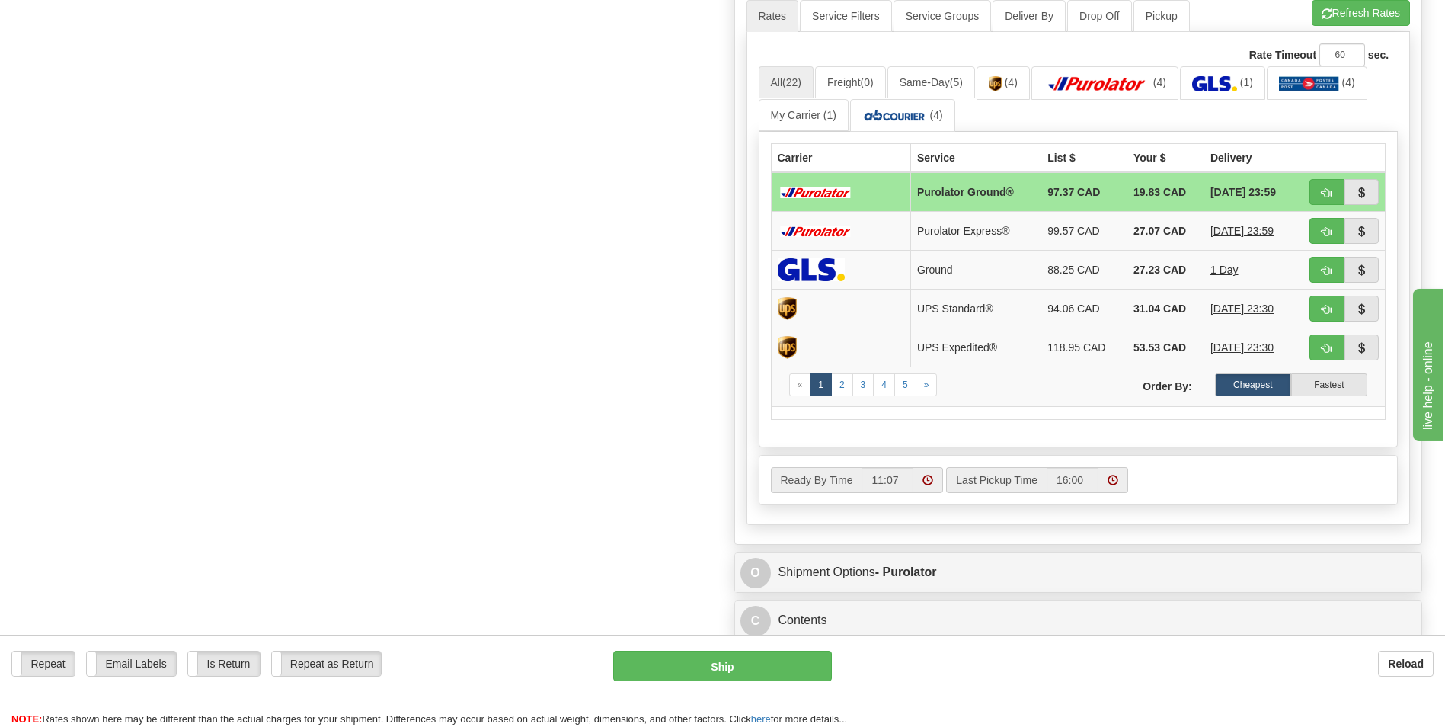
click at [1308, 188] on td at bounding box center [1345, 192] width 82 height 40
click at [1311, 188] on button "button" at bounding box center [1327, 192] width 35 height 26
type input "260"
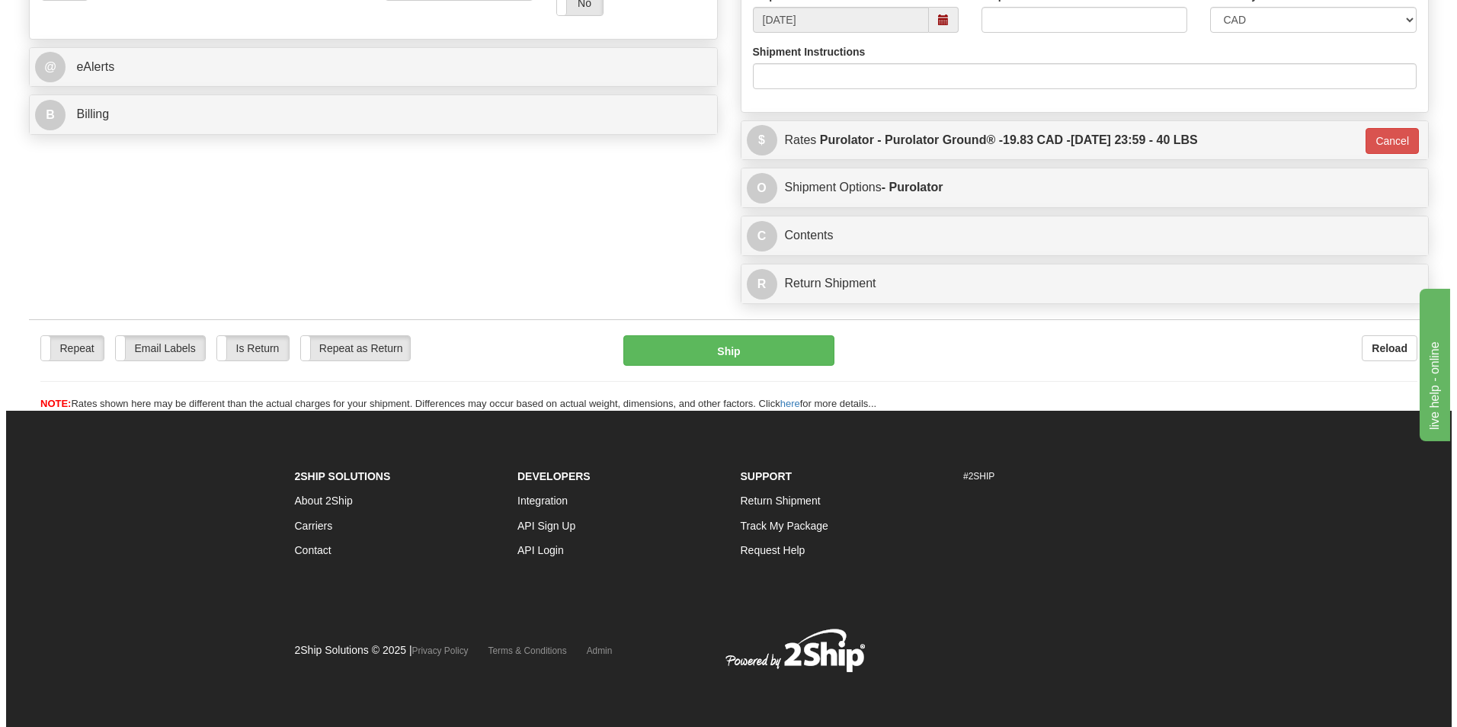
scroll to position [590, 0]
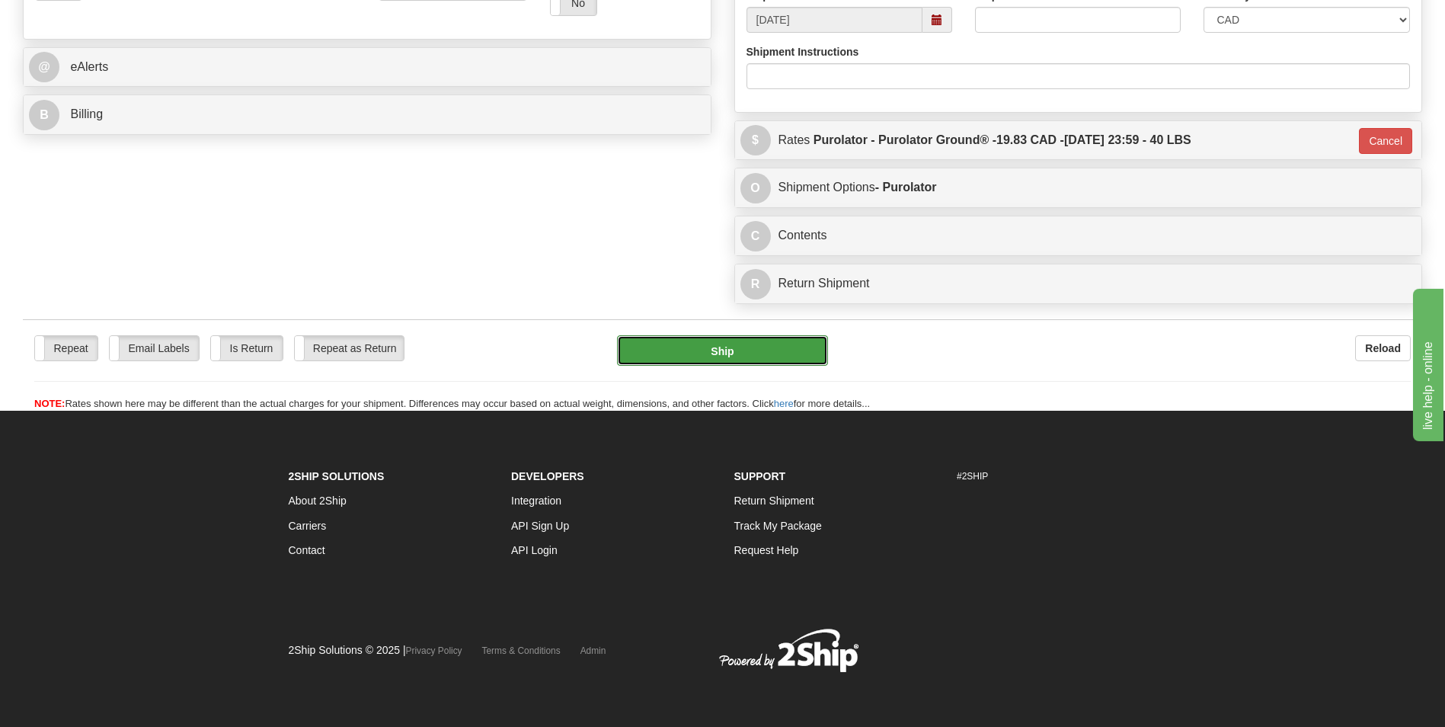
click at [744, 338] on button "Ship" at bounding box center [722, 350] width 210 height 30
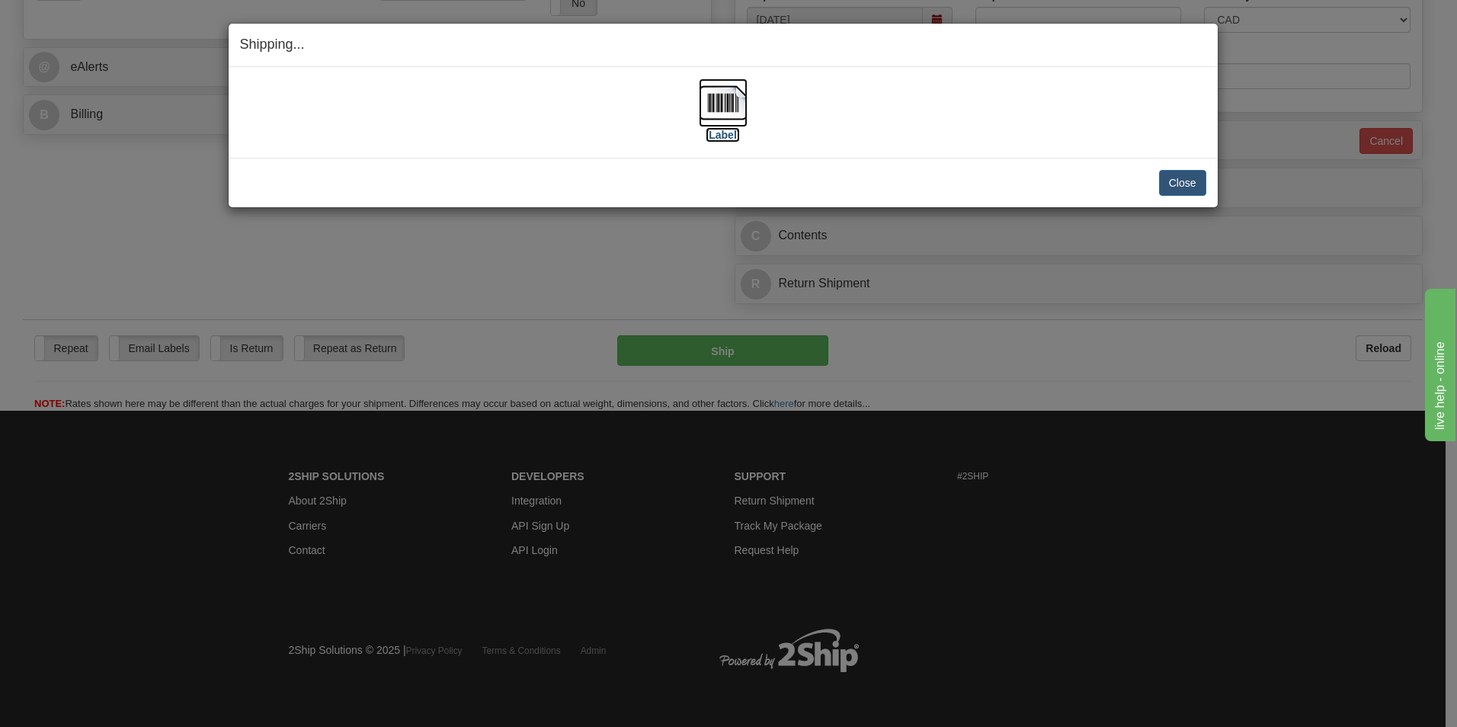
click at [719, 105] on img at bounding box center [723, 102] width 49 height 49
click at [1185, 178] on button "Close" at bounding box center [1182, 183] width 47 height 26
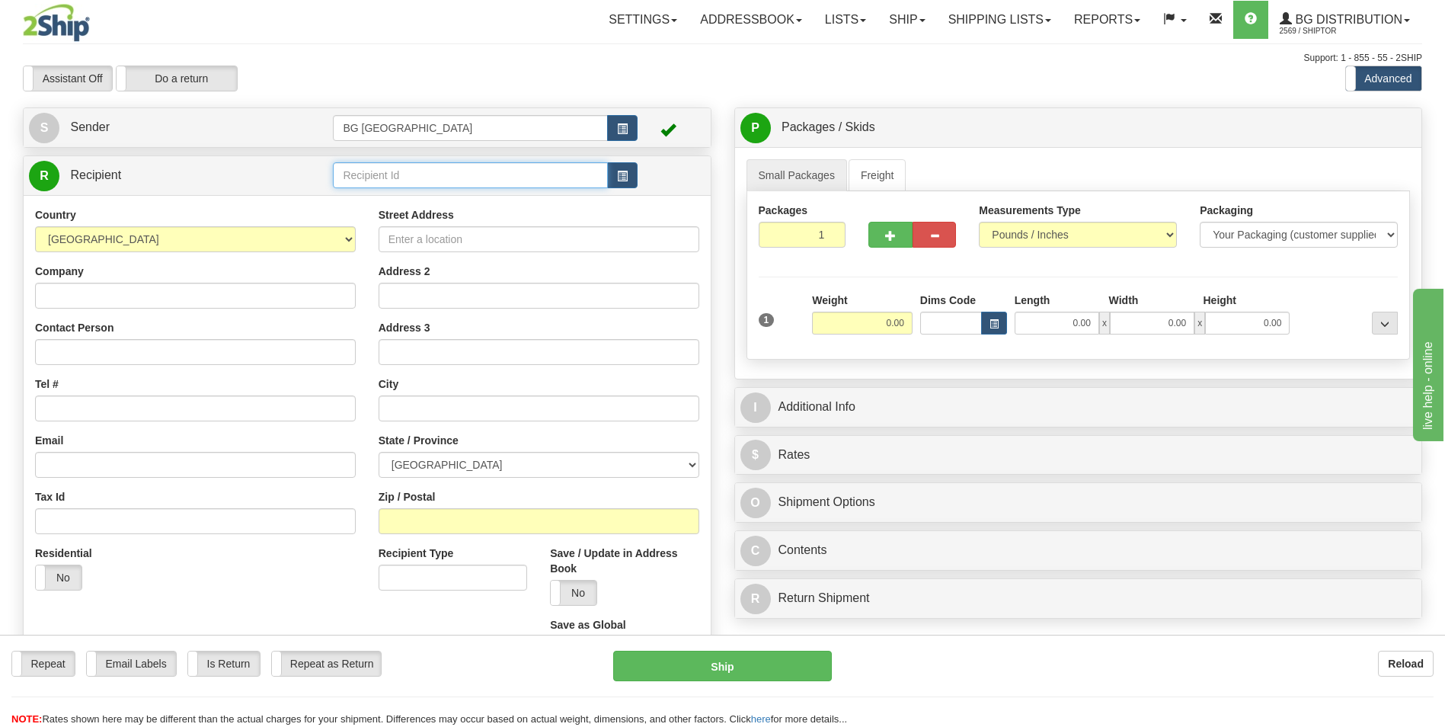
click at [445, 176] on input "text" at bounding box center [470, 175] width 274 height 26
type input "c"
type input "CRL"
click at [377, 220] on div "Country [GEOGRAPHIC_DATA] [GEOGRAPHIC_DATA] [GEOGRAPHIC_DATA] [GEOGRAPHIC_DATA]…" at bounding box center [367, 440] width 687 height 490
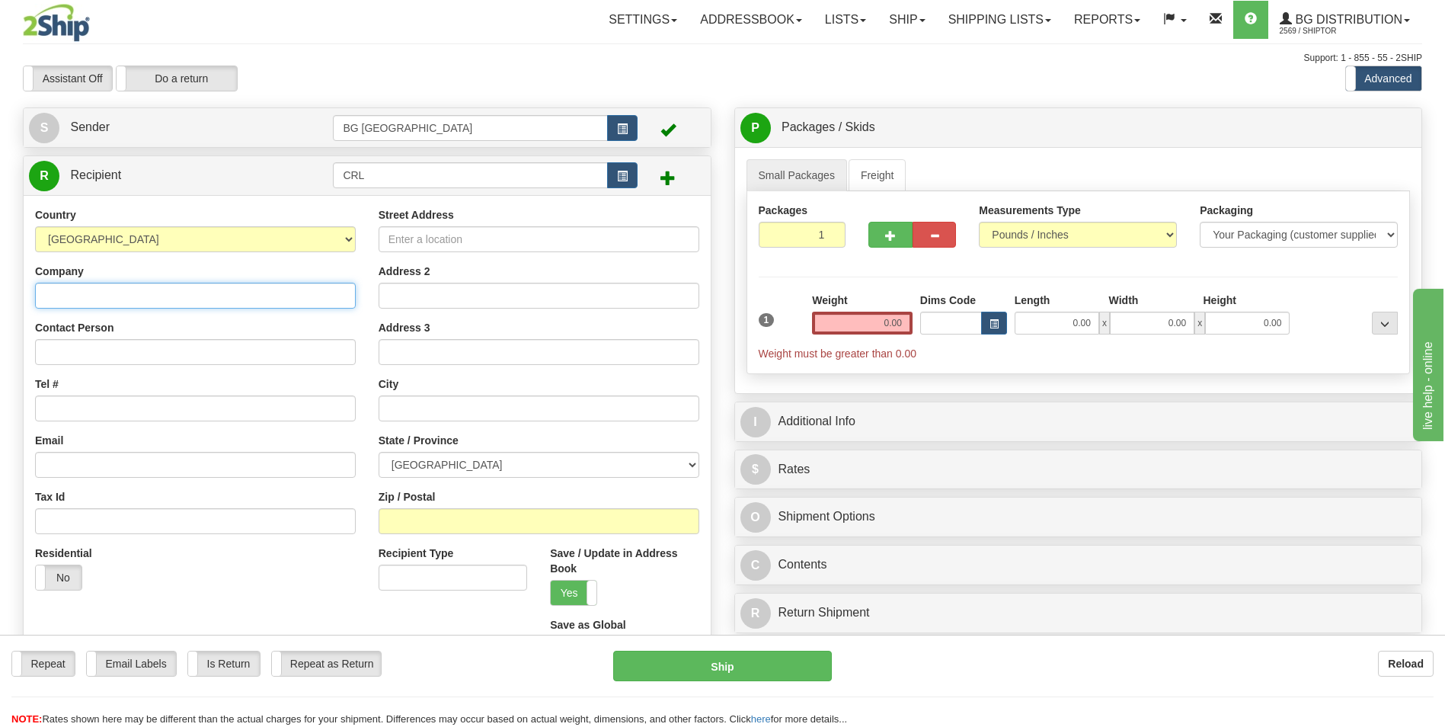
click at [285, 287] on input "Company" at bounding box center [195, 296] width 321 height 26
type input "[PERSON_NAME] of Canada"
click at [447, 242] on input "Street Address" at bounding box center [539, 239] width 321 height 26
type input "[STREET_ADDRESS]"
click at [450, 416] on input "text" at bounding box center [539, 408] width 321 height 26
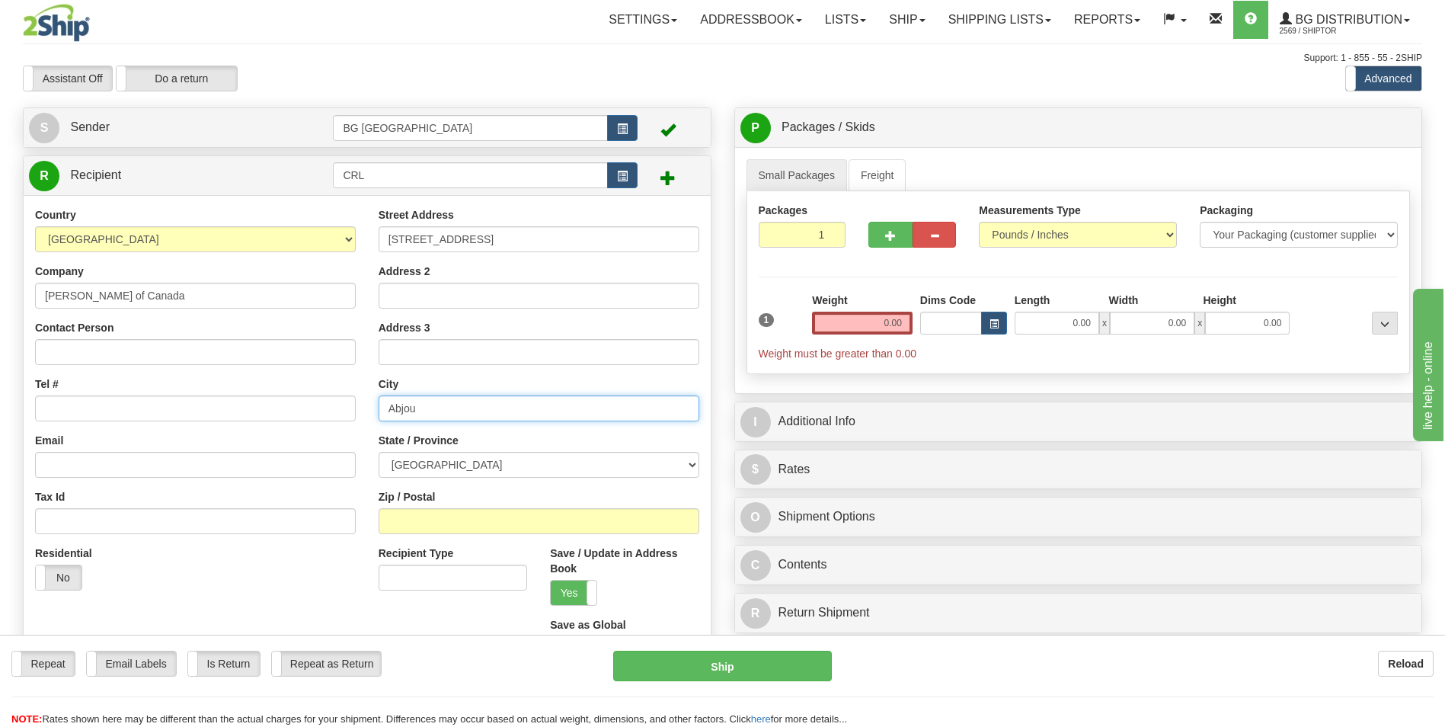
type input "Abjou"
click at [447, 465] on select "[GEOGRAPHIC_DATA] [GEOGRAPHIC_DATA] [GEOGRAPHIC_DATA] [GEOGRAPHIC_DATA] [GEOGRA…" at bounding box center [539, 465] width 321 height 26
select select "QC"
click at [379, 452] on select "[GEOGRAPHIC_DATA] [GEOGRAPHIC_DATA] [GEOGRAPHIC_DATA] [GEOGRAPHIC_DATA] [GEOGRA…" at bounding box center [539, 465] width 321 height 26
click at [416, 521] on input "Zip / Postal" at bounding box center [539, 521] width 321 height 26
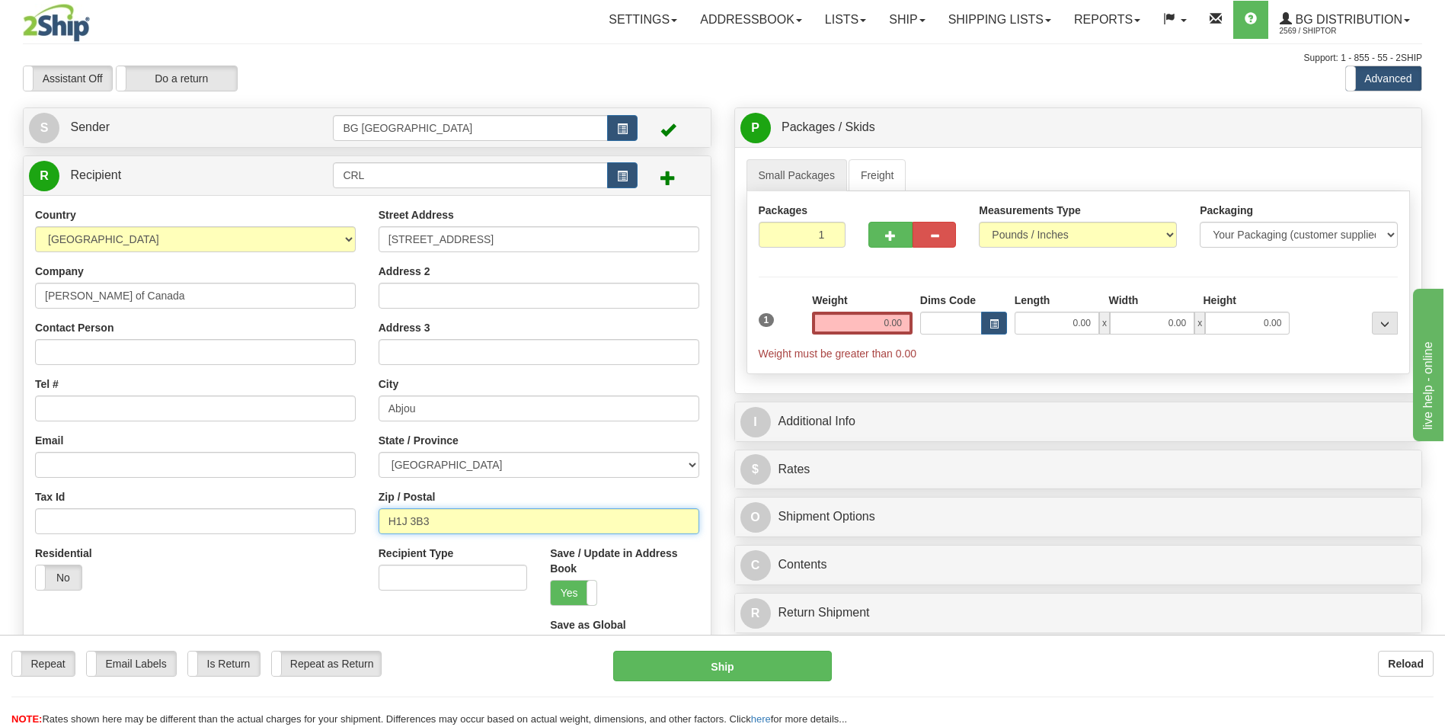
type input "H1J 3B3"
click at [856, 334] on input "0.00" at bounding box center [862, 323] width 101 height 23
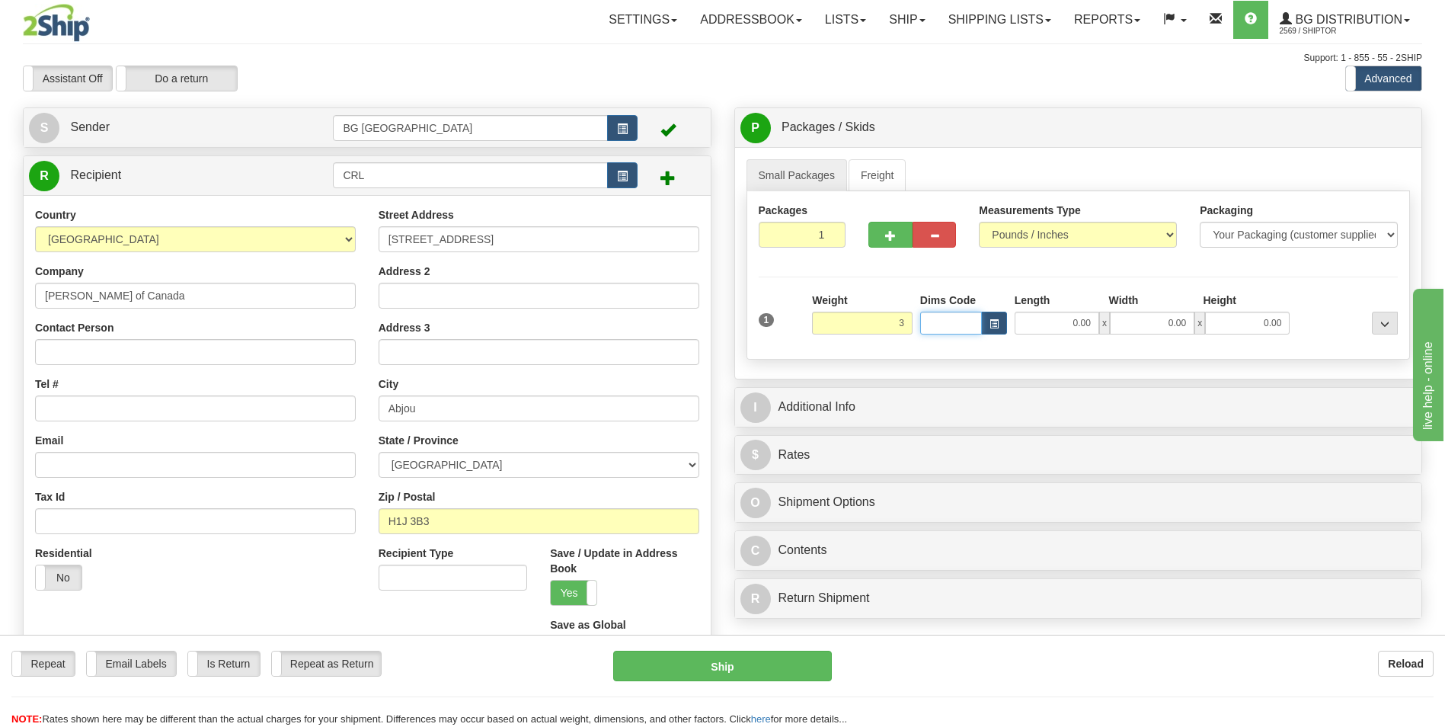
type input "3.00"
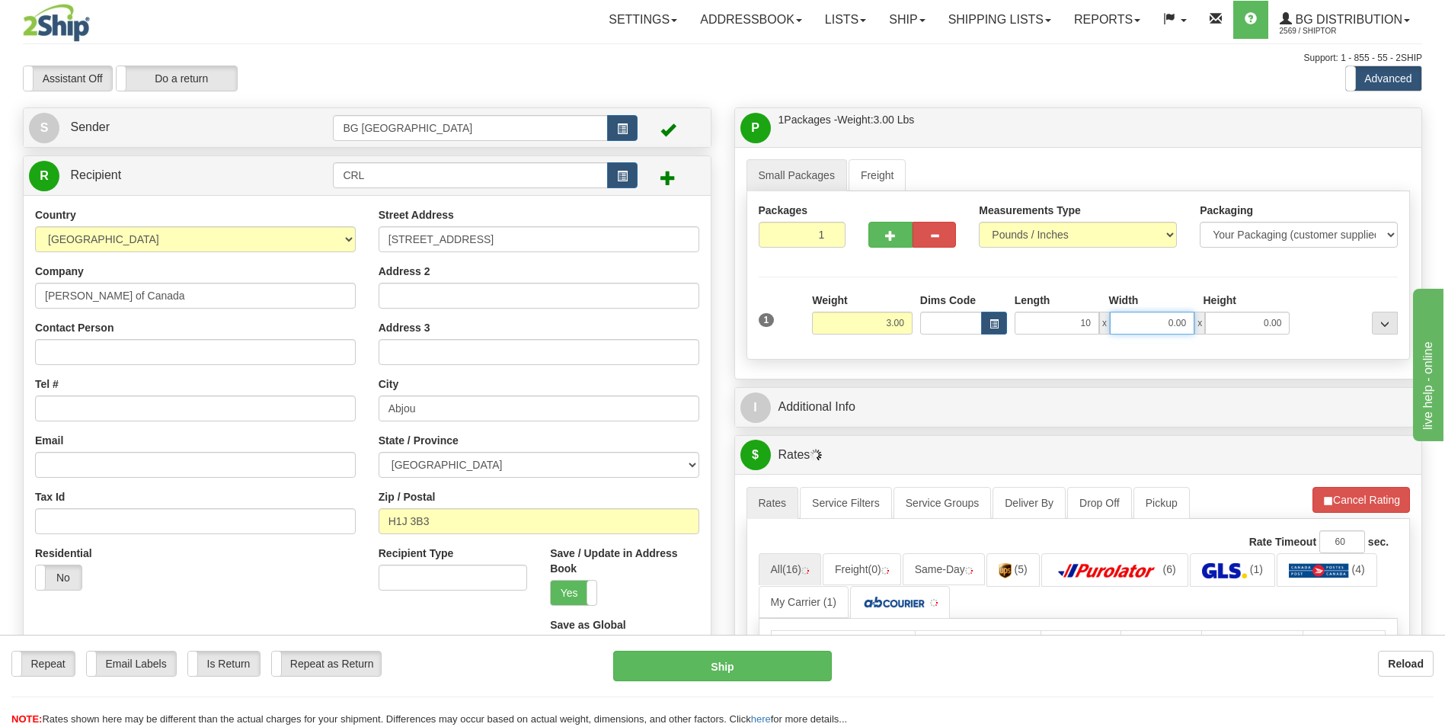
type input "10.00"
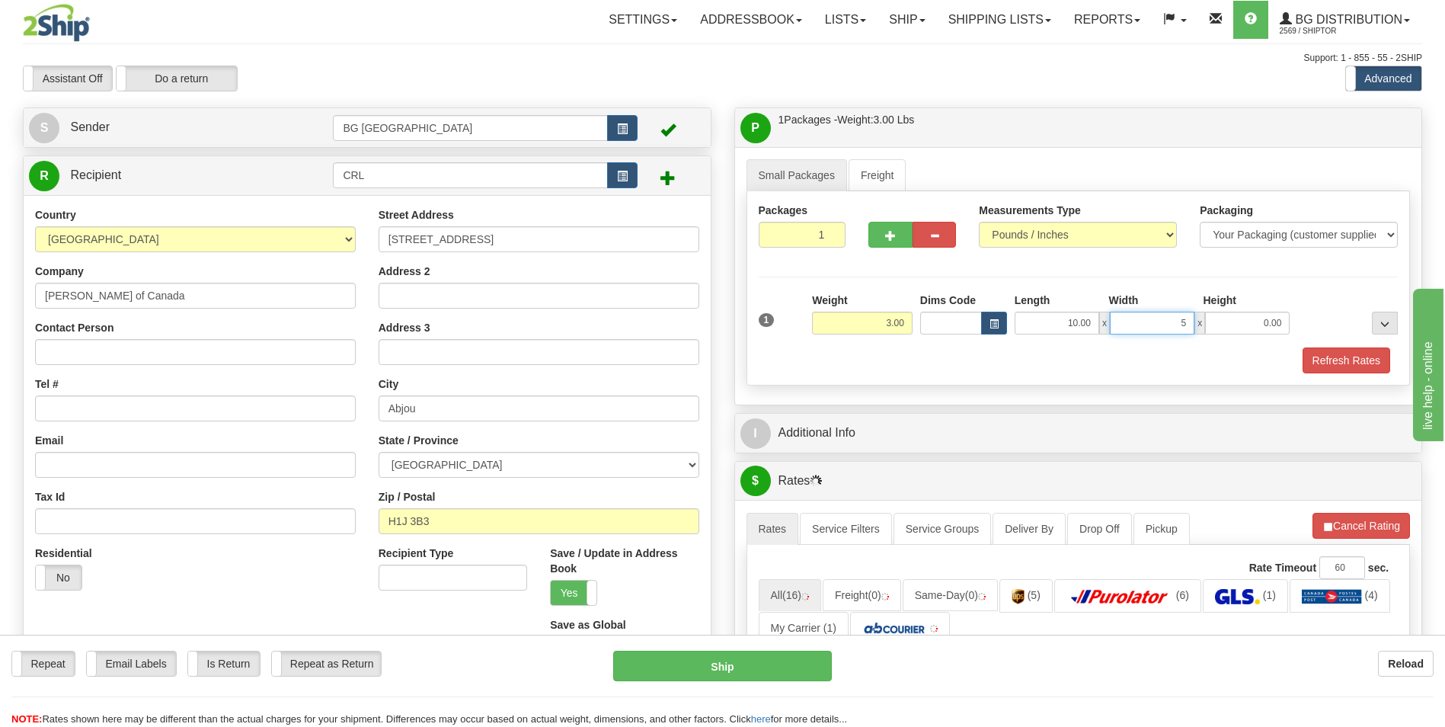
type input "5.00"
click at [269, 420] on input "Tel #" at bounding box center [195, 408] width 321 height 26
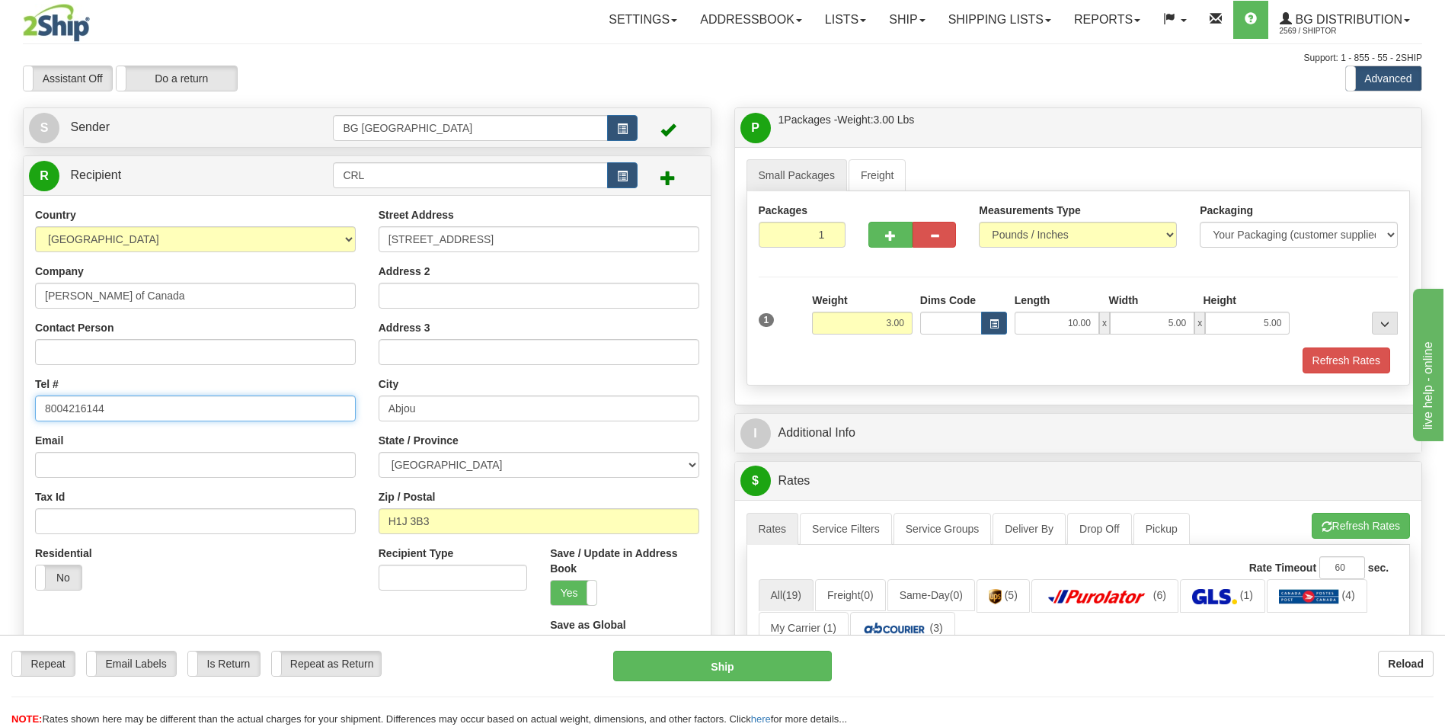
type input "8004216144"
click at [869, 316] on input "3.00" at bounding box center [862, 323] width 101 height 23
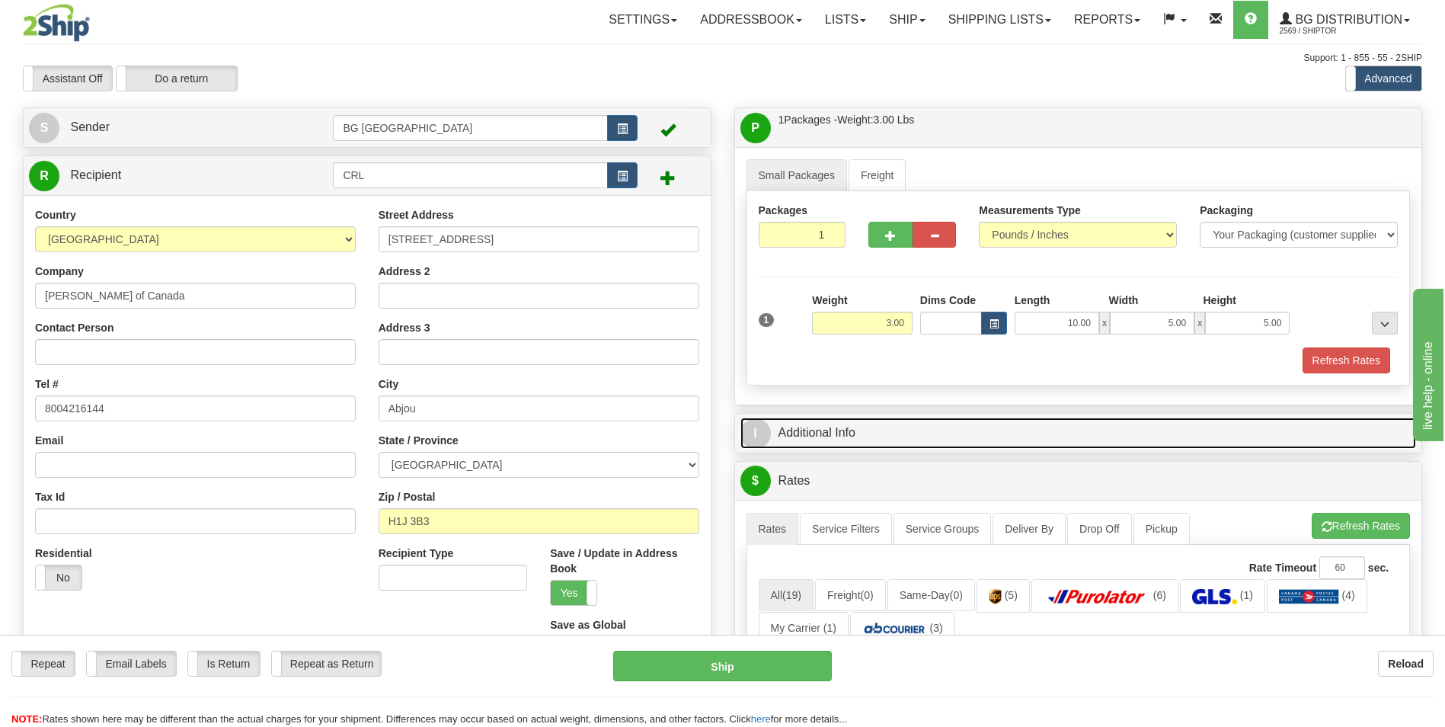
click at [848, 431] on link "I Additional Info" at bounding box center [1079, 433] width 677 height 31
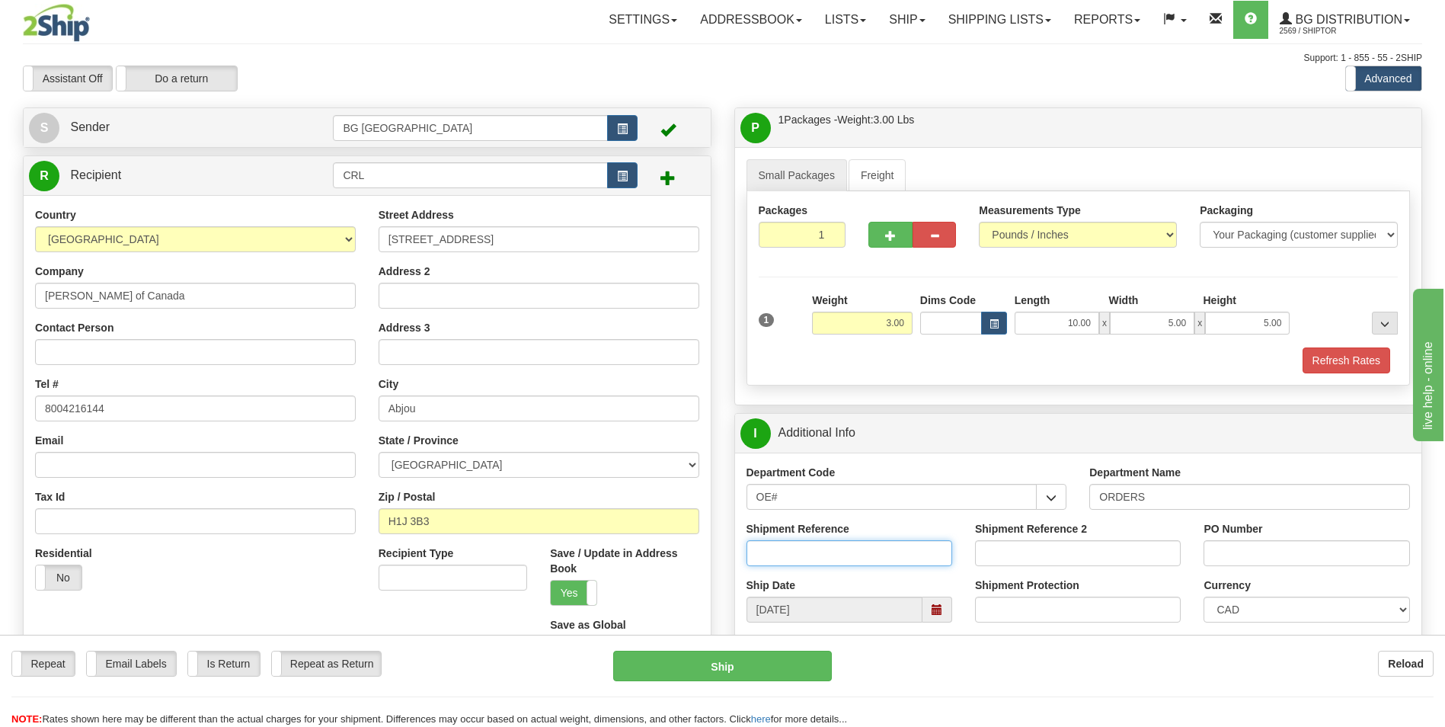
click at [810, 546] on input "Shipment Reference" at bounding box center [850, 553] width 206 height 26
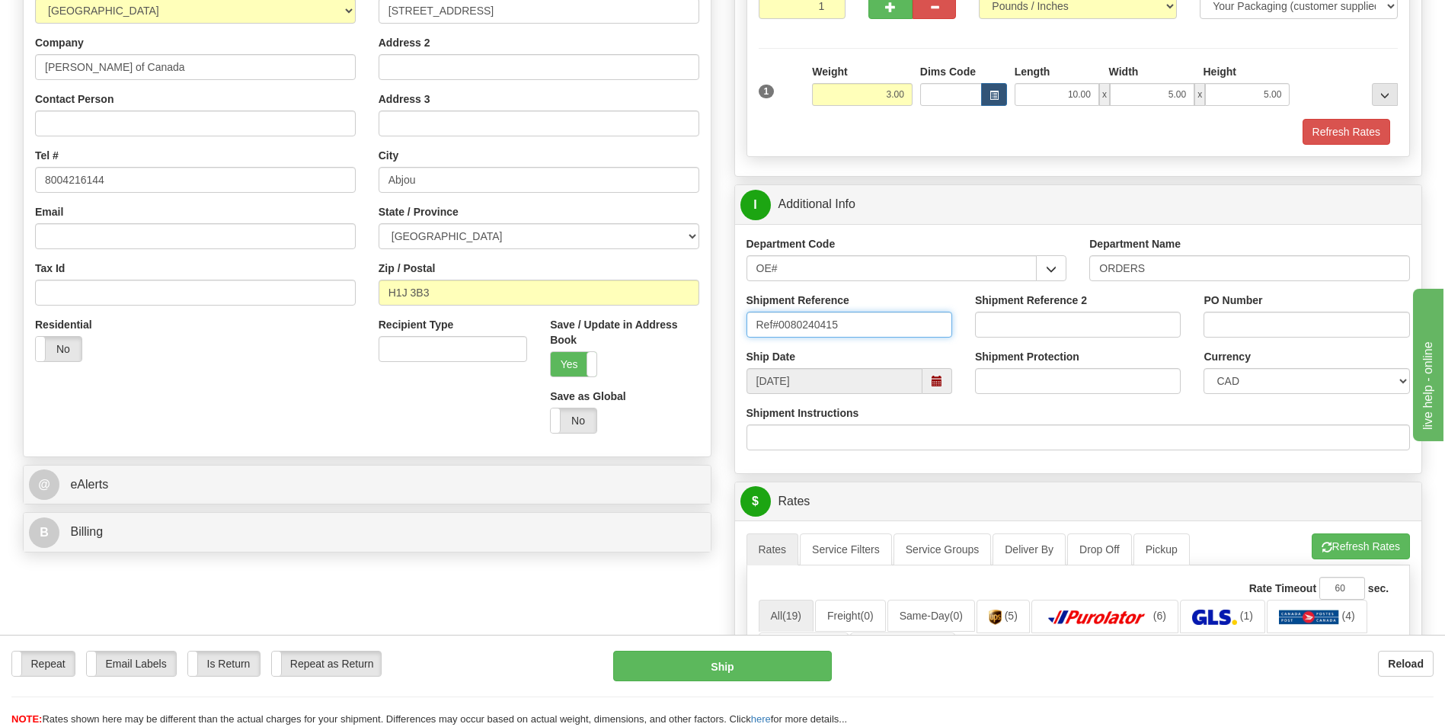
type input "Ref#0080240415"
click at [1242, 328] on input "PO Number" at bounding box center [1307, 325] width 206 height 26
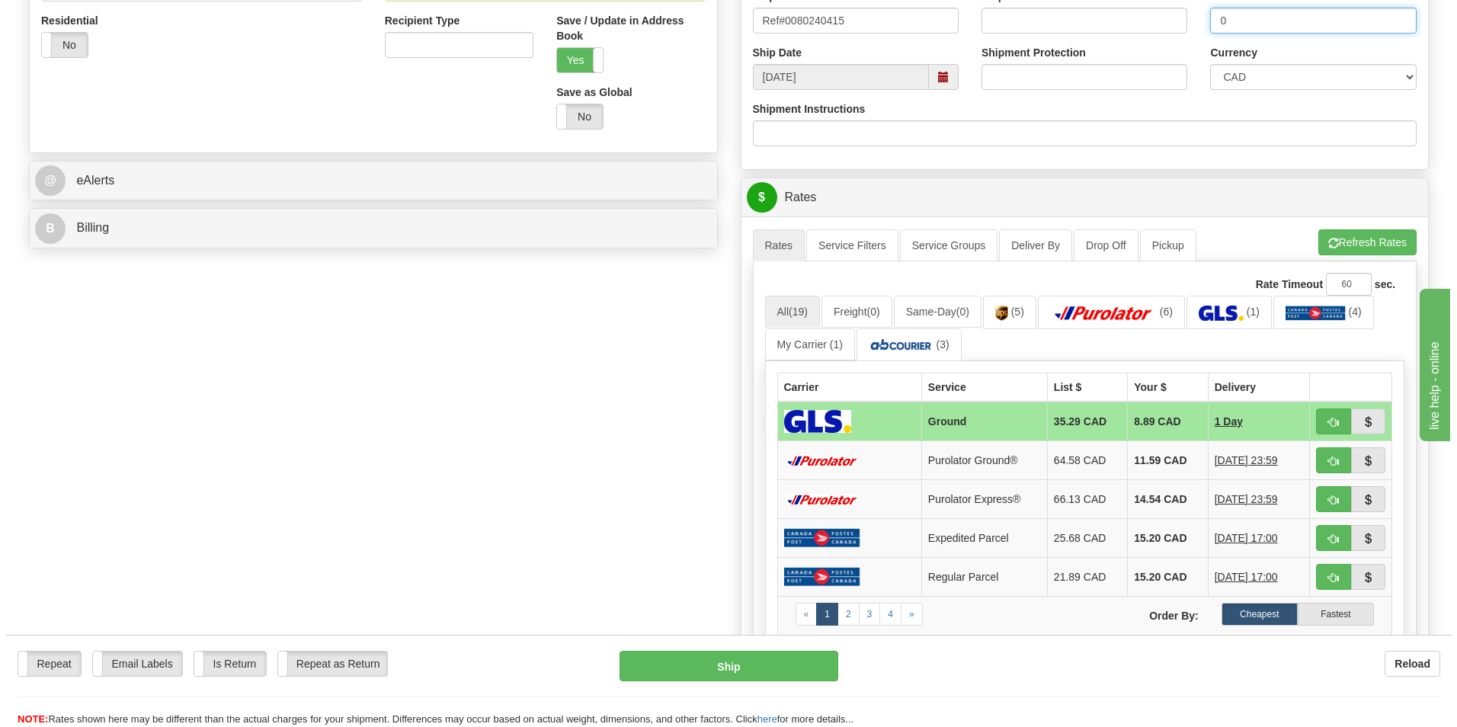
scroll to position [533, 0]
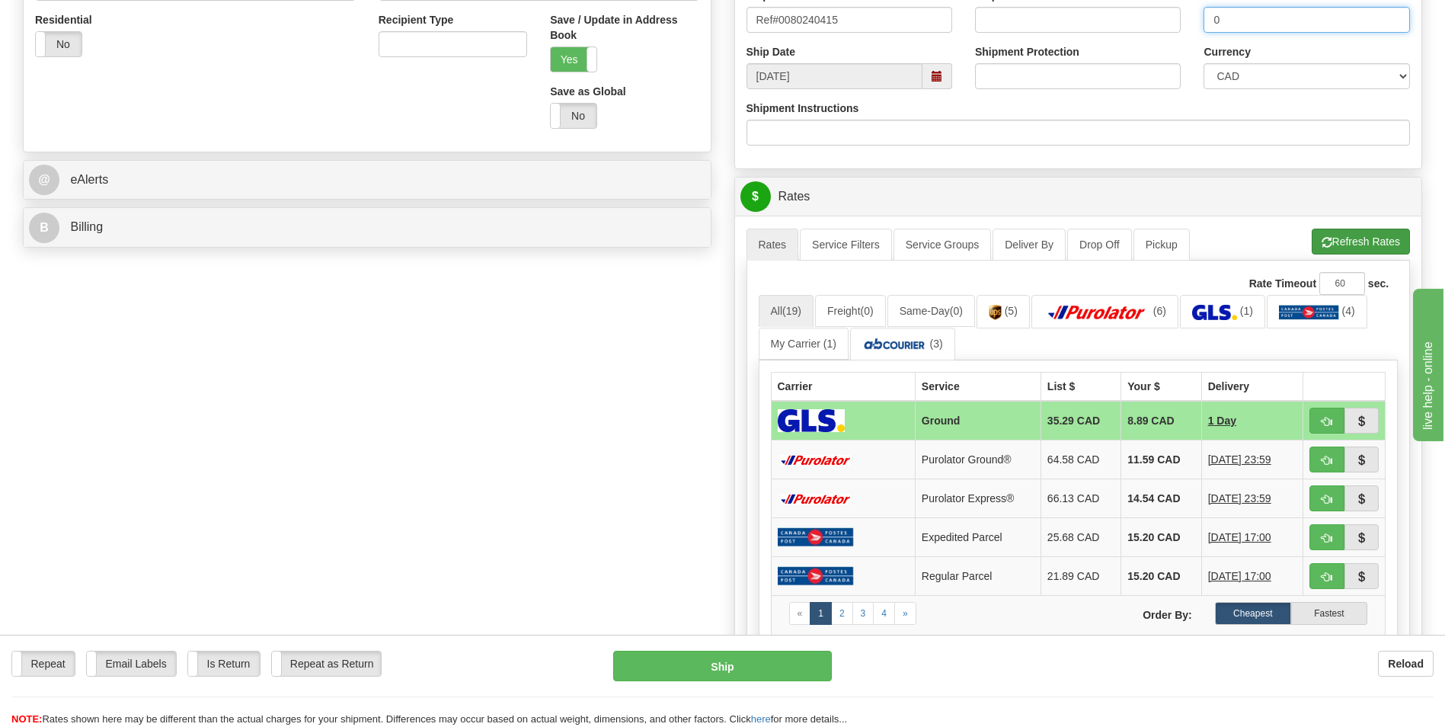
type input "0"
click at [1350, 244] on button "Refresh Rates" at bounding box center [1361, 242] width 98 height 26
click at [912, 690] on div "Repeat Repeat Email Labels Email Labels Edit Is Return Is Return Repeat as Retu…" at bounding box center [722, 689] width 1445 height 76
click at [1160, 468] on td "11.59 CAD" at bounding box center [1162, 459] width 80 height 39
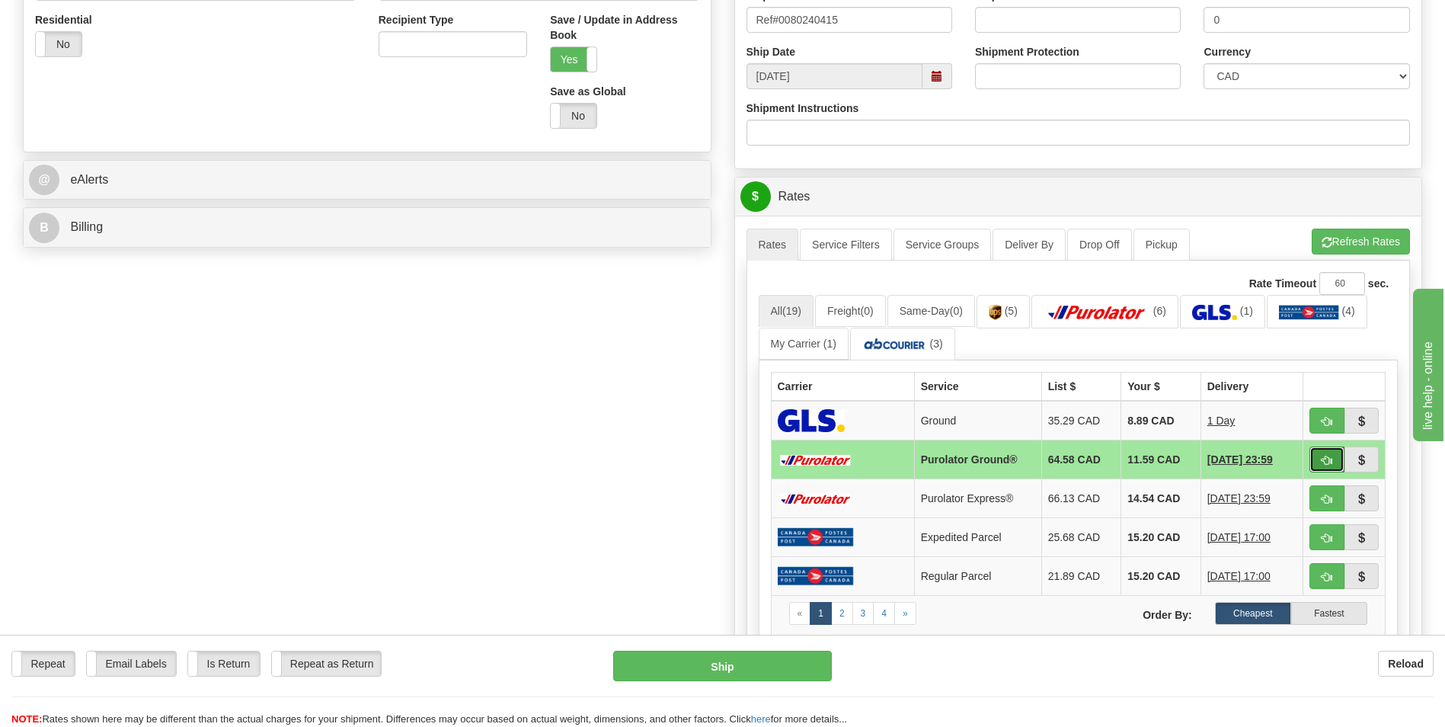
click at [1314, 451] on button "button" at bounding box center [1327, 460] width 35 height 26
type input "260"
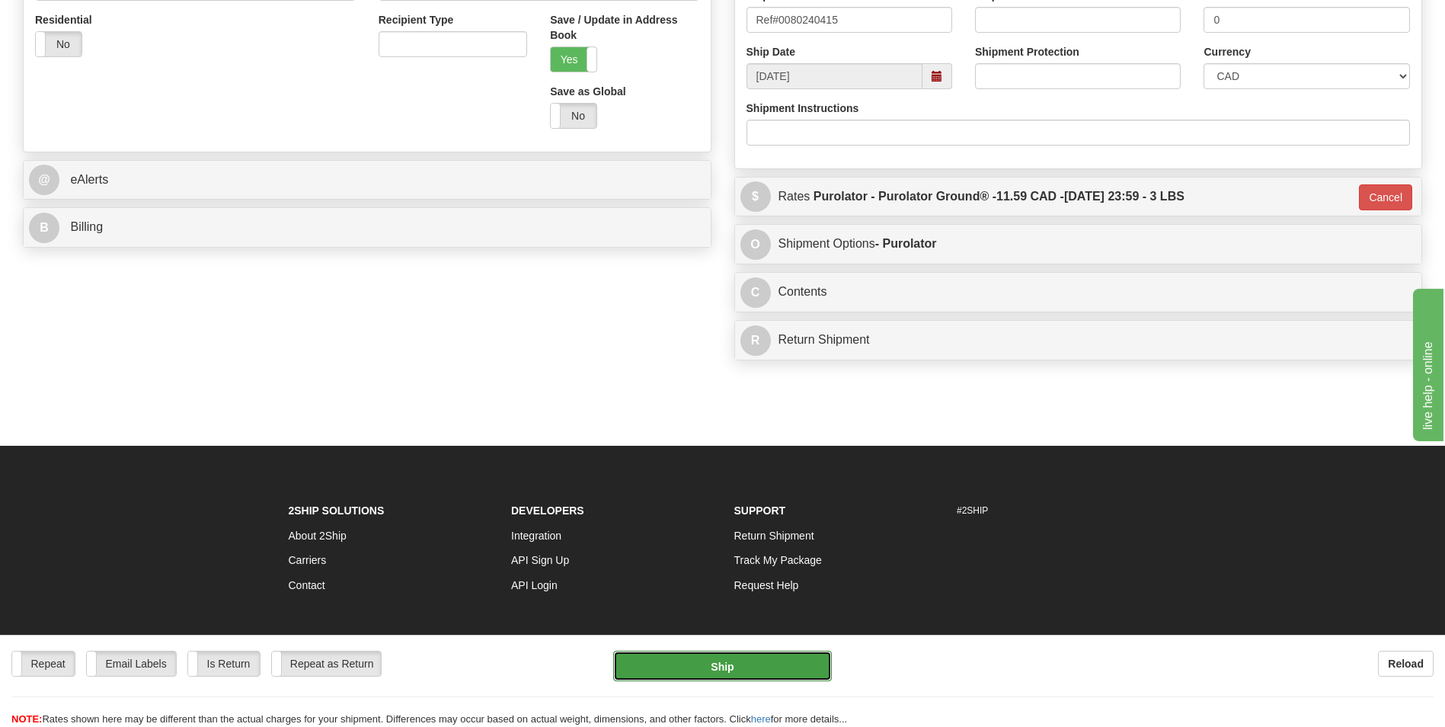
click at [823, 651] on button "Ship" at bounding box center [722, 666] width 218 height 30
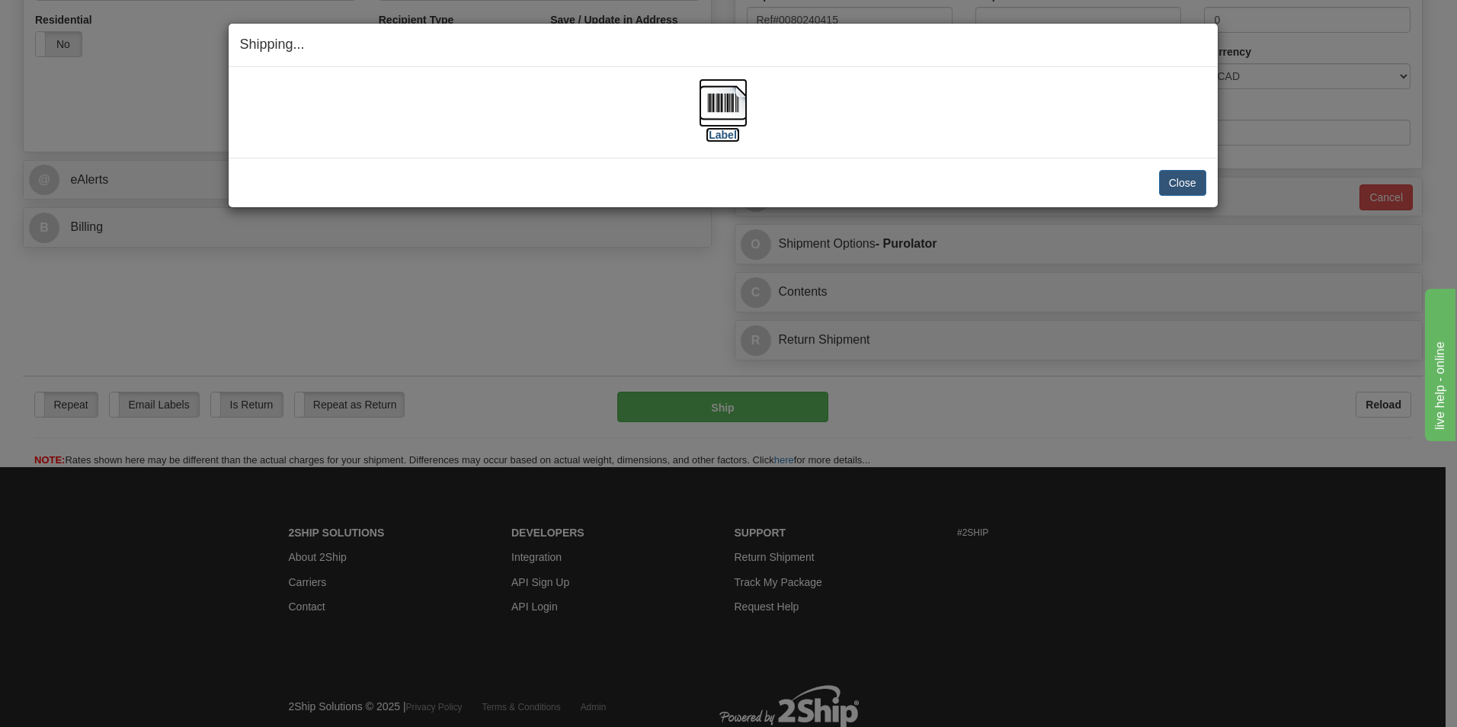
click at [716, 99] on img at bounding box center [723, 102] width 49 height 49
click at [1164, 180] on button "Close" at bounding box center [1182, 183] width 47 height 26
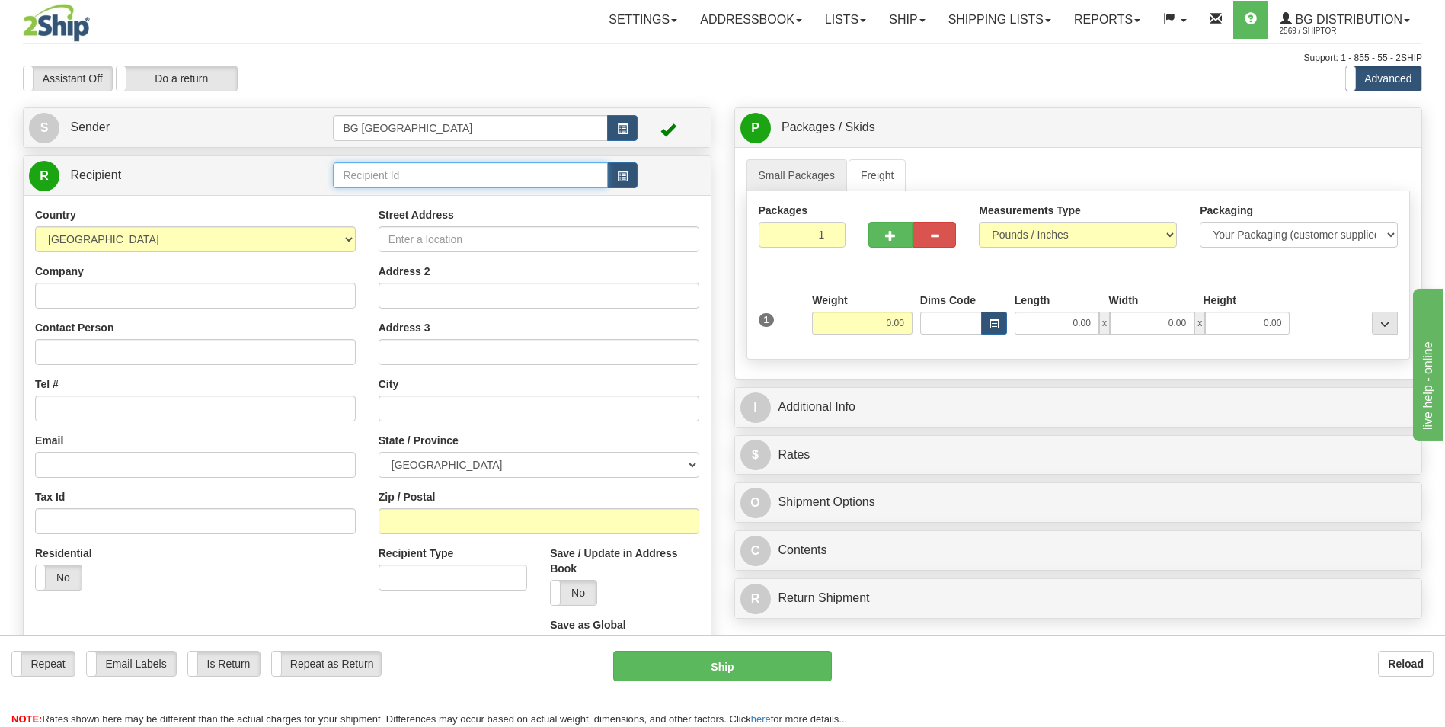
click at [486, 175] on input "text" at bounding box center [470, 175] width 274 height 26
click at [407, 210] on li "ASSA ABLOY" at bounding box center [470, 219] width 273 height 20
type input "ASSA ABLOY"
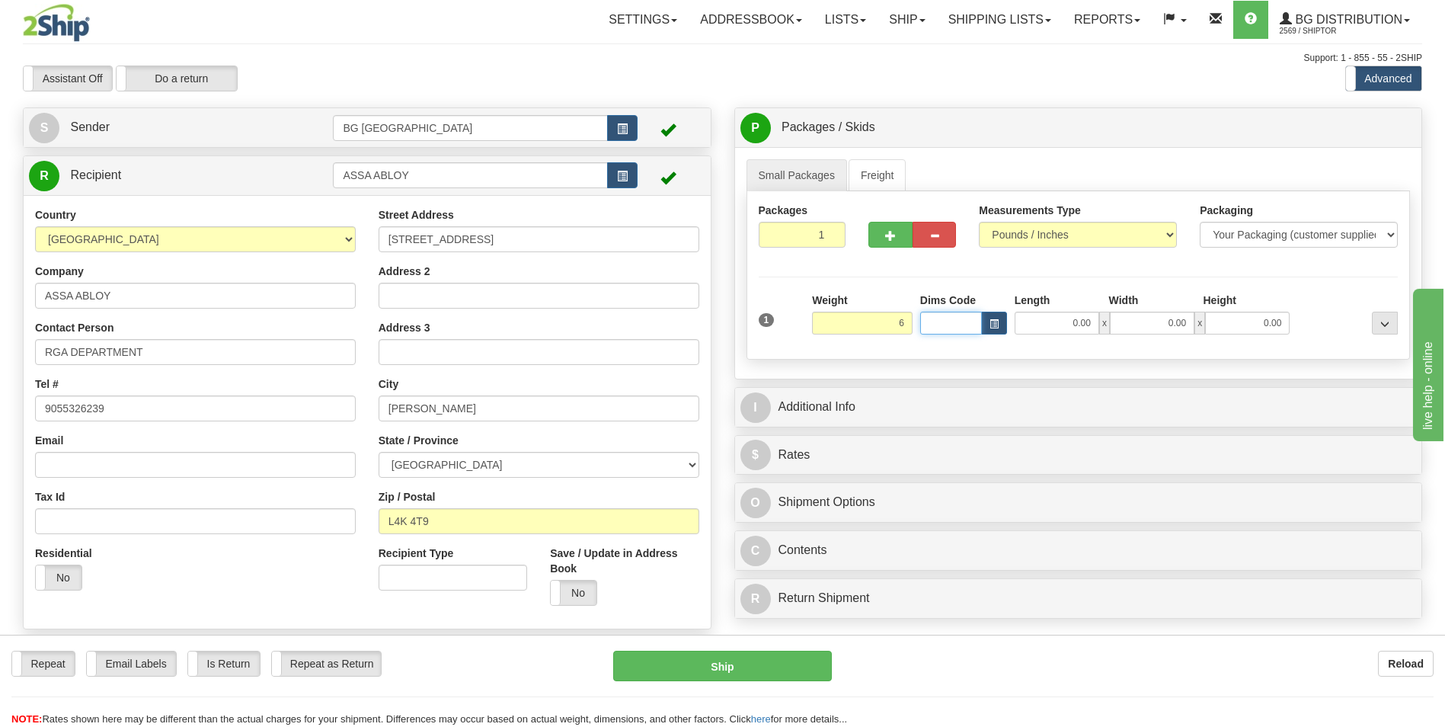
type input "6.00"
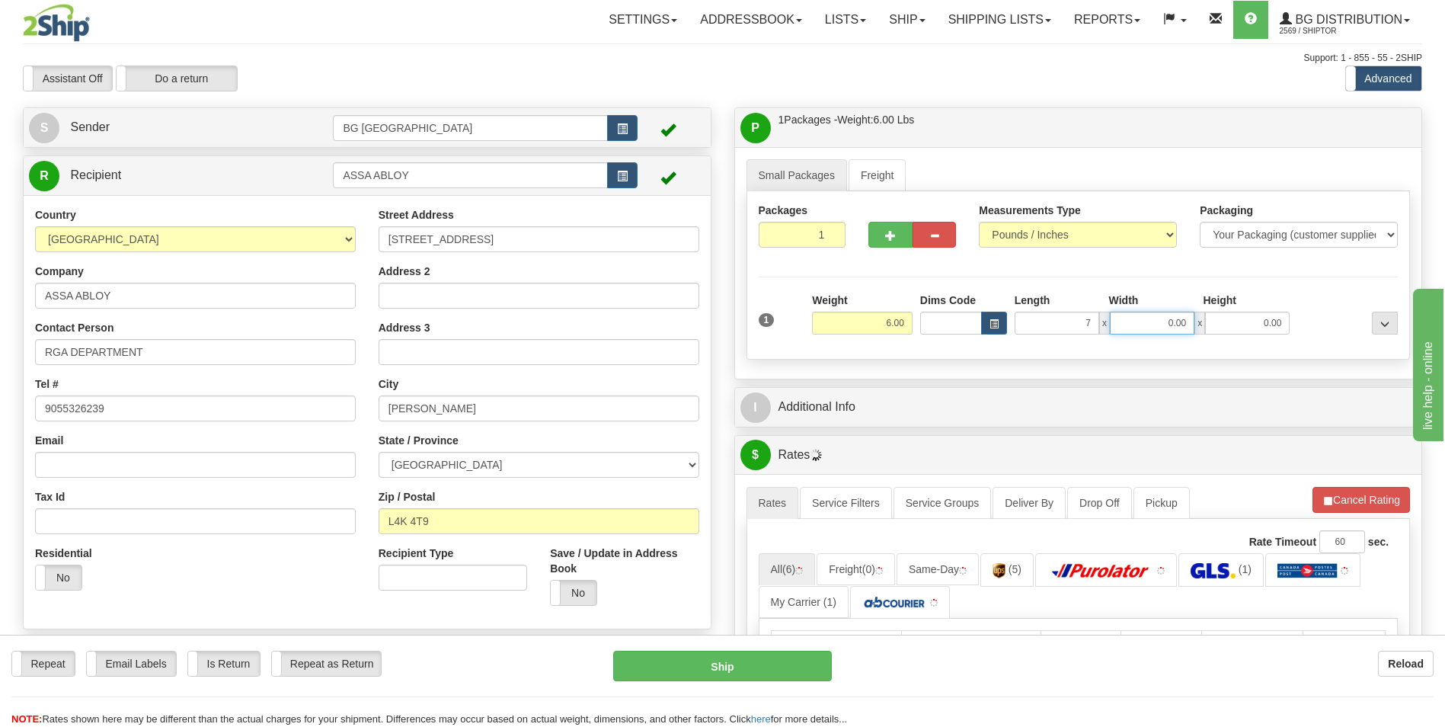
type input "7.00"
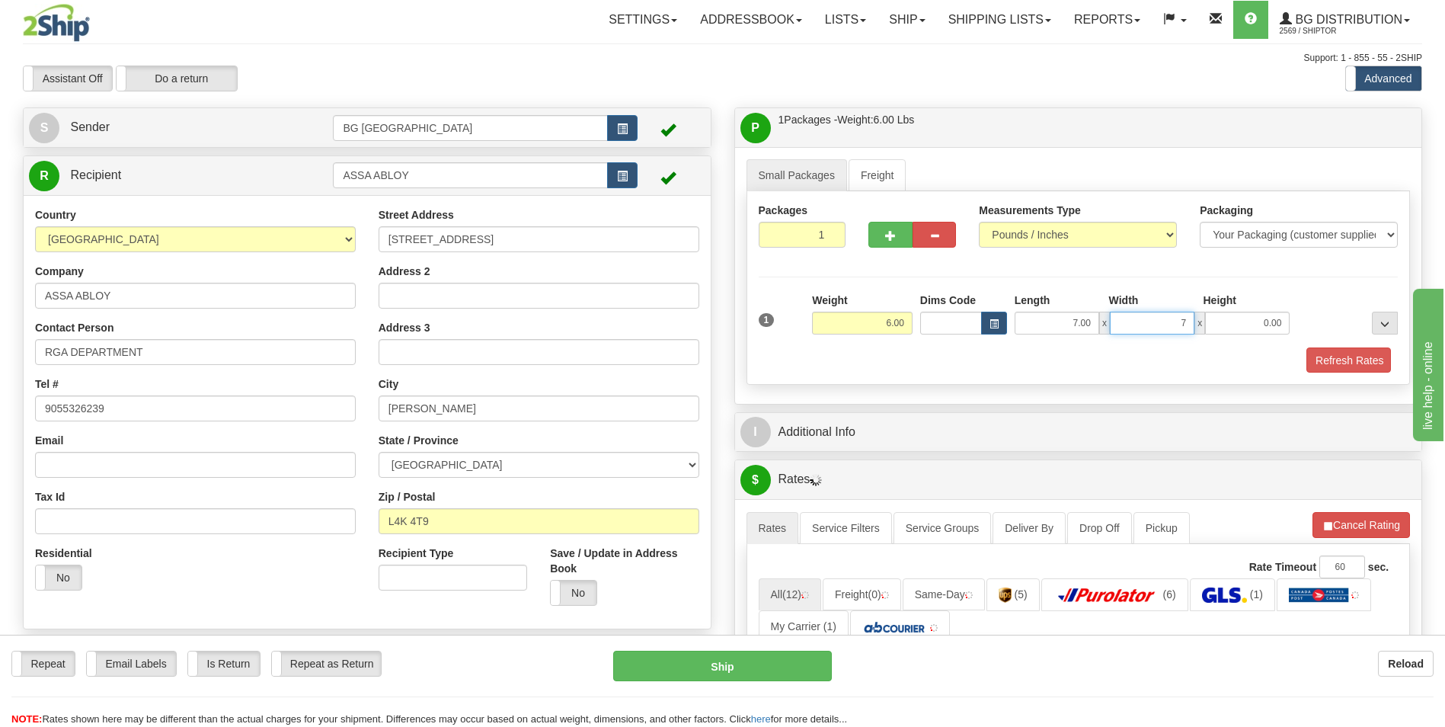
type input "7.00"
type input "5.00"
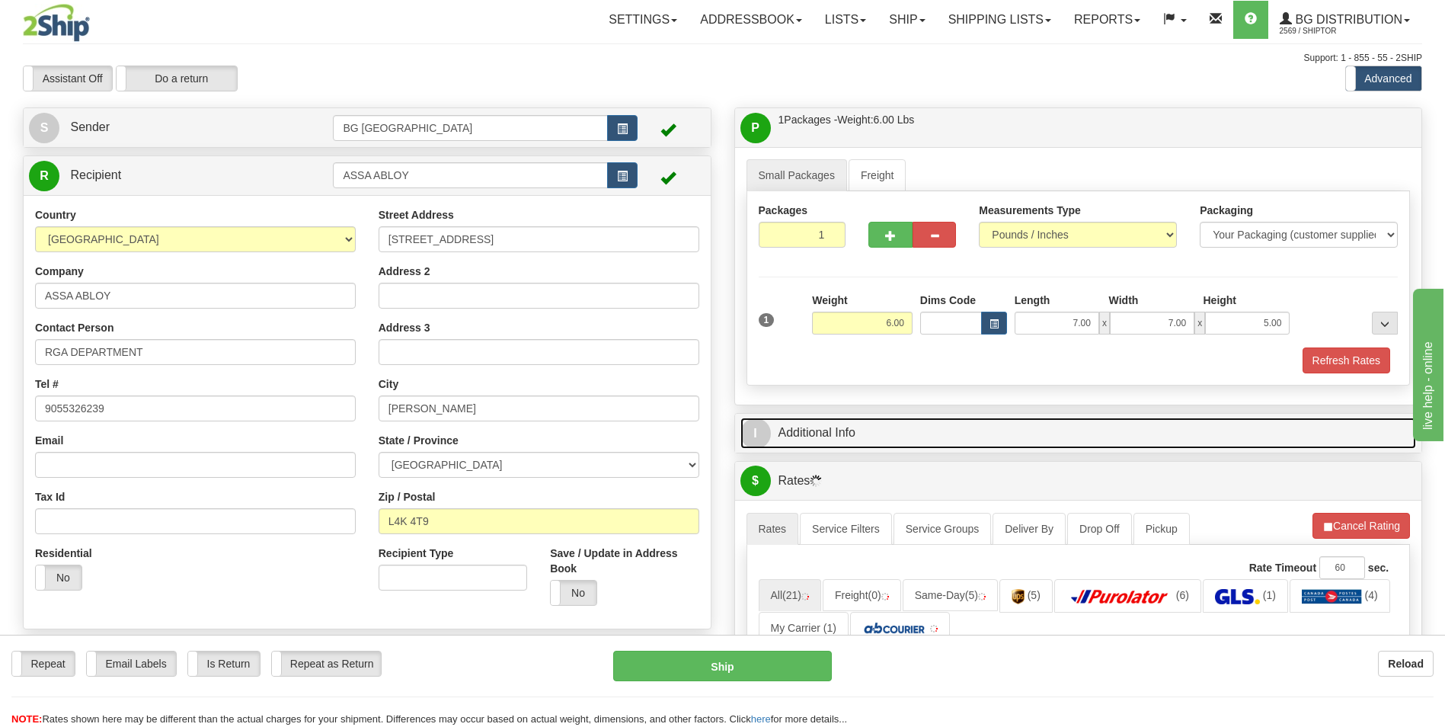
click at [833, 423] on link "I Additional Info" at bounding box center [1079, 433] width 677 height 31
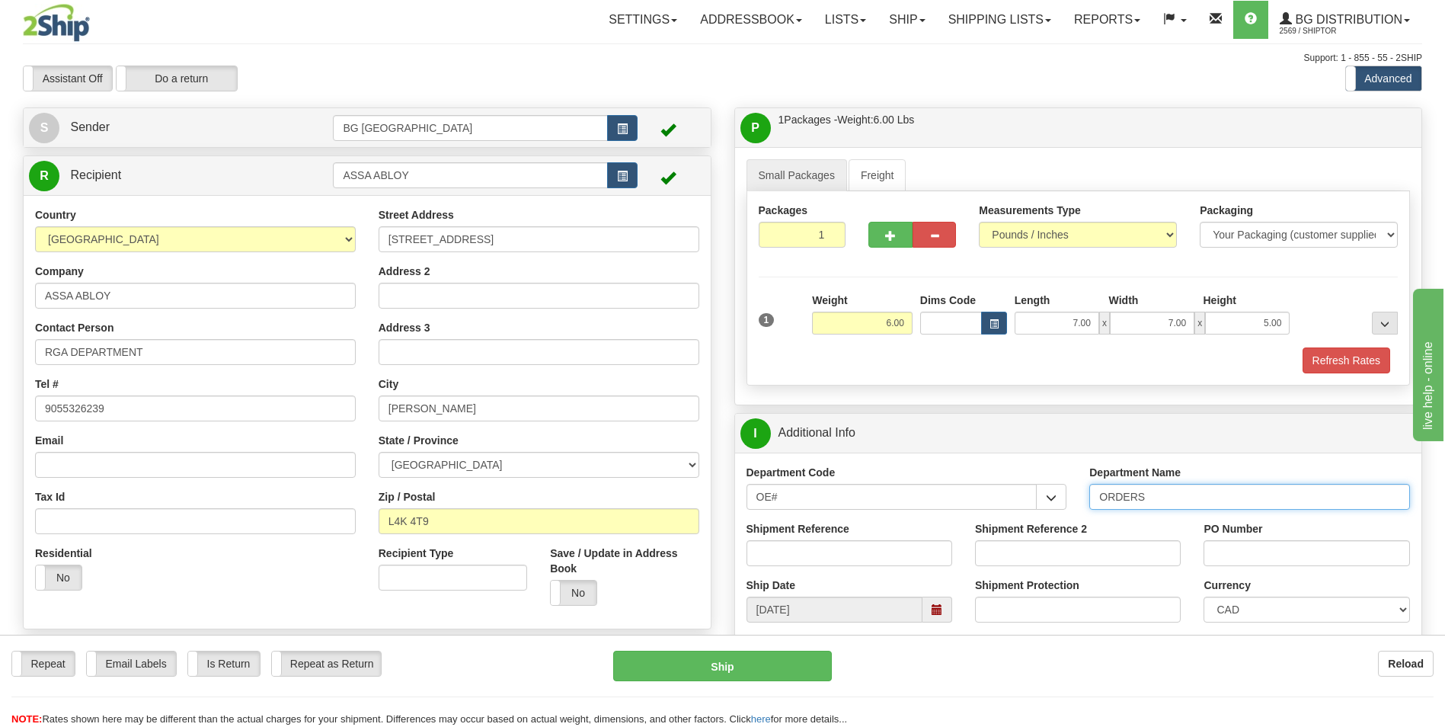
click at [1183, 504] on input "ORDERS" at bounding box center [1250, 497] width 321 height 26
type input "7"
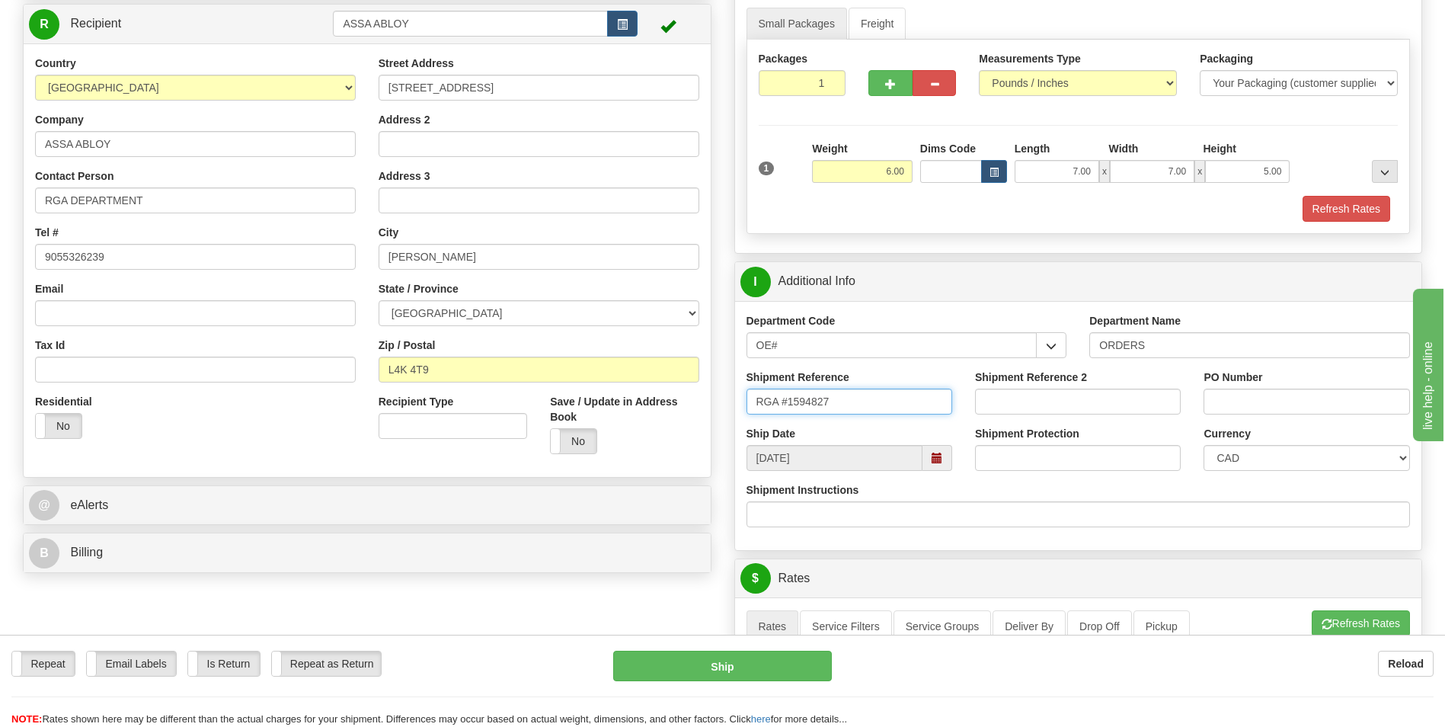
scroll to position [152, 0]
type input "RGA #1594827"
click at [1252, 405] on input "PO Number" at bounding box center [1307, 401] width 206 height 26
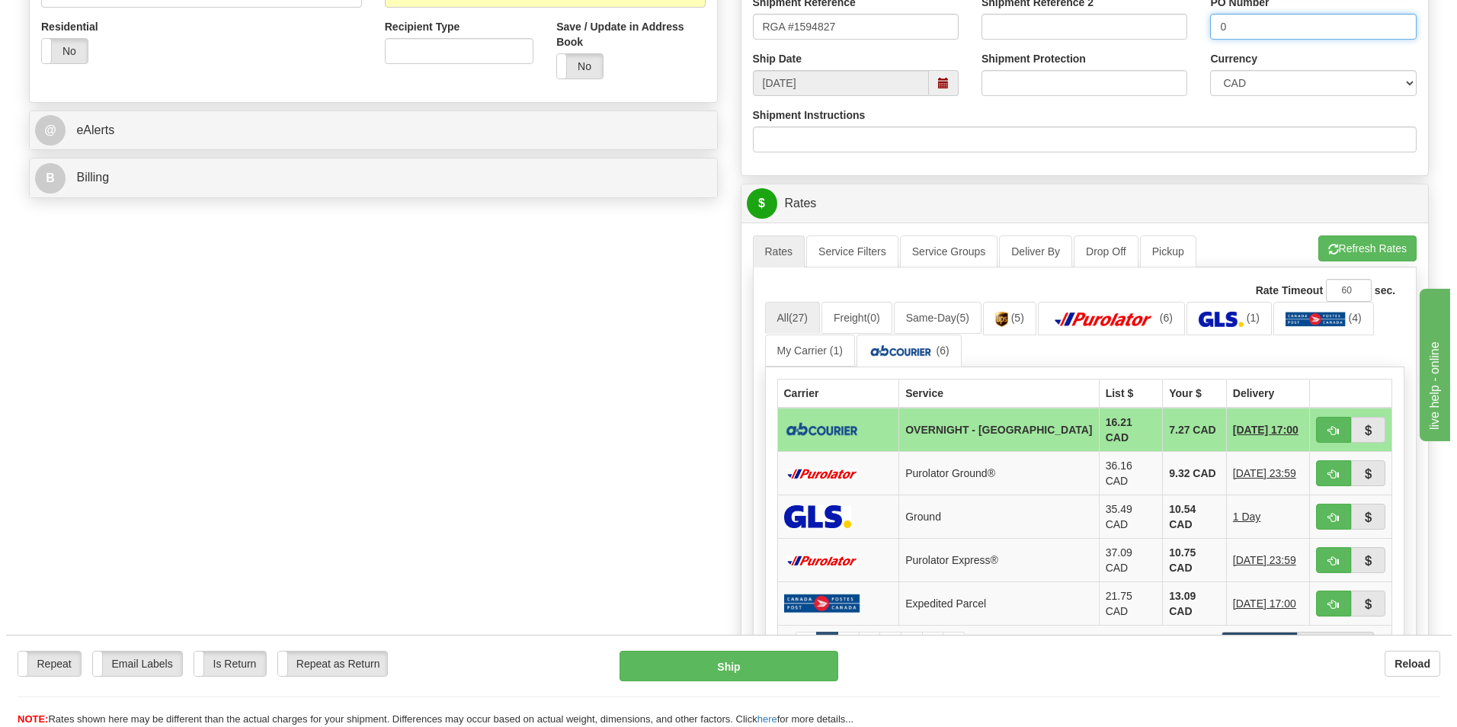
scroll to position [533, 0]
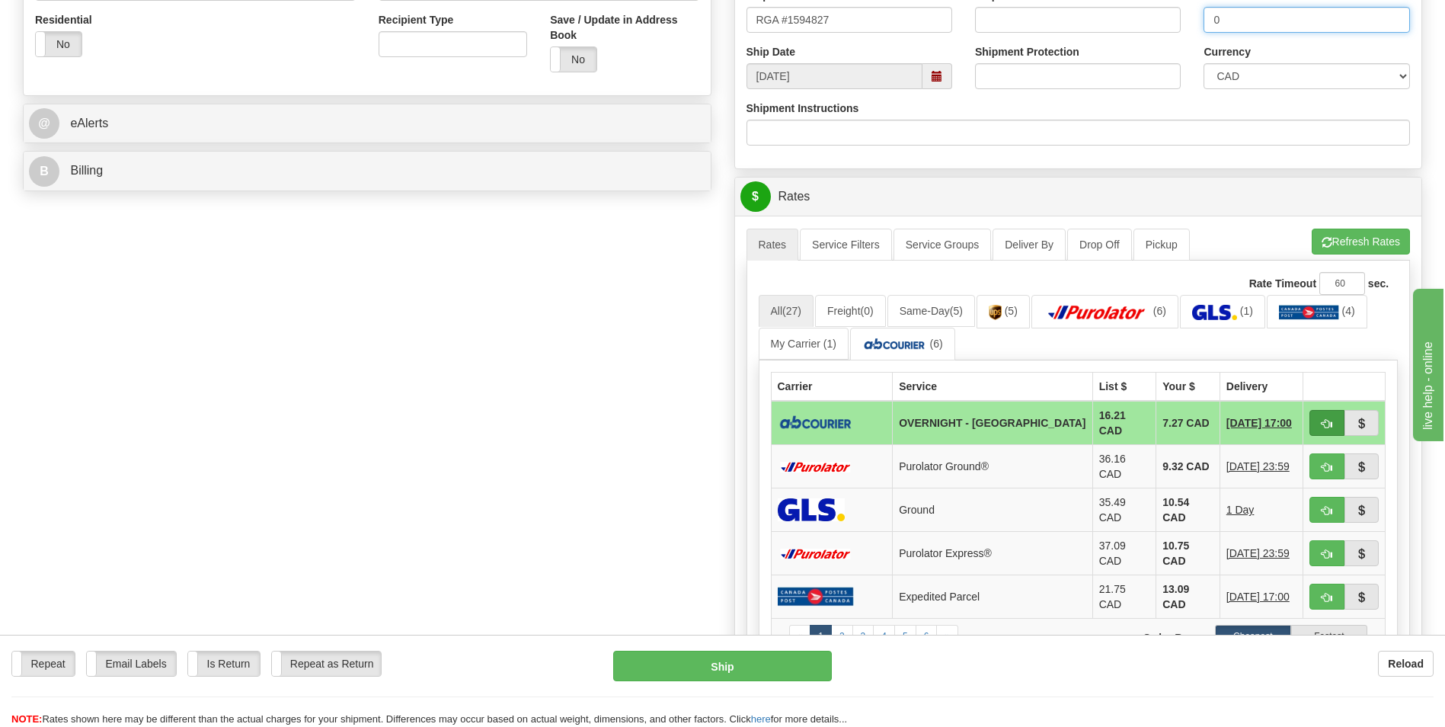
type input "0"
click at [1317, 427] on button "button" at bounding box center [1327, 423] width 35 height 26
type input "4"
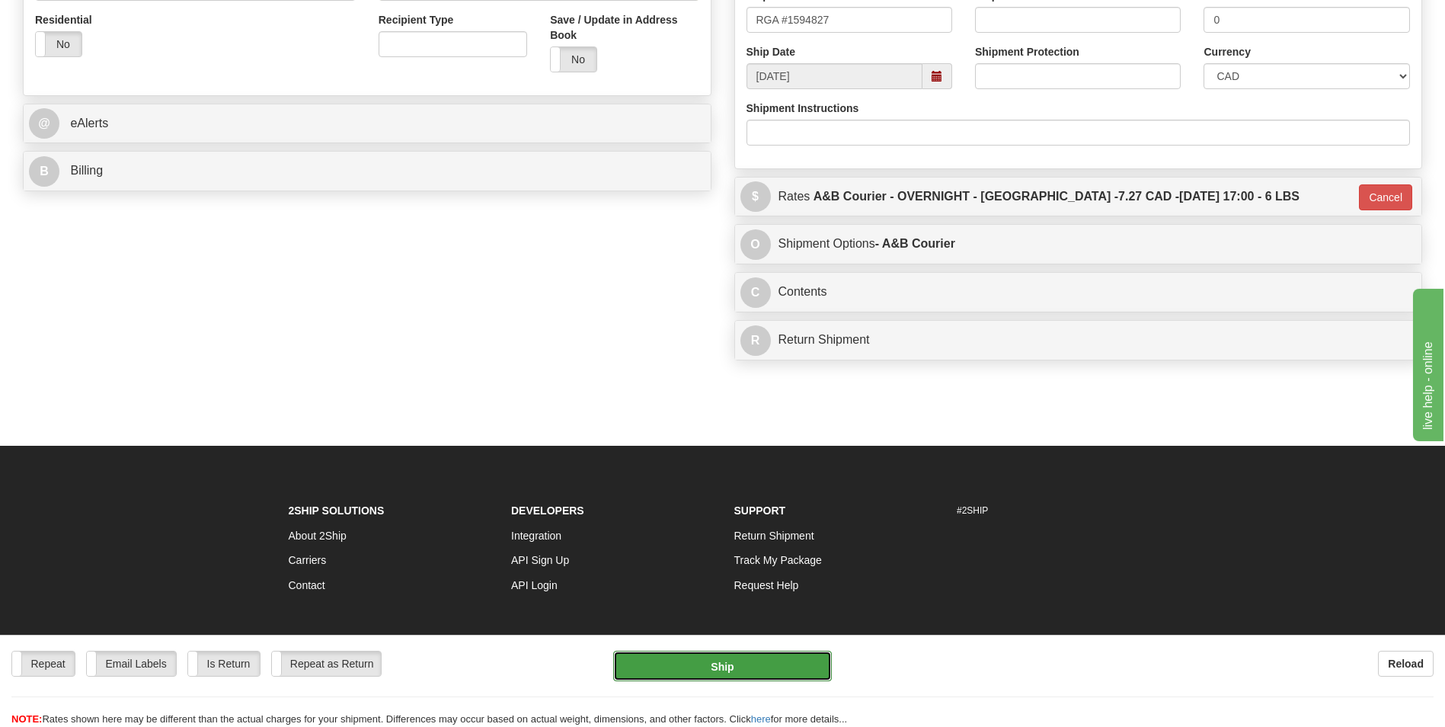
click at [792, 655] on button "Ship" at bounding box center [722, 666] width 218 height 30
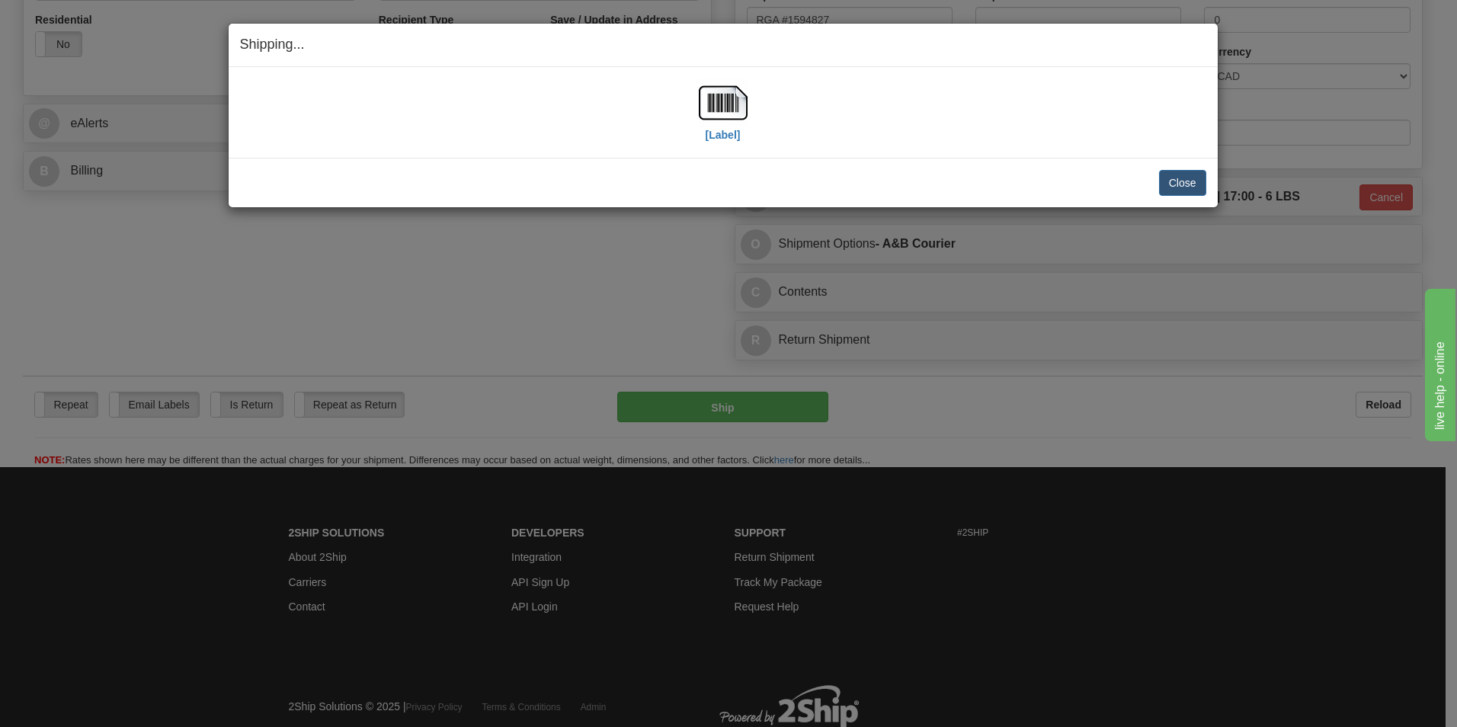
click at [1317, 607] on div "Shipping... Your SHIPMENT will EXPIRE in [Label] IMPORTANT NOTICE Embassy / Con…" at bounding box center [728, 363] width 1457 height 727
click at [735, 105] on img at bounding box center [723, 102] width 49 height 49
click at [1189, 184] on button "Close" at bounding box center [1182, 183] width 47 height 26
